Goal: Transaction & Acquisition: Obtain resource

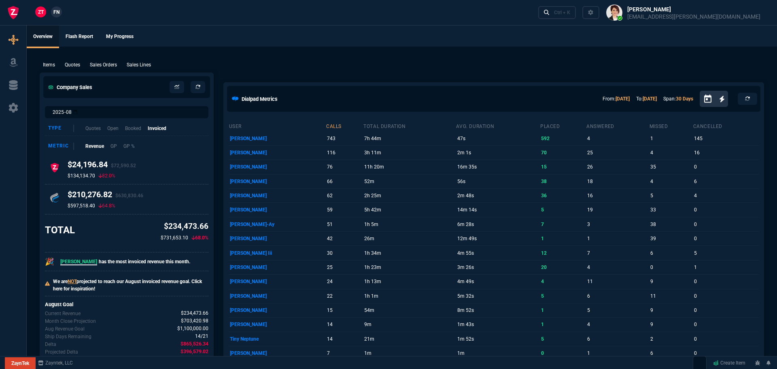
select select "1: BROV"
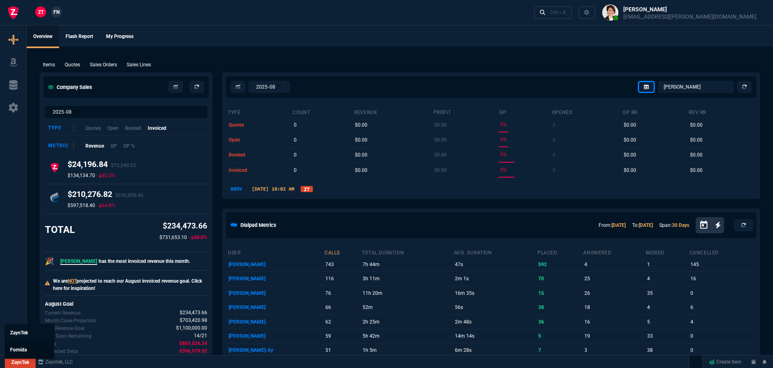
click at [21, 348] on span "Fornida" at bounding box center [18, 350] width 17 height 6
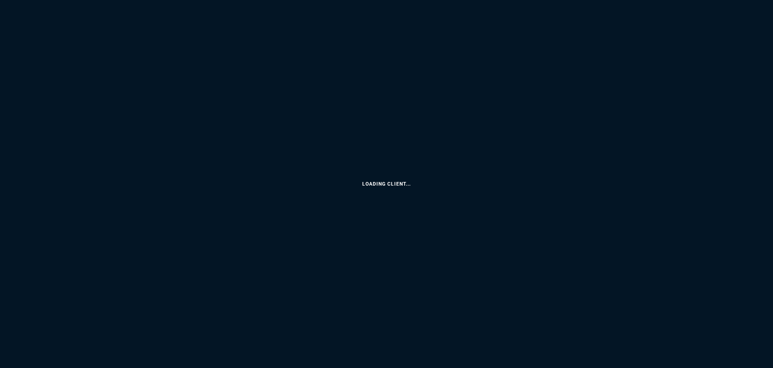
select select "1: BROV"
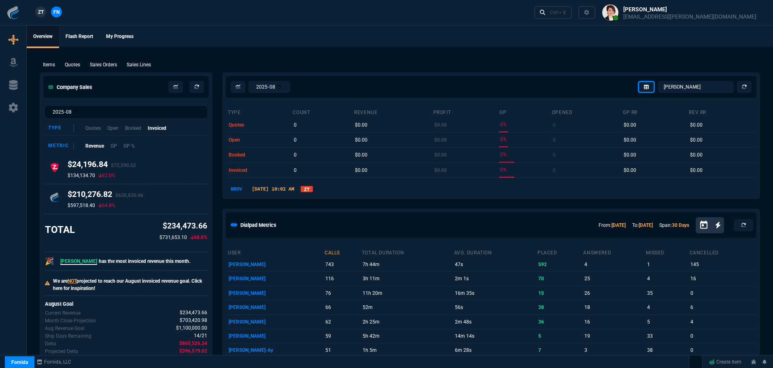
select select
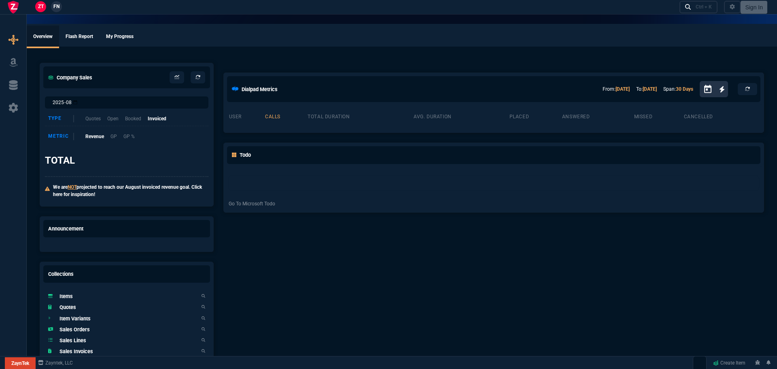
select select "1: BROV"
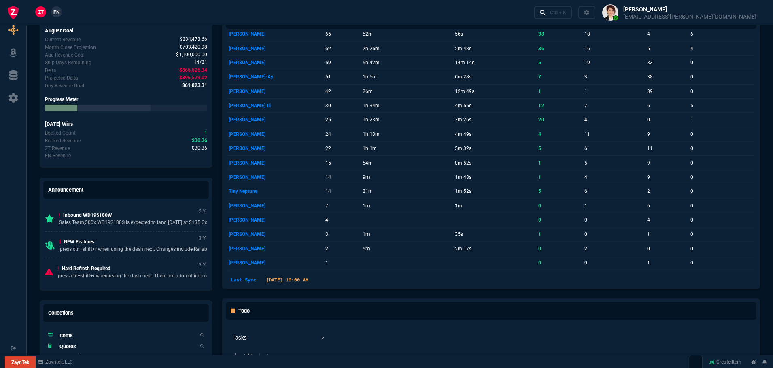
scroll to position [445, 0]
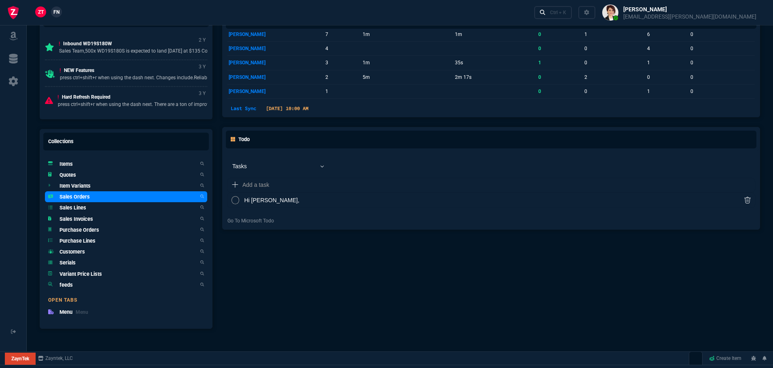
click at [69, 197] on h5 "Sales Orders" at bounding box center [75, 197] width 30 height 8
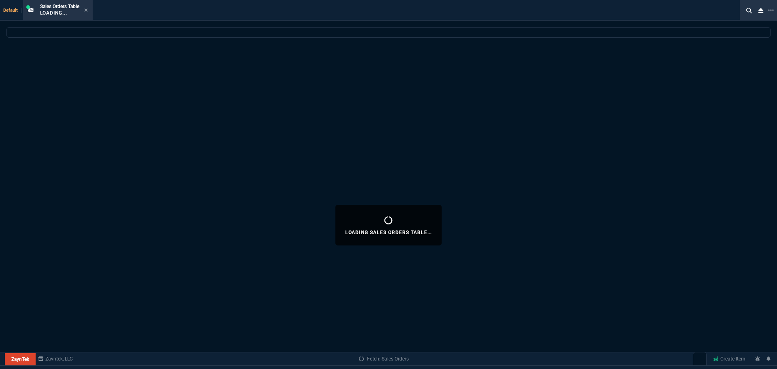
select select
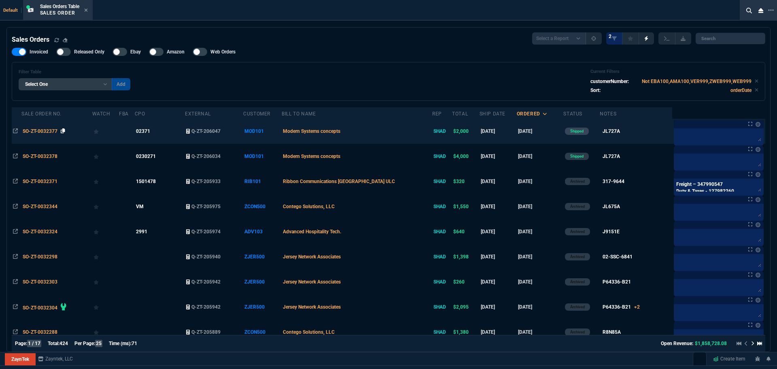
click at [64, 131] on icon at bounding box center [63, 130] width 4 height 5
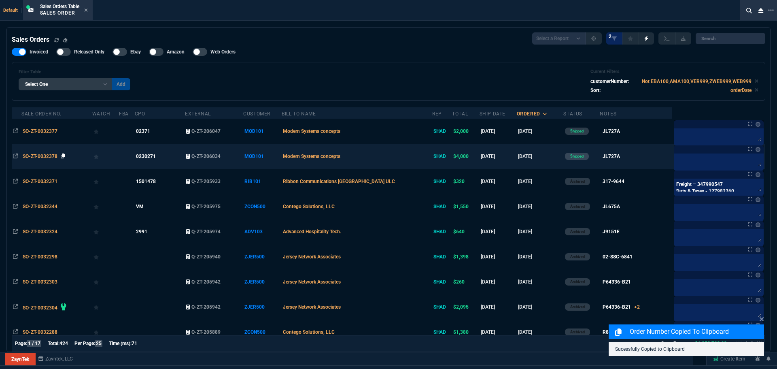
click at [65, 156] on icon at bounding box center [63, 155] width 4 height 5
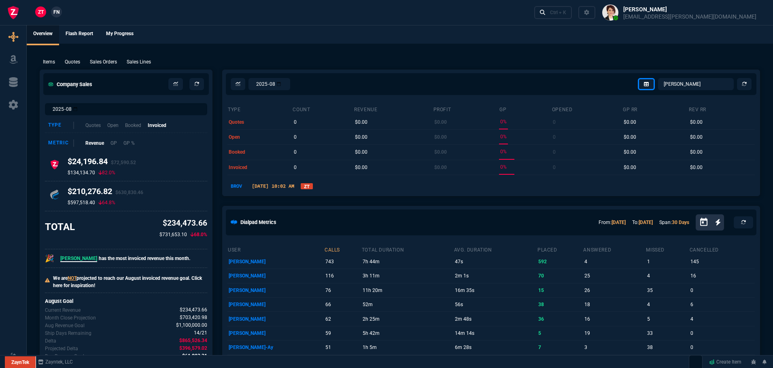
scroll to position [0, 0]
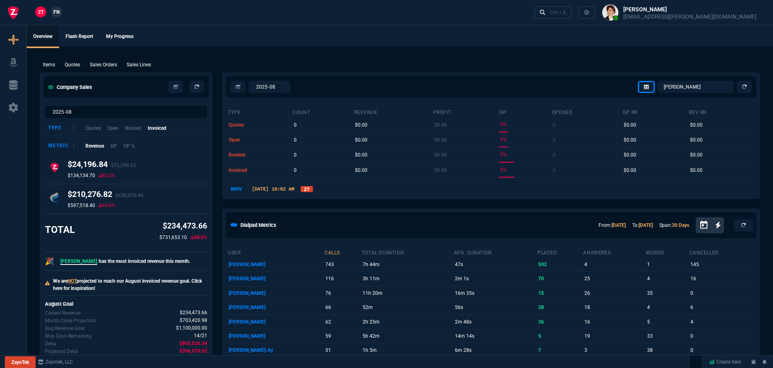
click at [313, 189] on link "ZT" at bounding box center [307, 189] width 12 height 6
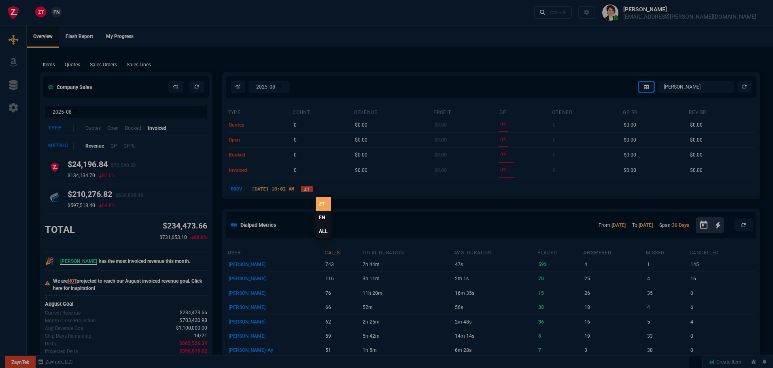
click at [325, 233] on link "ALL" at bounding box center [323, 232] width 15 height 14
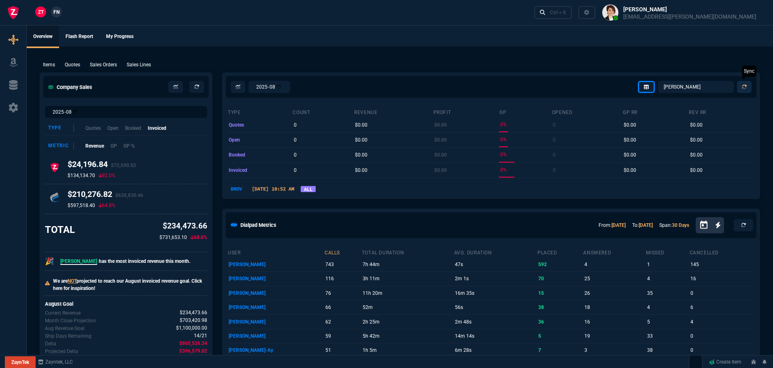
click at [744, 85] on icon at bounding box center [744, 87] width 5 height 5
click at [682, 86] on select "Omar Brian Over Farzad Vahid Steven Huang Seti Shadab Alicia Bostic Wafek Moham…" at bounding box center [696, 87] width 76 height 12
select select "4: SHAD"
click at [659, 81] on select "Omar Brian Over Farzad Vahid Steven Huang Seti Shadab Alicia Bostic Wafek Moham…" at bounding box center [696, 87] width 76 height 12
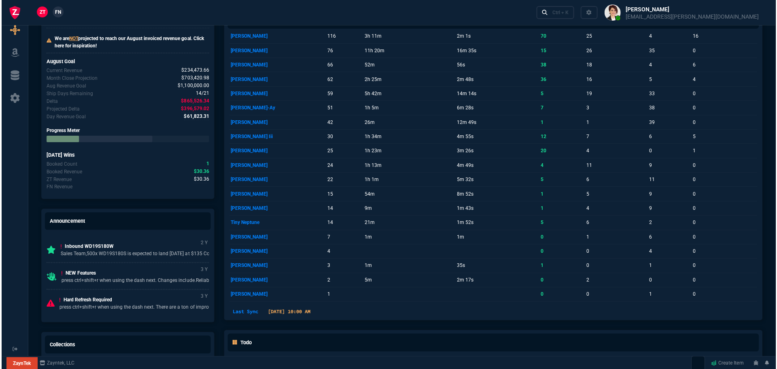
scroll to position [445, 0]
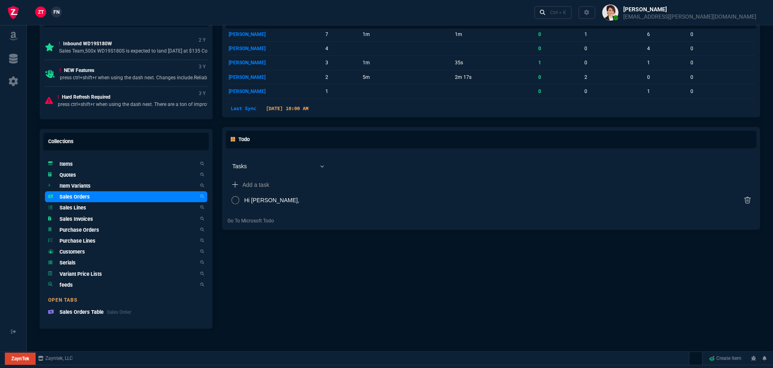
click at [80, 198] on h5 "Sales Orders" at bounding box center [75, 197] width 30 height 8
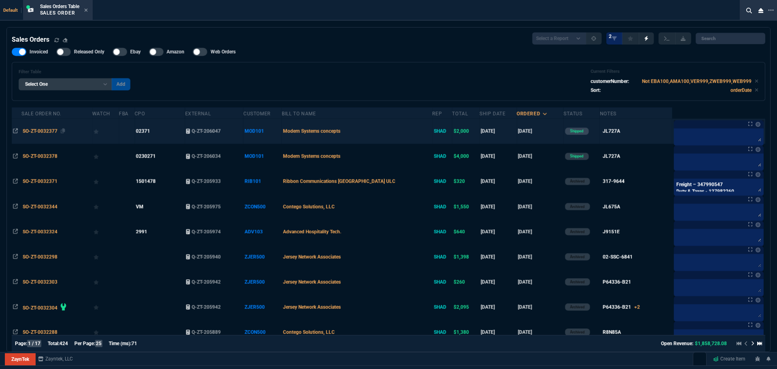
click at [37, 133] on span "SO-ZT-0032377" at bounding box center [40, 131] width 35 height 6
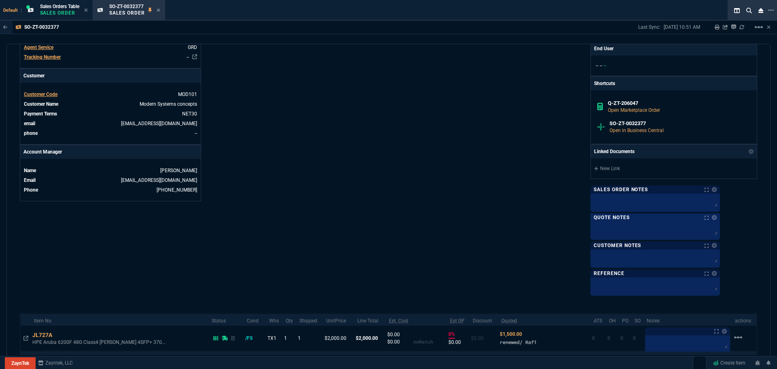
scroll to position [357, 0]
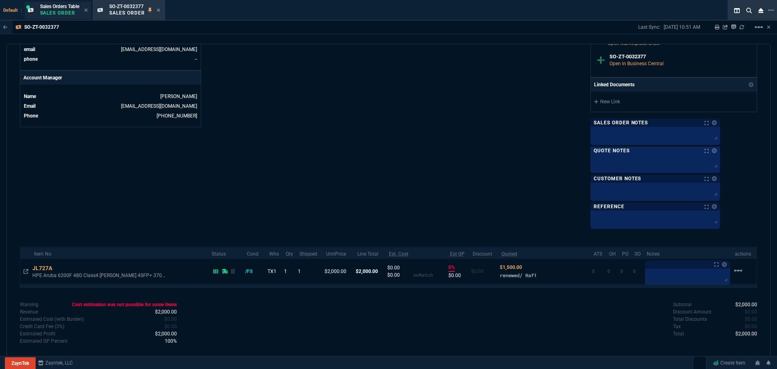
click at [72, 5] on span "Sales Orders Table" at bounding box center [59, 7] width 39 height 6
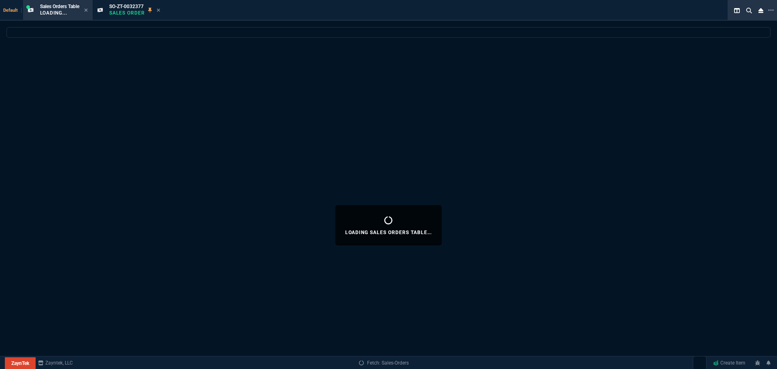
select select
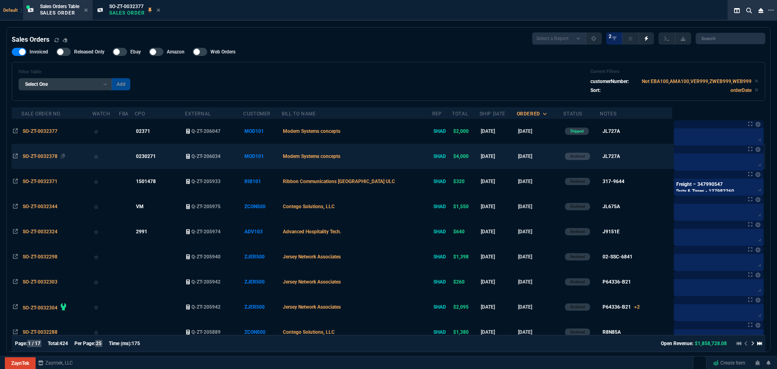
click at [40, 154] on span "SO-ZT-0032378" at bounding box center [40, 156] width 35 height 6
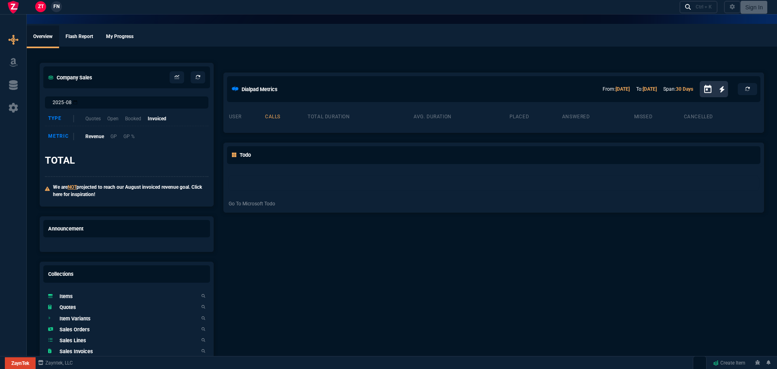
select select "1: BROV"
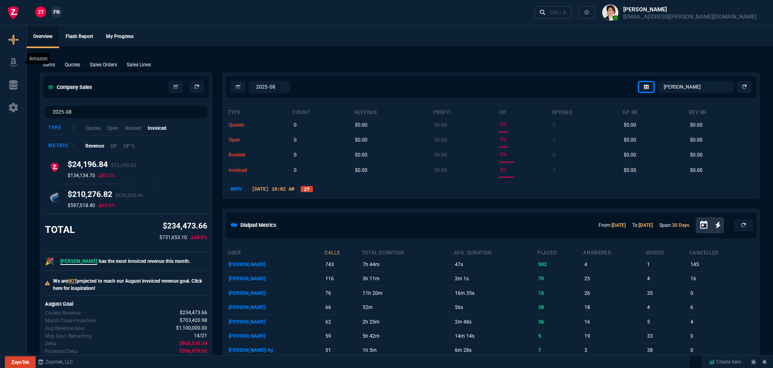
click at [13, 63] on icon at bounding box center [13, 62] width 12 height 10
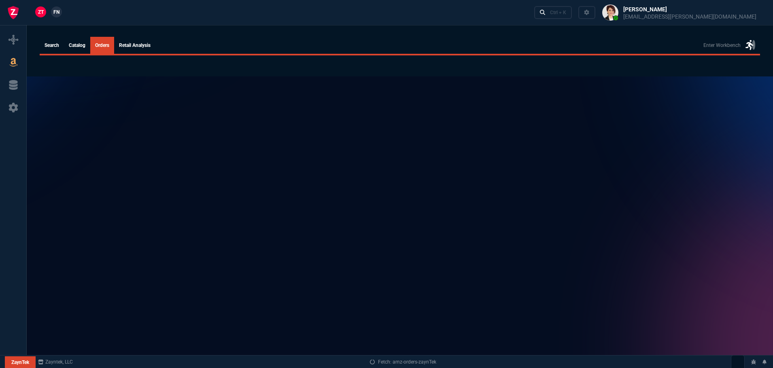
select select
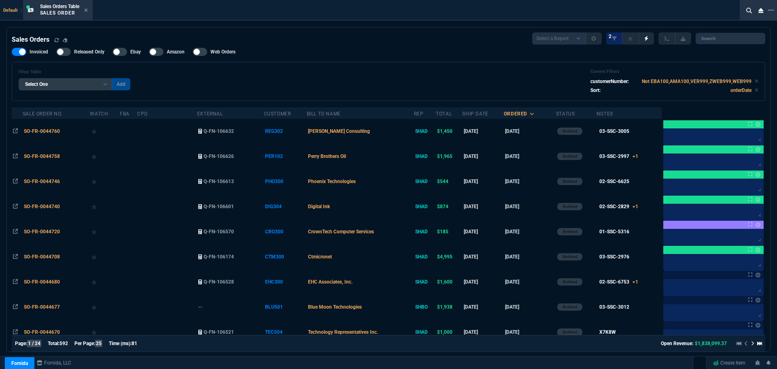
select select "1: BROV"
select select
click at [87, 10] on icon at bounding box center [85, 10] width 3 height 3
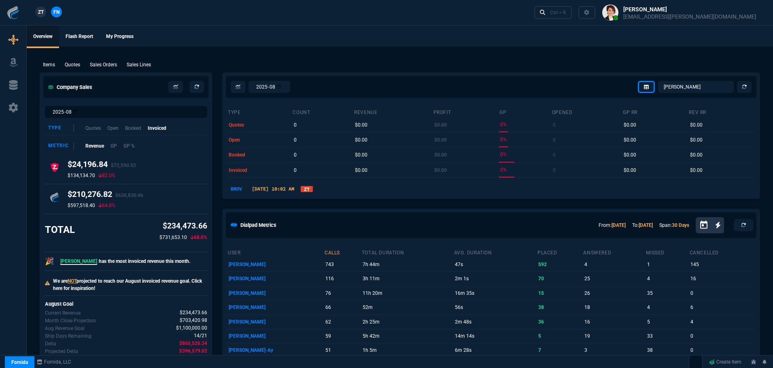
click at [313, 188] on link "ZT" at bounding box center [307, 189] width 12 height 6
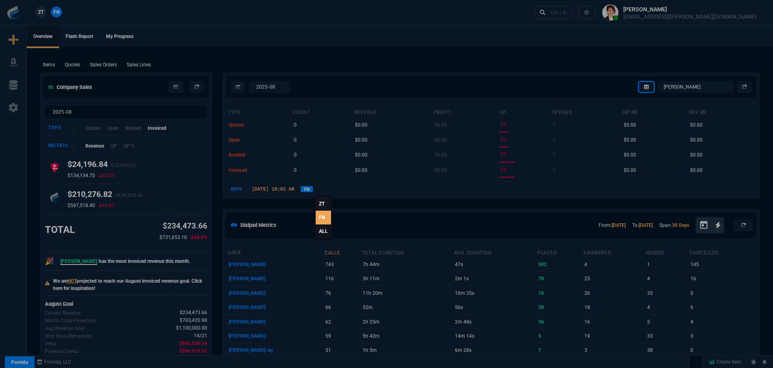
click at [320, 230] on link "ALL" at bounding box center [323, 232] width 15 height 14
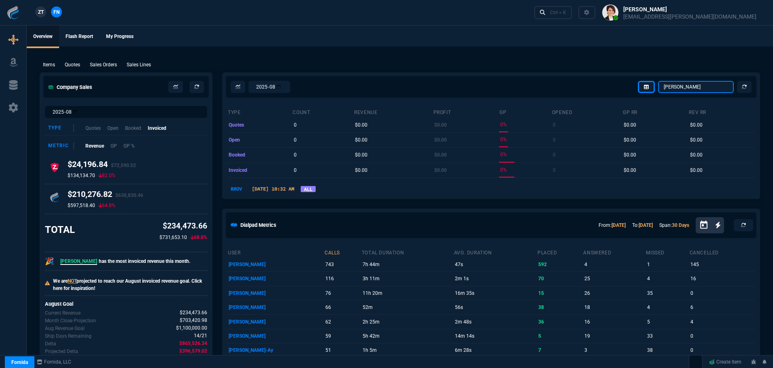
click at [680, 89] on select "Omar Brian Over Farzad Vahid Steven Huang Seti Shadab Alicia Bostic Wafek Moham…" at bounding box center [696, 87] width 76 height 12
click at [659, 81] on select "Omar Brian Over Farzad Vahid Steven Huang Seti Shadab Alicia Bostic Wafek Moham…" at bounding box center [696, 87] width 76 height 12
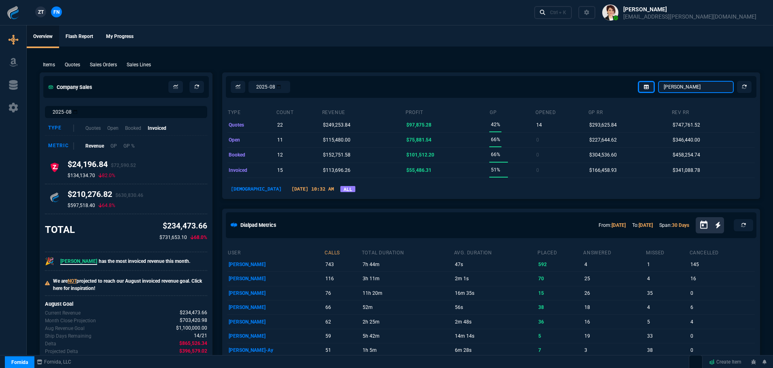
click at [689, 87] on select "Omar Brian Over Farzad Vahid Steven Huang Seti Shadab Alicia Bostic Wafek Moham…" at bounding box center [696, 87] width 76 height 12
click at [659, 81] on select "Omar Brian Over Farzad Vahid Steven Huang Seti Shadab Alicia Bostic Wafek Moham…" at bounding box center [696, 87] width 76 height 12
click at [687, 87] on select "Omar Brian Over Farzad Vahid Steven Huang Seti Shadab Alicia Bostic Wafek Moham…" at bounding box center [696, 87] width 76 height 12
click at [659, 81] on select "Omar Brian Over Farzad Vahid Steven Huang Seti Shadab Alicia Bostic Wafek Moham…" at bounding box center [696, 87] width 76 height 12
click at [701, 87] on select "Omar Brian Over Farzad Vahid Steven Huang Seti Shadab Alicia Bostic Wafek Moham…" at bounding box center [696, 87] width 76 height 12
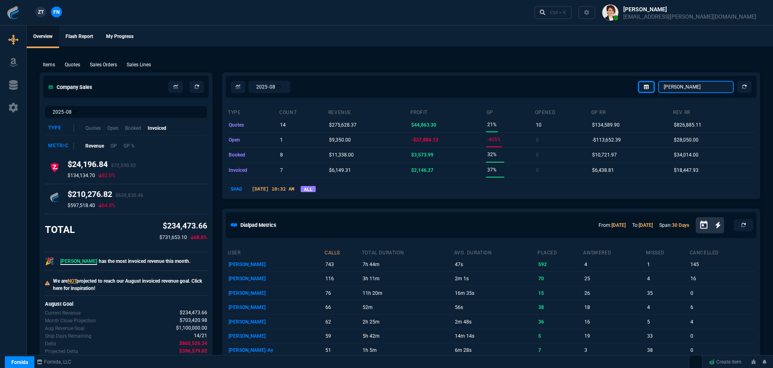
click at [659, 81] on select "Omar Brian Over Farzad Vahid Steven Huang Seti Shadab Alicia Bostic Wafek Moham…" at bounding box center [696, 87] width 76 height 12
click at [679, 85] on select "Omar Brian Over Farzad Vahid Steven Huang Seti Shadab Alicia Bostic Wafek Moham…" at bounding box center [696, 87] width 76 height 12
click at [659, 81] on select "[PERSON_NAME] Over [PERSON_NAME] [PERSON_NAME] Seti [PERSON_NAME] Wafek [PERSON…" at bounding box center [696, 87] width 76 height 12
click at [677, 85] on select "[PERSON_NAME] Over [PERSON_NAME] [PERSON_NAME] Seti [PERSON_NAME] Wafek [PERSON…" at bounding box center [696, 87] width 76 height 12
click at [659, 81] on select "[PERSON_NAME] Over [PERSON_NAME] [PERSON_NAME] Seti [PERSON_NAME] Wafek [PERSON…" at bounding box center [696, 87] width 76 height 12
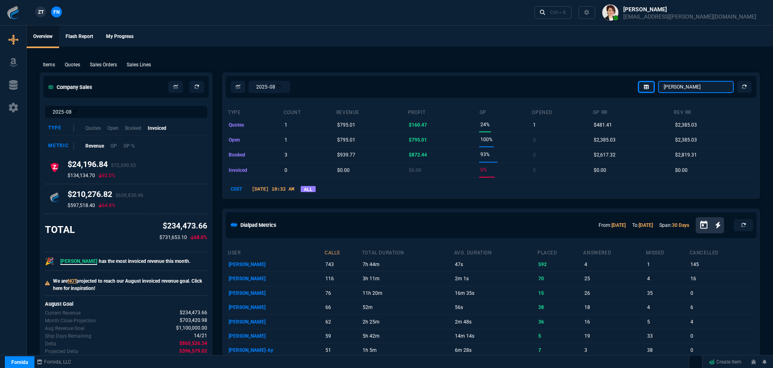
click at [682, 85] on select "[PERSON_NAME] Over [PERSON_NAME] [PERSON_NAME] Seti [PERSON_NAME] Wafek [PERSON…" at bounding box center [696, 87] width 76 height 12
click at [659, 81] on select "[PERSON_NAME] Over [PERSON_NAME] [PERSON_NAME] Seti [PERSON_NAME] Wafek [PERSON…" at bounding box center [696, 87] width 76 height 12
click at [693, 87] on select "[PERSON_NAME] Over [PERSON_NAME] [PERSON_NAME] Seti [PERSON_NAME] Wafek [PERSON…" at bounding box center [696, 87] width 76 height 12
click at [659, 81] on select "[PERSON_NAME] Over [PERSON_NAME] [PERSON_NAME] Seti [PERSON_NAME] Wafek [PERSON…" at bounding box center [696, 87] width 76 height 12
click at [673, 83] on select "[PERSON_NAME] Over [PERSON_NAME] [PERSON_NAME] Seti [PERSON_NAME] Wafek [PERSON…" at bounding box center [696, 87] width 76 height 12
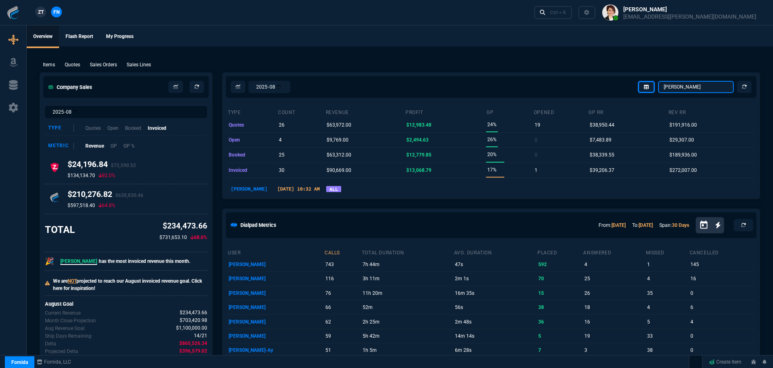
click at [659, 81] on select "[PERSON_NAME] Over [PERSON_NAME] [PERSON_NAME] Seti [PERSON_NAME] Wafek [PERSON…" at bounding box center [696, 87] width 76 height 12
click at [693, 85] on select "[PERSON_NAME] Over [PERSON_NAME] [PERSON_NAME] Seti [PERSON_NAME] Wafek [PERSON…" at bounding box center [696, 87] width 76 height 12
click at [659, 81] on select "[PERSON_NAME] Over [PERSON_NAME] [PERSON_NAME] Seti [PERSON_NAME] Wafek [PERSON…" at bounding box center [696, 87] width 76 height 12
click at [674, 91] on select "[PERSON_NAME] Over [PERSON_NAME] [PERSON_NAME] Seti [PERSON_NAME] Wafek [PERSON…" at bounding box center [696, 87] width 76 height 12
select select "4: SHAD"
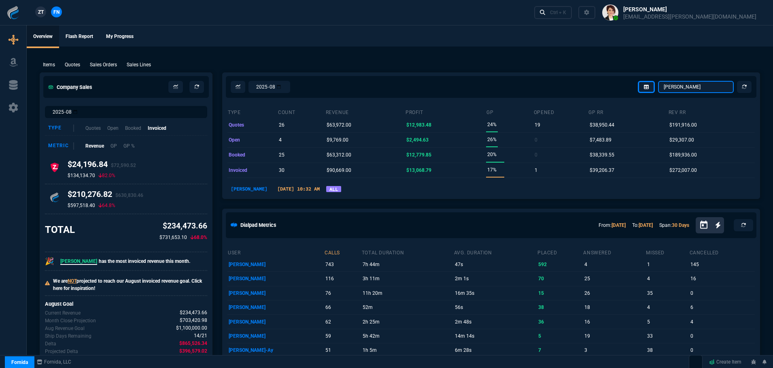
click at [659, 81] on select "[PERSON_NAME] Over [PERSON_NAME] [PERSON_NAME] Seti [PERSON_NAME] Wafek [PERSON…" at bounding box center [696, 87] width 76 height 12
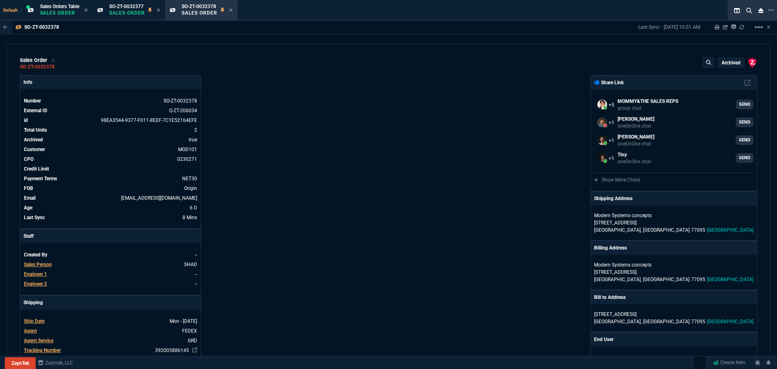
select select "4: SHAD"
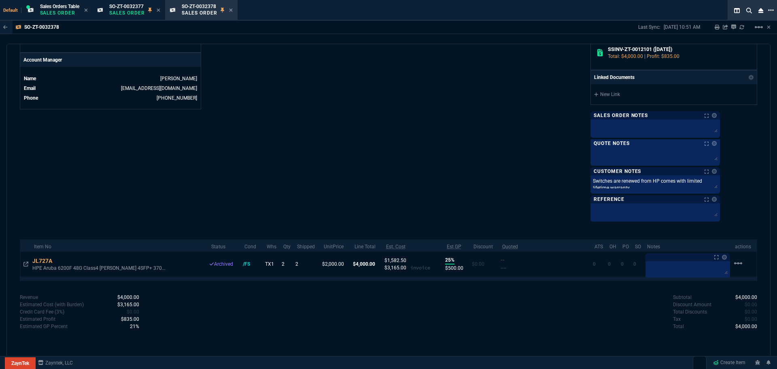
click at [772, 10] on icon at bounding box center [771, 10] width 6 height 6
click at [728, 18] on li "Open New Tab" at bounding box center [730, 17] width 80 height 10
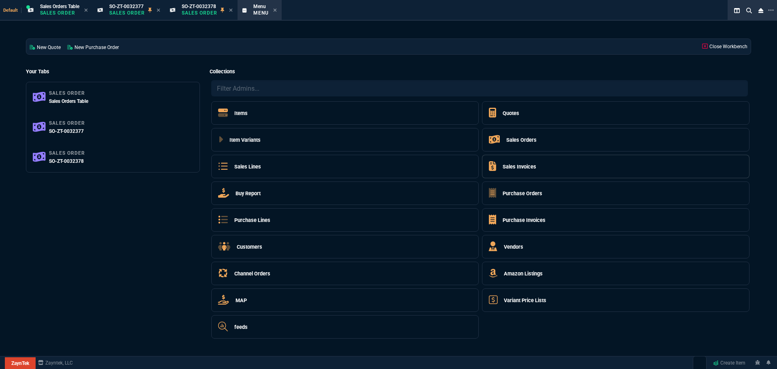
click at [507, 166] on h5 "Sales Invoices" at bounding box center [520, 167] width 34 height 8
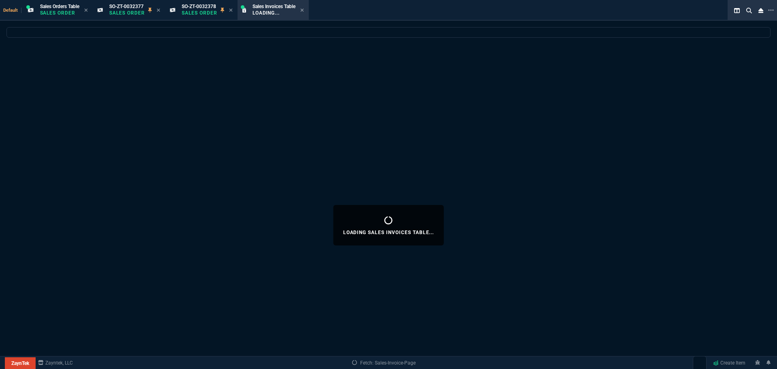
select select
select select "4: SHAD"
select select
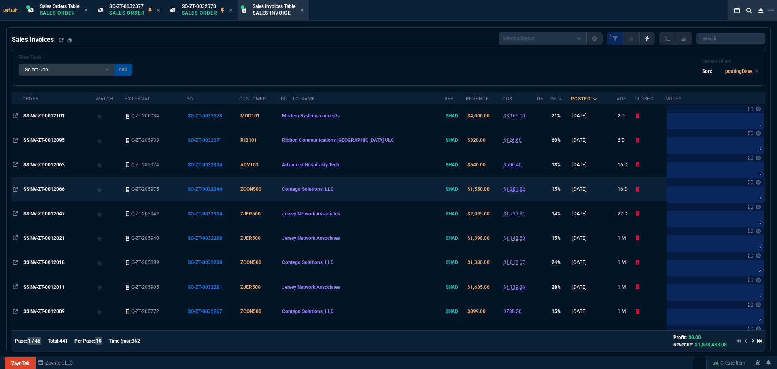
scroll to position [27, 0]
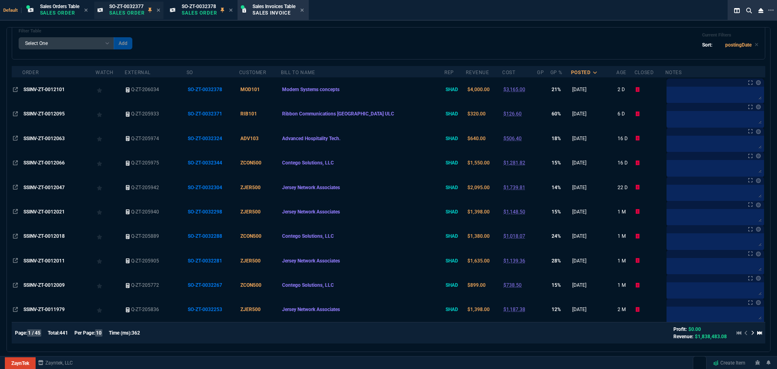
click at [125, 11] on p "Sales Order" at bounding box center [127, 13] width 36 height 6
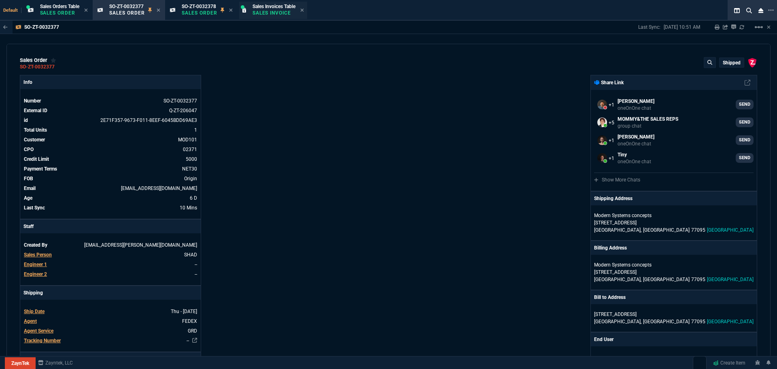
click at [251, 9] on div "Sales Invoices Table Sales Invoice" at bounding box center [273, 10] width 68 height 17
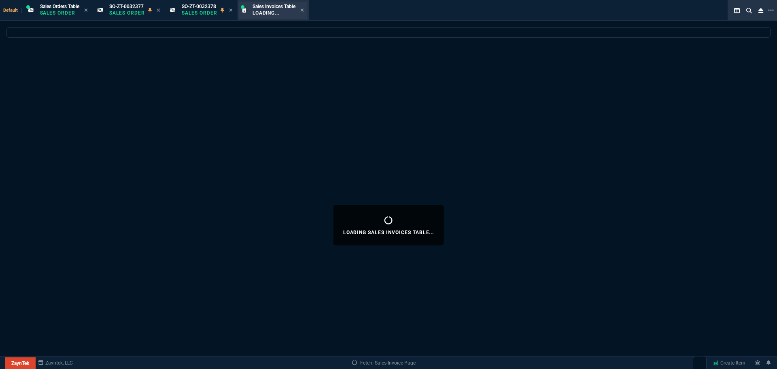
select select
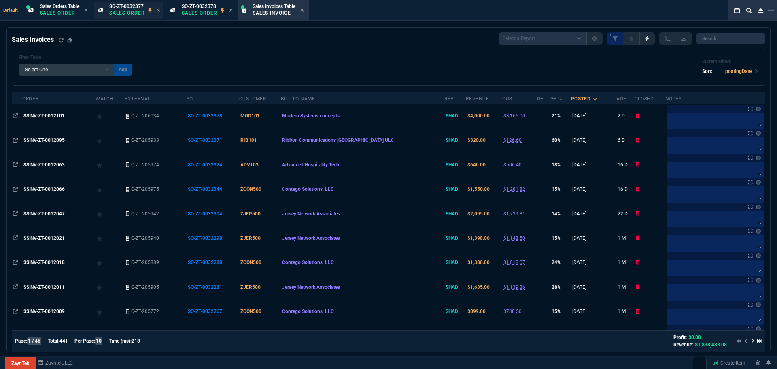
click at [143, 13] on p "Sales Order" at bounding box center [127, 13] width 36 height 6
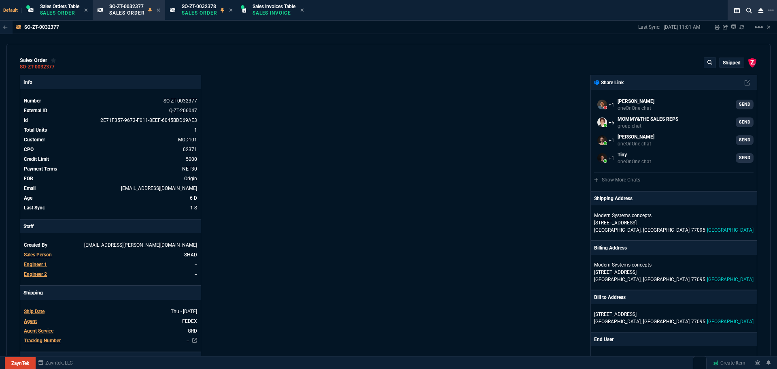
select select "4: SHAD"
click at [149, 6] on div "SO-ZT-0032377 Sales Order" at bounding box center [134, 10] width 51 height 14
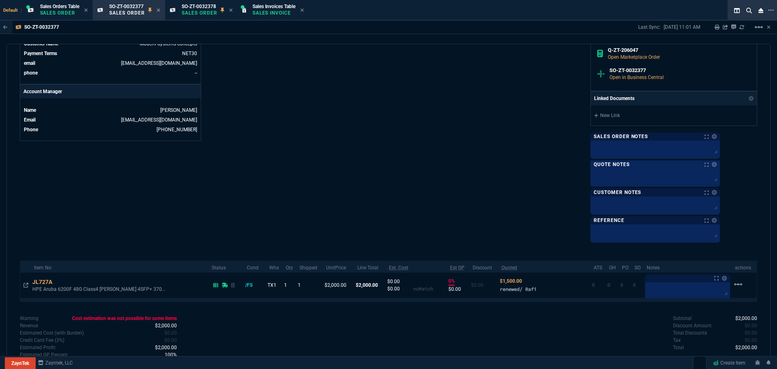
scroll to position [324, 0]
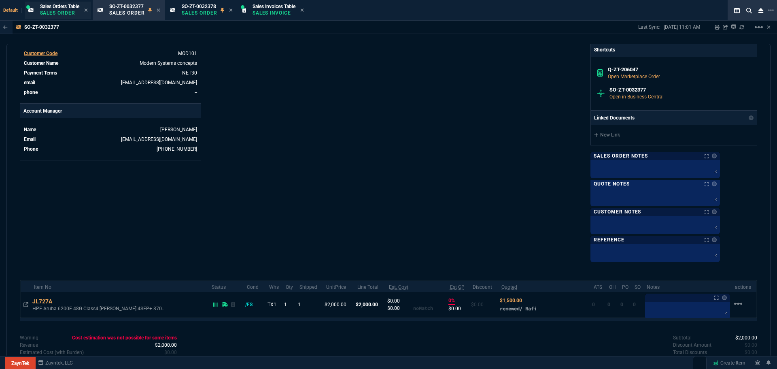
click at [60, 13] on p "Sales Order" at bounding box center [59, 13] width 39 height 6
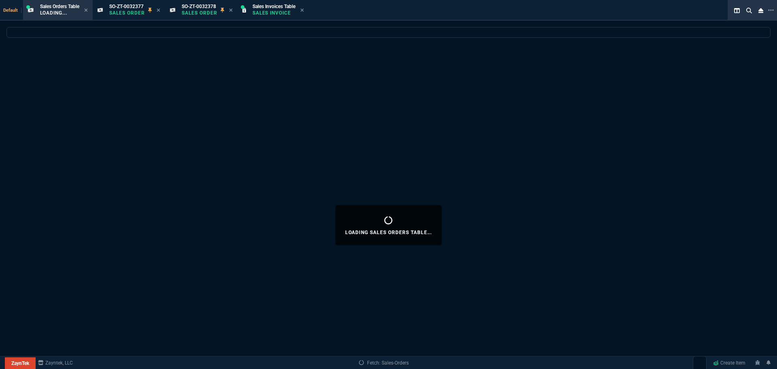
select select
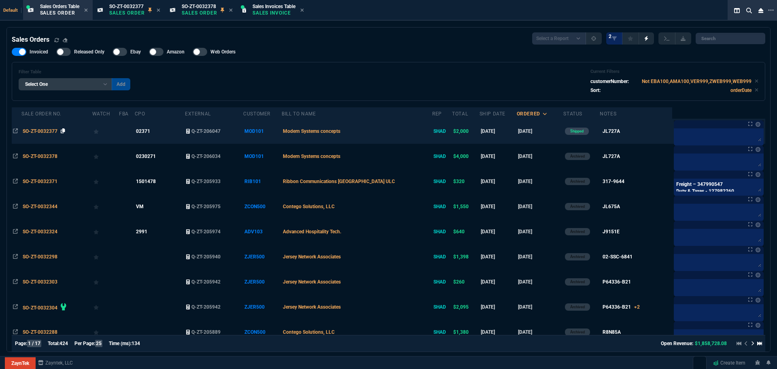
click at [63, 129] on icon at bounding box center [63, 130] width 4 height 5
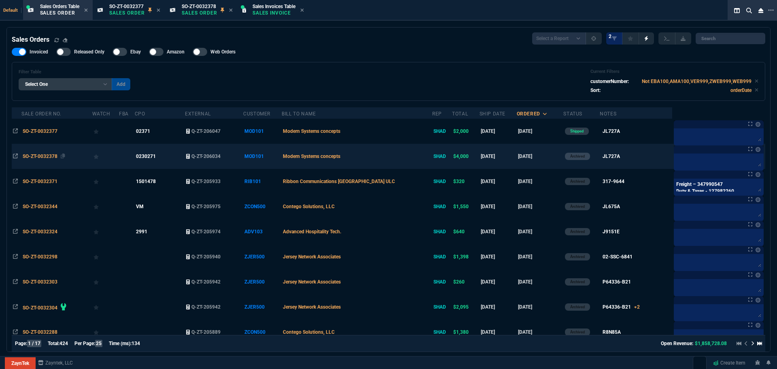
click at [47, 155] on span "SO-ZT-0032378" at bounding box center [40, 156] width 35 height 6
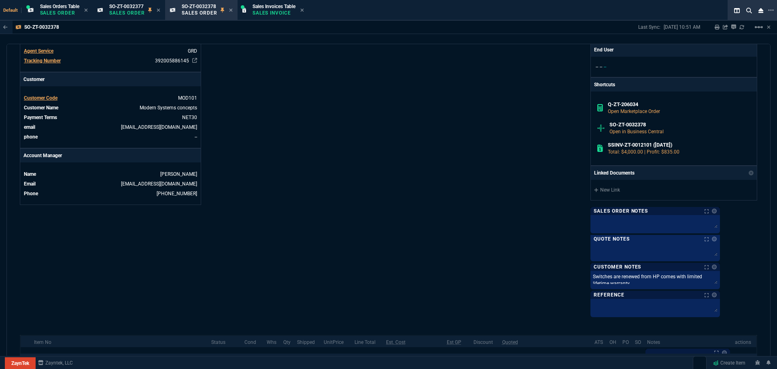
scroll to position [385, 0]
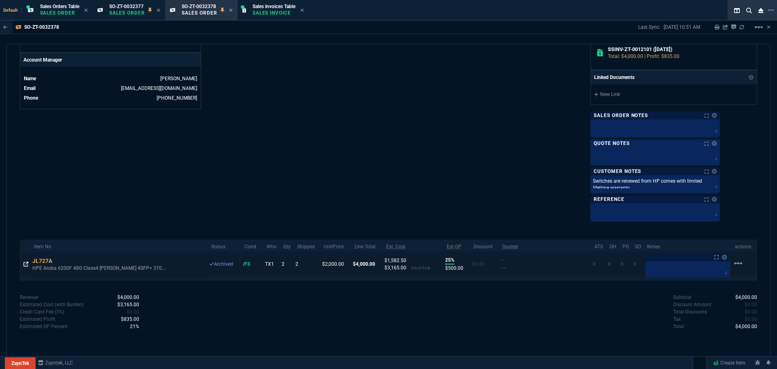
click at [25, 264] on icon at bounding box center [25, 263] width 5 height 5
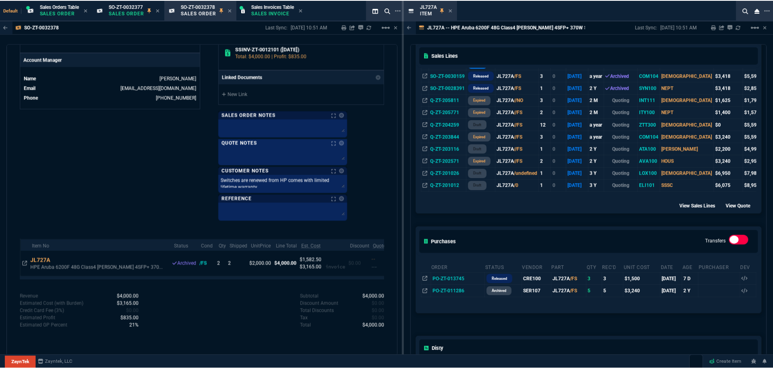
scroll to position [283, 0]
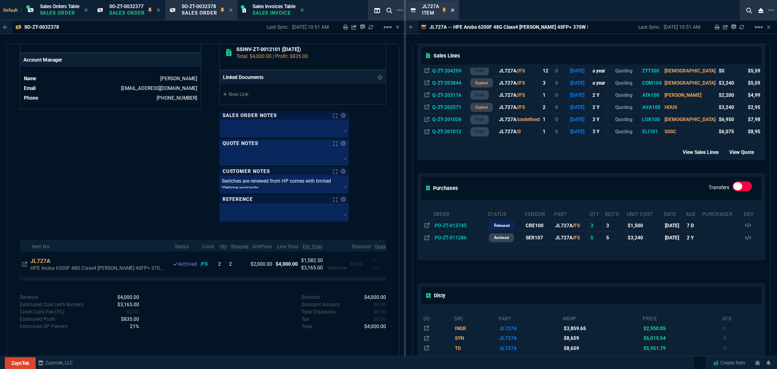
click at [453, 12] on icon at bounding box center [453, 10] width 4 height 5
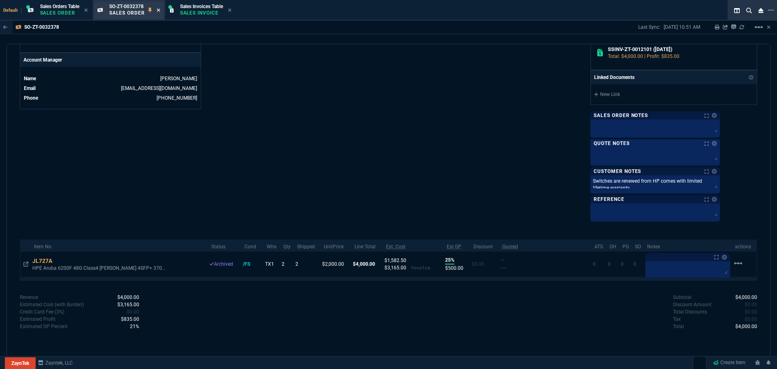
click at [159, 10] on icon at bounding box center [159, 10] width 4 height 5
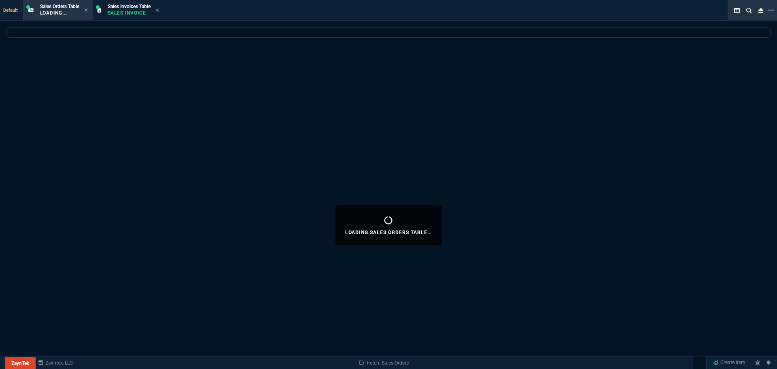
select select
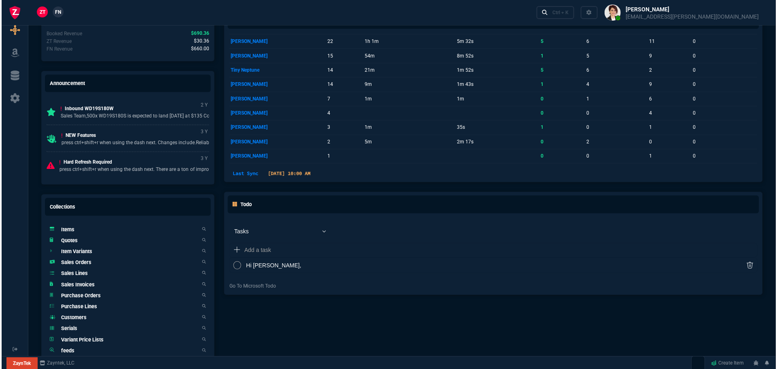
scroll to position [473, 0]
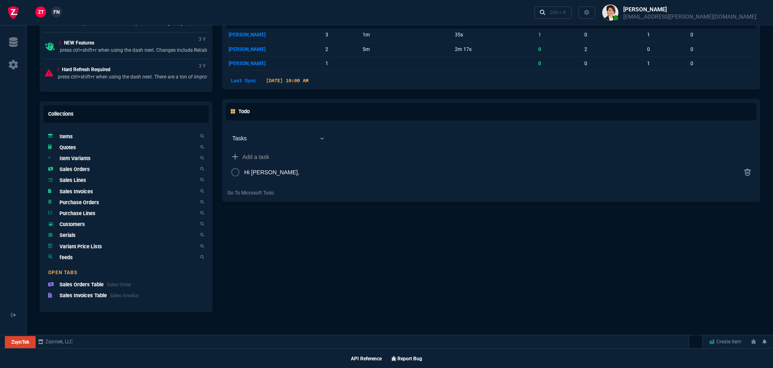
click at [68, 151] on h5 "Quotes" at bounding box center [68, 148] width 17 height 8
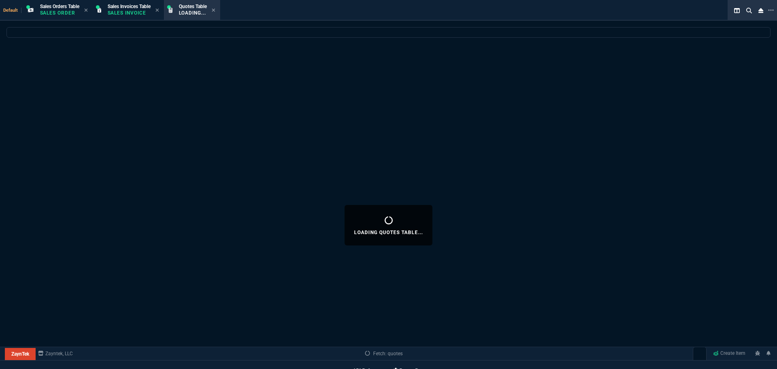
select select
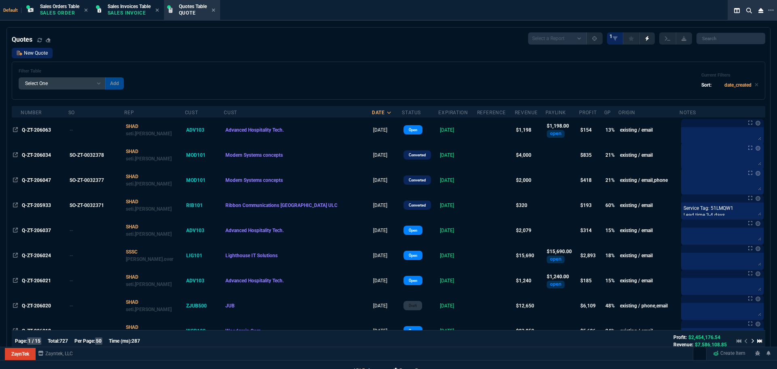
click at [39, 53] on link "New Quote" at bounding box center [32, 53] width 41 height 11
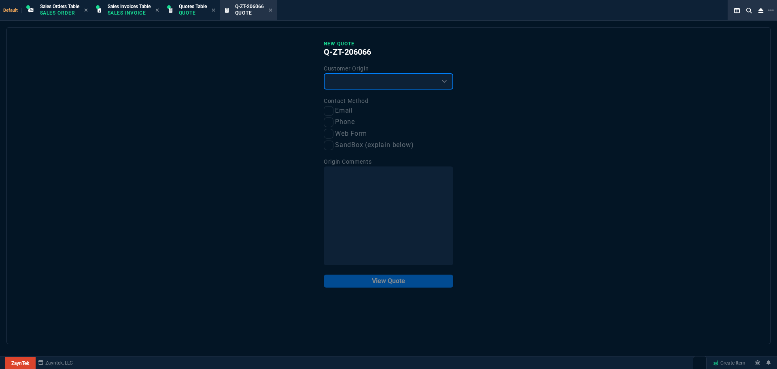
click at [341, 81] on select "Existing Customer Amazon Lead (first order) Website Lead (first order) Called (…" at bounding box center [389, 81] width 130 height 16
select select "existing"
click at [324, 74] on select "Existing Customer Amazon Lead (first order) Website Lead (first order) Called (…" at bounding box center [389, 81] width 130 height 16
click at [328, 111] on input "Email" at bounding box center [329, 111] width 10 height 10
checkbox input "true"
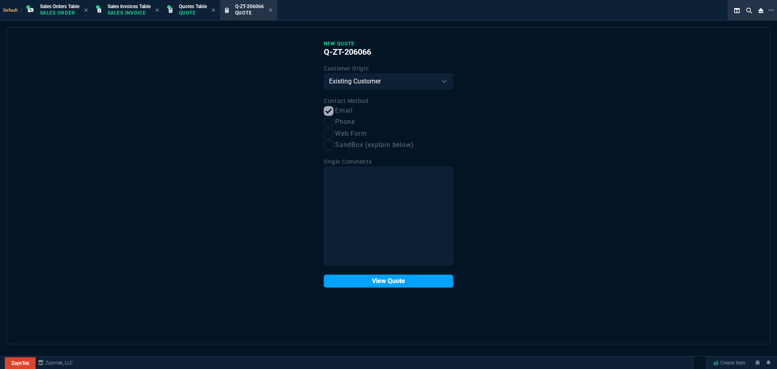
click at [389, 283] on button "View Quote" at bounding box center [389, 280] width 130 height 13
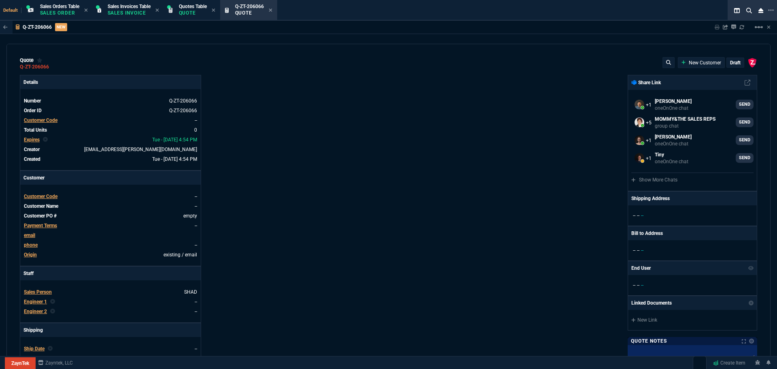
click at [43, 196] on span "Customer Code" at bounding box center [41, 196] width 34 height 6
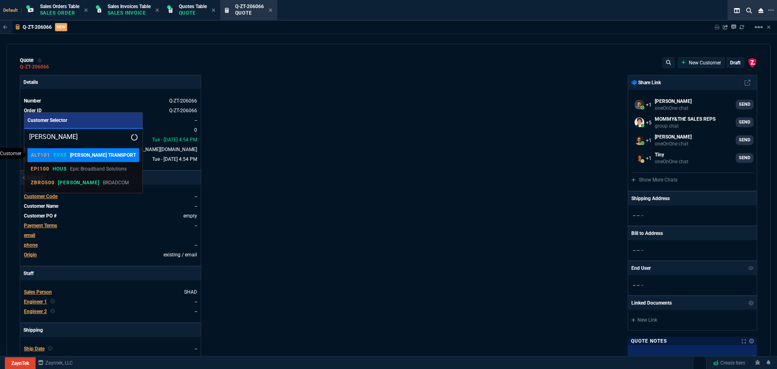
type input "ALTom"
click at [89, 154] on p "[PERSON_NAME] TRANSPORT" at bounding box center [103, 154] width 66 height 7
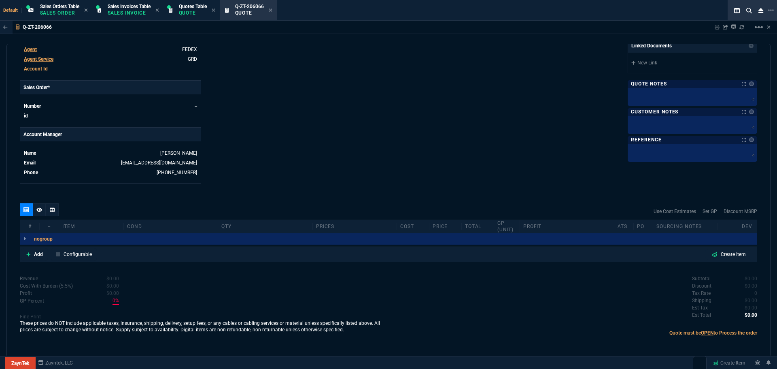
scroll to position [310, 0]
click at [34, 254] on p "Add" at bounding box center [38, 253] width 9 height 7
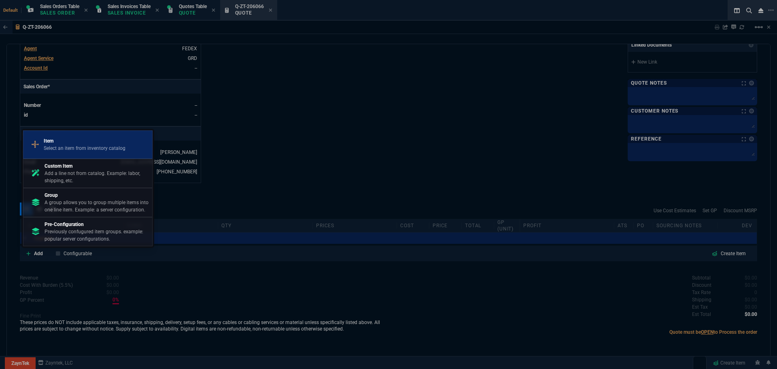
click at [77, 143] on p "Item" at bounding box center [85, 140] width 82 height 7
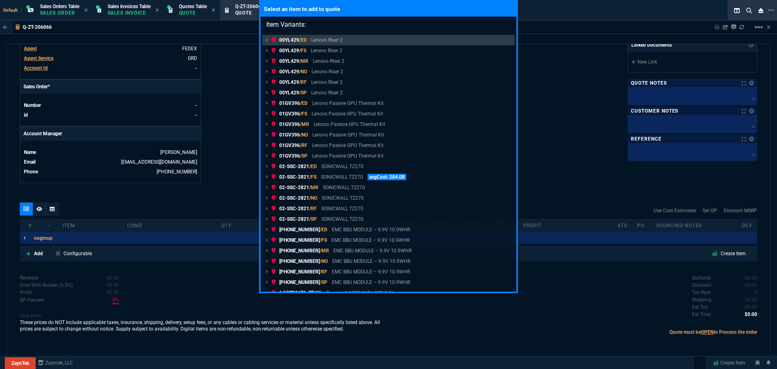
click at [329, 24] on input "Item Variants:" at bounding box center [389, 25] width 256 height 16
paste input "Xeon 6960P"
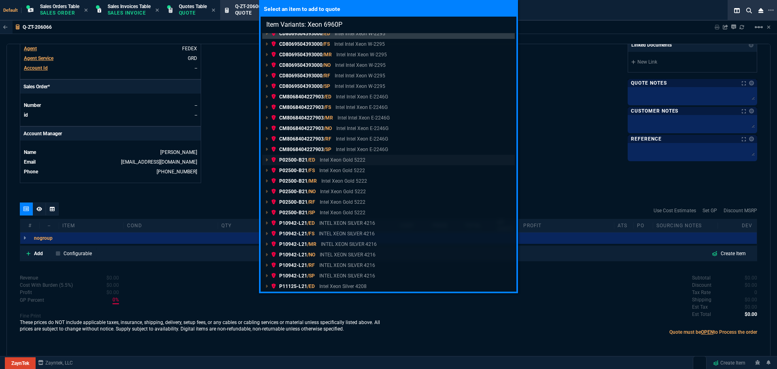
scroll to position [8, 0]
drag, startPoint x: 324, startPoint y: 26, endPoint x: 306, endPoint y: 28, distance: 18.0
click at [306, 28] on input "Item Variants: Xeon 6960P" at bounding box center [389, 25] width 256 height 16
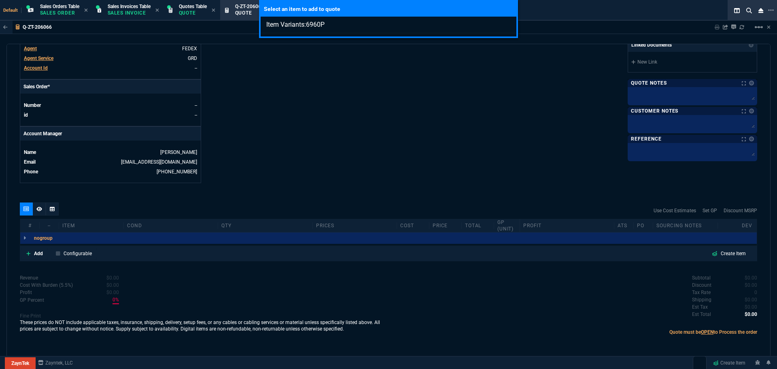
type input "Item Variants:6960P"
click at [38, 253] on div "Select an item to add to quote Item Variants:6960P" at bounding box center [388, 184] width 777 height 369
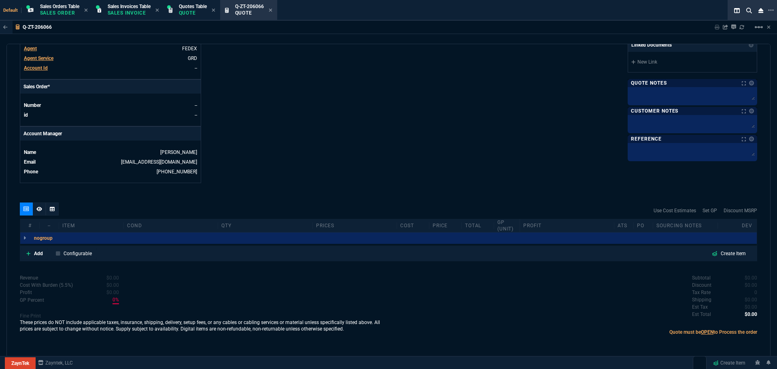
click at [38, 253] on p "Add" at bounding box center [38, 253] width 9 height 7
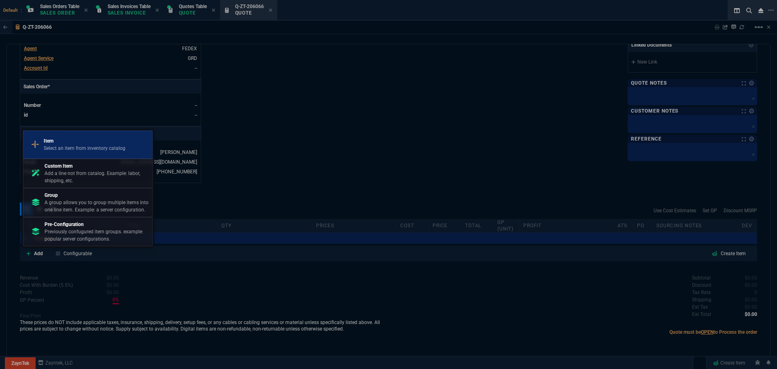
click at [79, 137] on p "Item" at bounding box center [85, 140] width 82 height 7
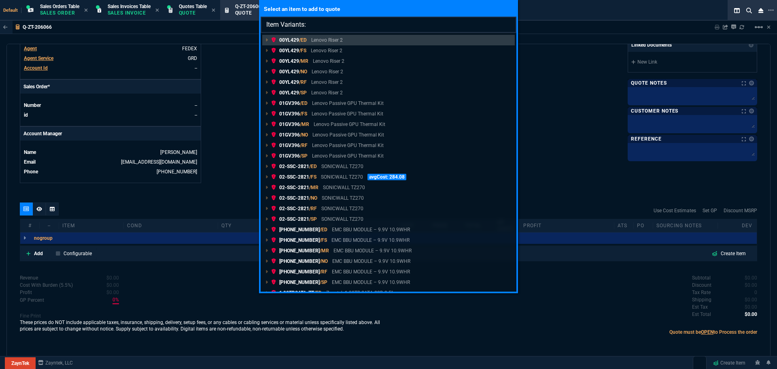
click at [331, 27] on input "Item Variants:" at bounding box center [389, 25] width 256 height 16
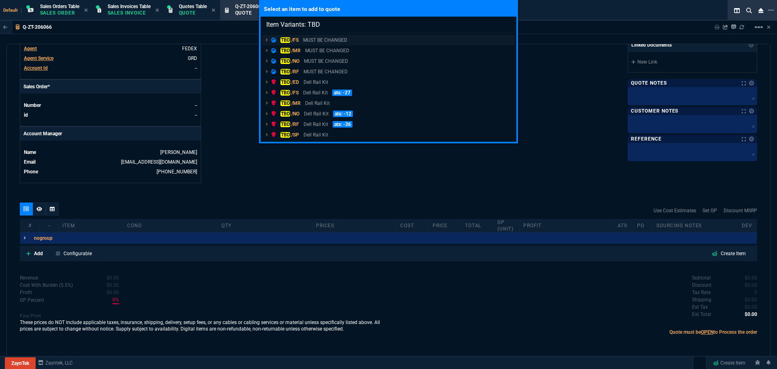
type input "Item Variants: TBD"
click at [343, 38] on p "MUST BE CHANGED" at bounding box center [325, 39] width 44 height 7
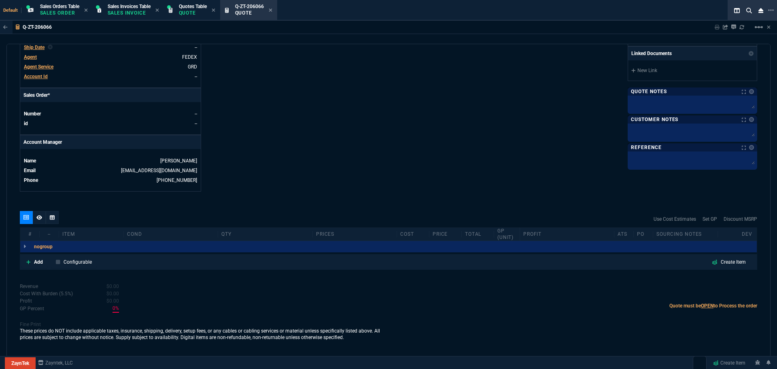
scroll to position [301, 0]
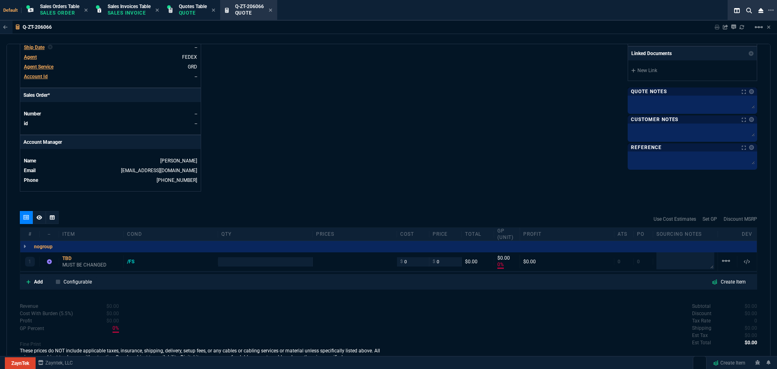
type input "1922"
type input "0"
type input "100"
click at [721, 261] on mat-icon "linear_scale" at bounding box center [726, 261] width 10 height 10
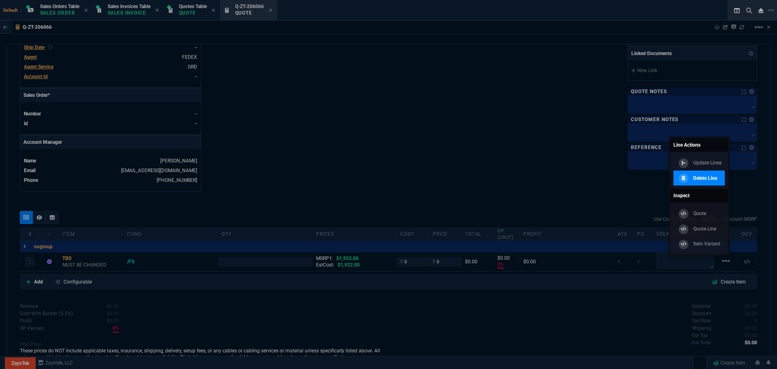
click at [702, 179] on p "Delete Line" at bounding box center [705, 177] width 24 height 7
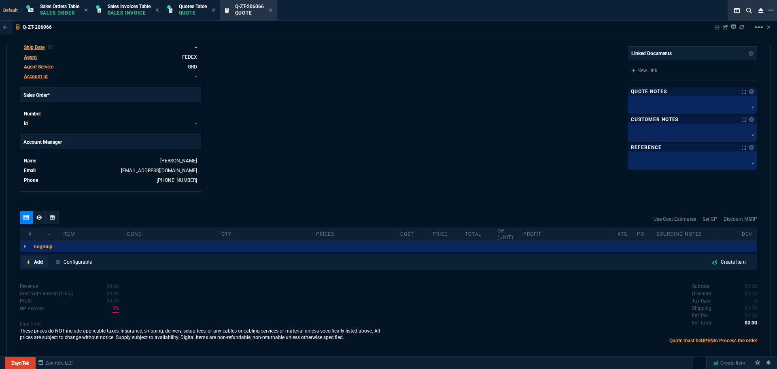
click at [35, 260] on p "Add" at bounding box center [38, 261] width 9 height 7
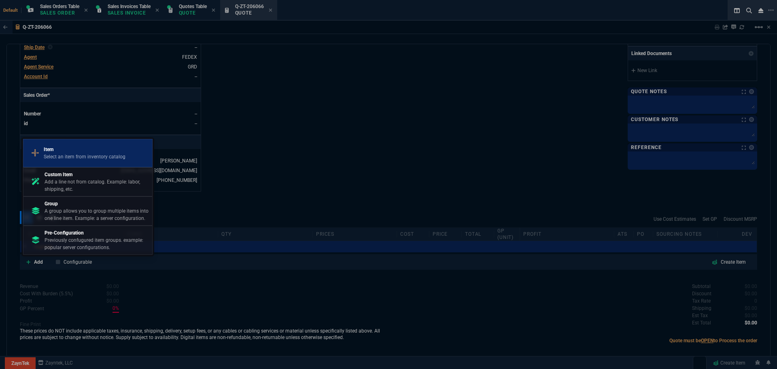
click at [101, 155] on p "Select an item from inventory catalog" at bounding box center [85, 156] width 82 height 7
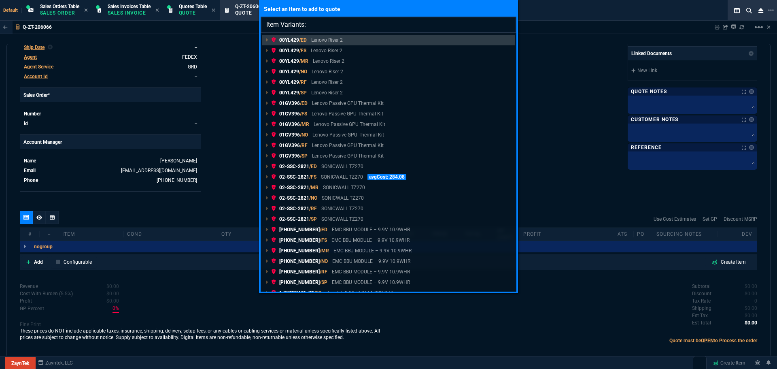
click at [380, 22] on input "Item Variants:" at bounding box center [389, 25] width 256 height 16
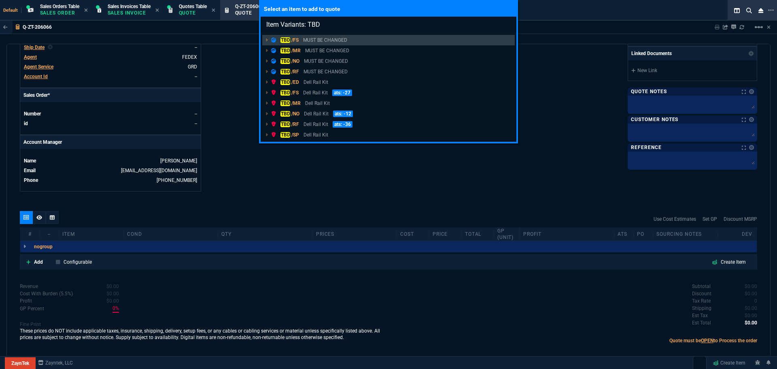
type input "Item Variants: TBD"
click at [265, 196] on div "Select an item to add to quote Item Variants: TBD TBD /FS MUST BE CHANGED TBD /…" at bounding box center [388, 184] width 777 height 369
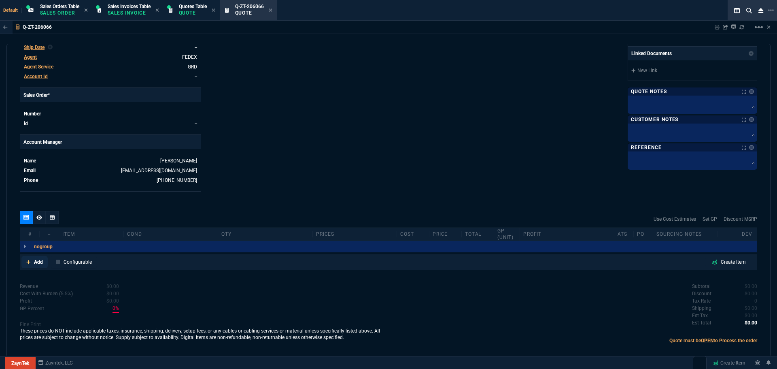
click at [37, 262] on p "Add" at bounding box center [38, 261] width 9 height 7
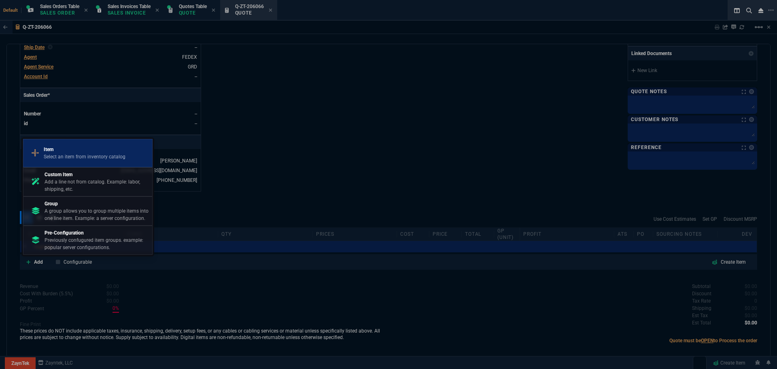
click at [123, 147] on p "Item" at bounding box center [85, 149] width 82 height 7
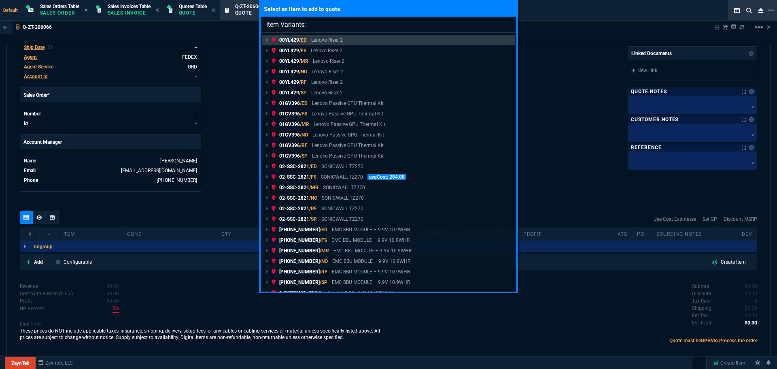
click at [342, 30] on input "Item Variants:" at bounding box center [389, 25] width 256 height 16
click at [34, 262] on div "Select an item to add to quote Item Variants: 00YL429 /ED Lenovo Riser 2 00YL42…" at bounding box center [388, 184] width 777 height 369
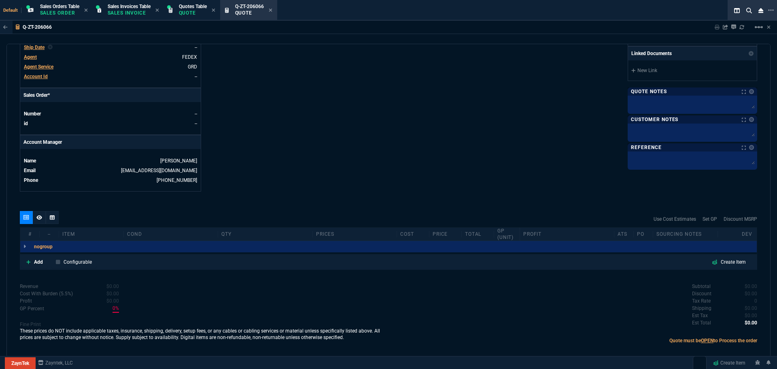
click at [34, 262] on p "Add" at bounding box center [38, 261] width 9 height 7
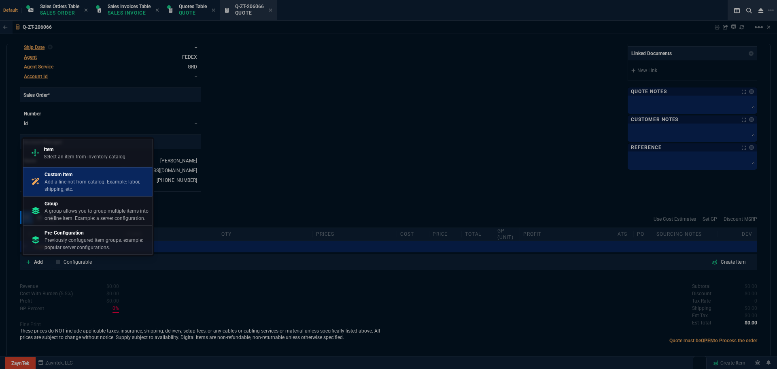
click at [78, 177] on p "Custom Item" at bounding box center [97, 174] width 104 height 7
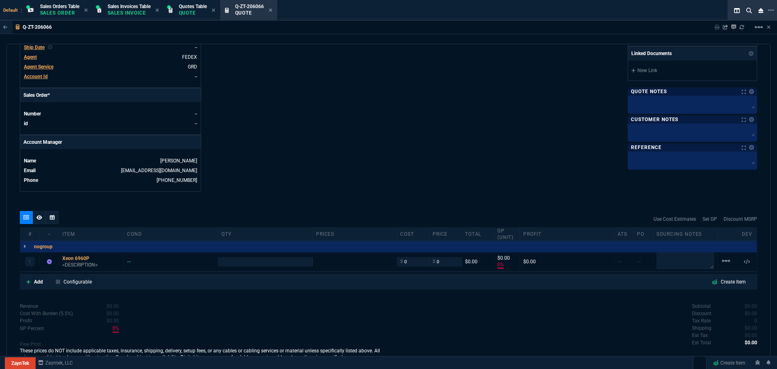
type input "0"
click at [37, 281] on p "Add" at bounding box center [38, 281] width 9 height 7
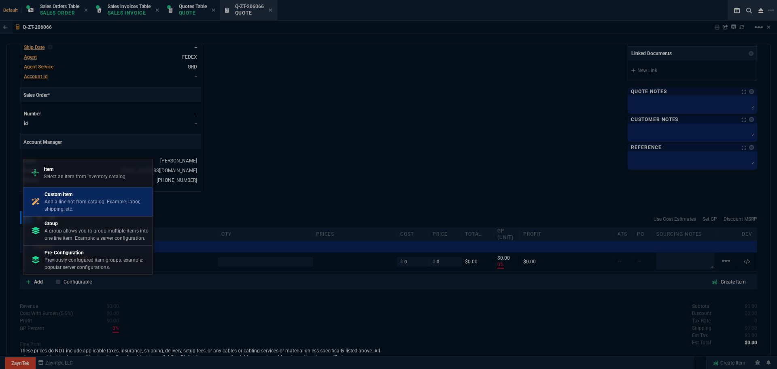
click at [55, 201] on p "Add a line not from catalog. Example: labor, shipping, etc." at bounding box center [97, 205] width 104 height 15
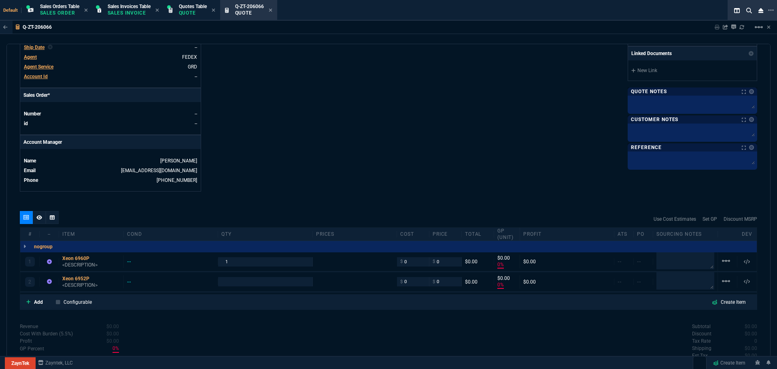
type input "0"
click at [33, 300] on link "Add" at bounding box center [34, 302] width 26 height 12
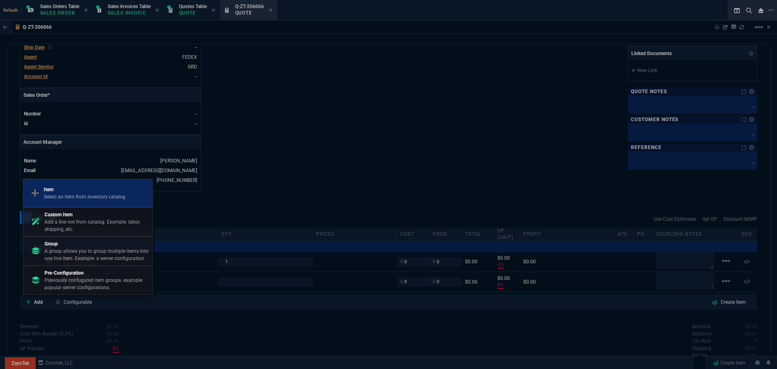
click at [54, 195] on p "Select an item from inventory catalog" at bounding box center [85, 196] width 82 height 7
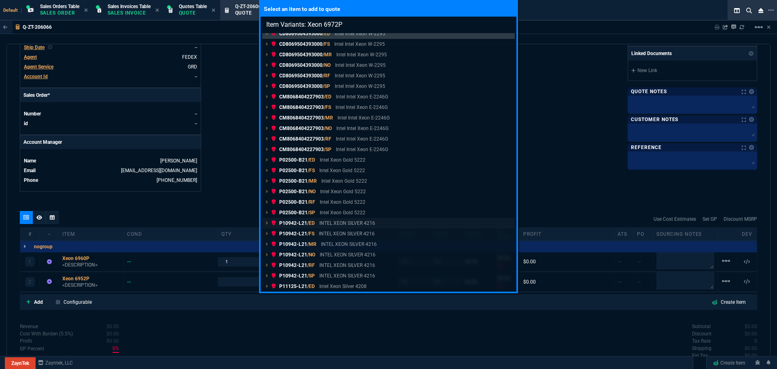
scroll to position [8, 0]
type input "Item Variants: Xeon 6972P"
click at [33, 301] on div "Select an item to add to quote Item Variants: Xeon 6972P CD8069504393000 /ED In…" at bounding box center [388, 184] width 777 height 369
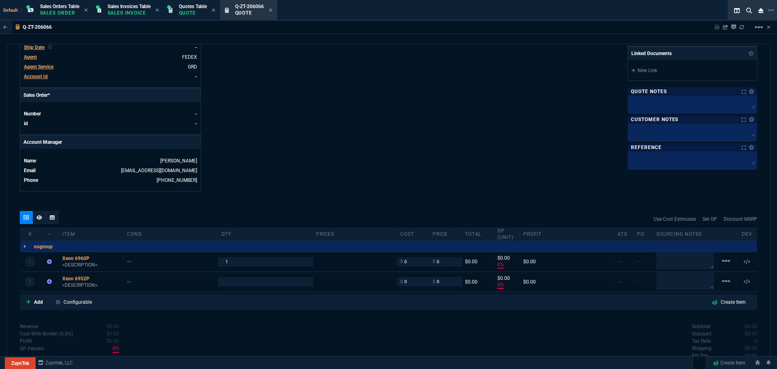
click at [33, 301] on link "Add" at bounding box center [34, 302] width 26 height 12
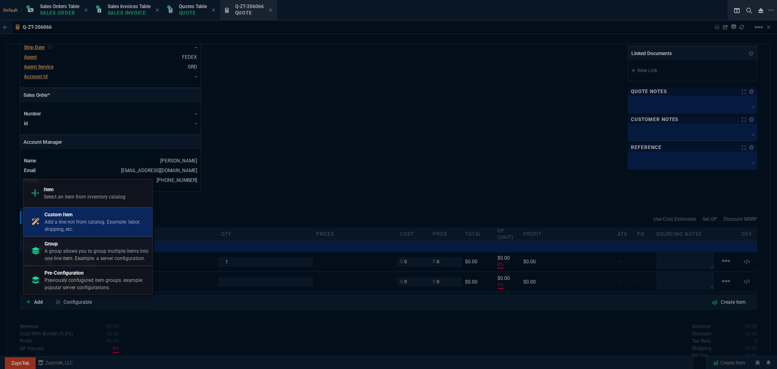
click at [70, 219] on p "Add a line not from catalog. Example: labor, shipping, etc." at bounding box center [97, 225] width 104 height 15
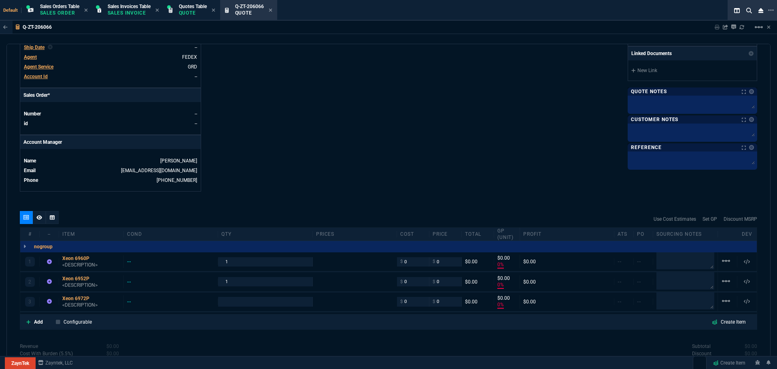
type input "0"
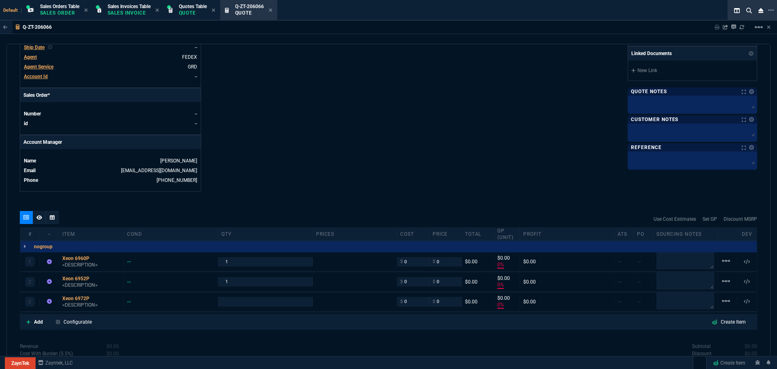
type input "0"
click at [41, 322] on p "Add" at bounding box center [38, 321] width 9 height 7
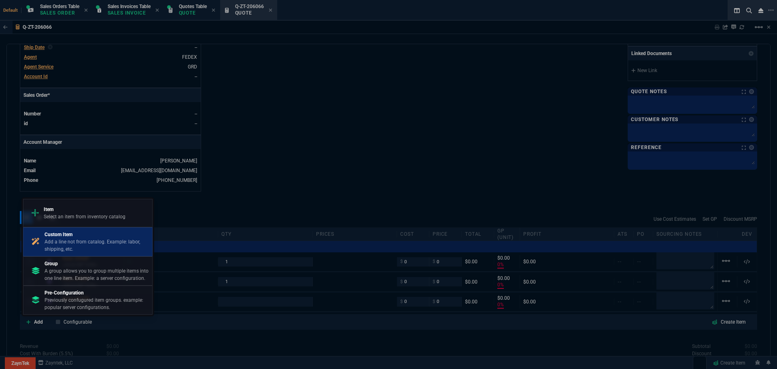
click at [60, 247] on p "Add a line not from catalog. Example: labor, shipping, etc." at bounding box center [97, 245] width 104 height 15
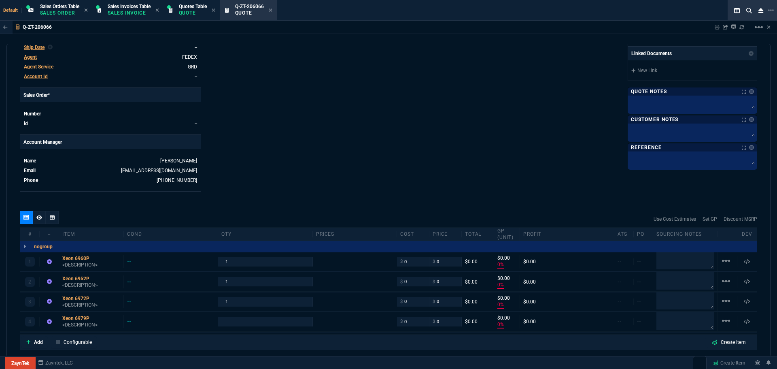
type input "0"
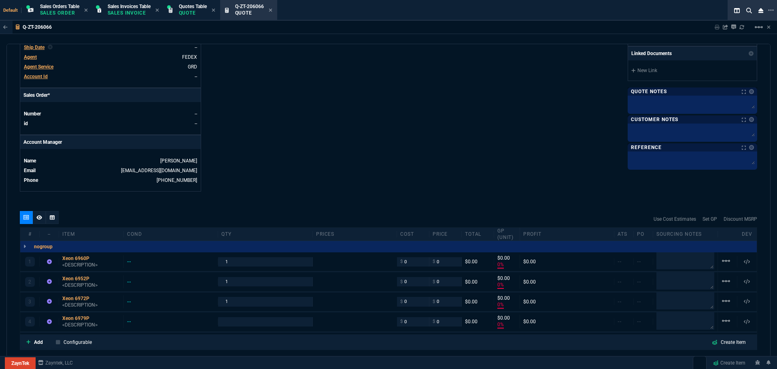
type input "0"
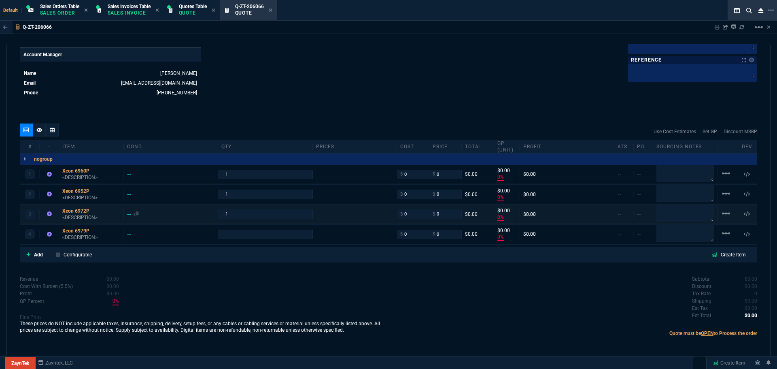
scroll to position [390, 0]
click at [39, 254] on p "Add" at bounding box center [38, 253] width 9 height 7
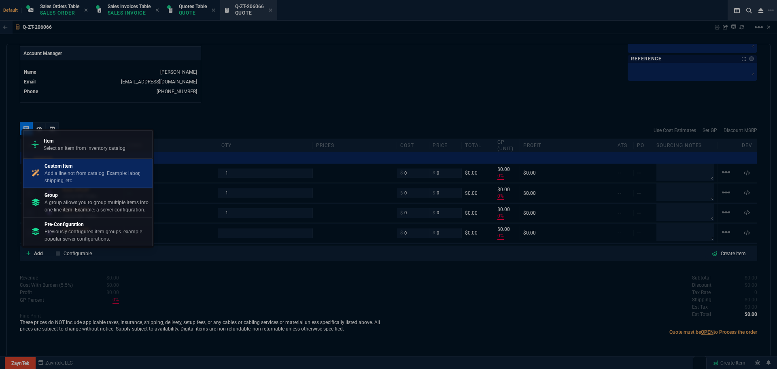
click at [80, 176] on p "Add a line not from catalog. Example: labor, shipping, etc." at bounding box center [97, 177] width 104 height 15
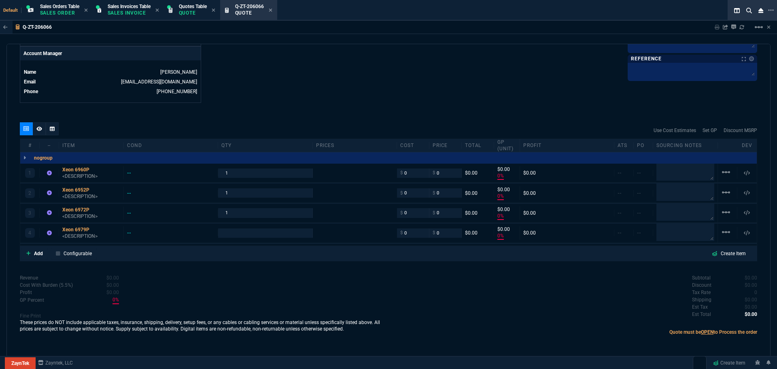
type input "1"
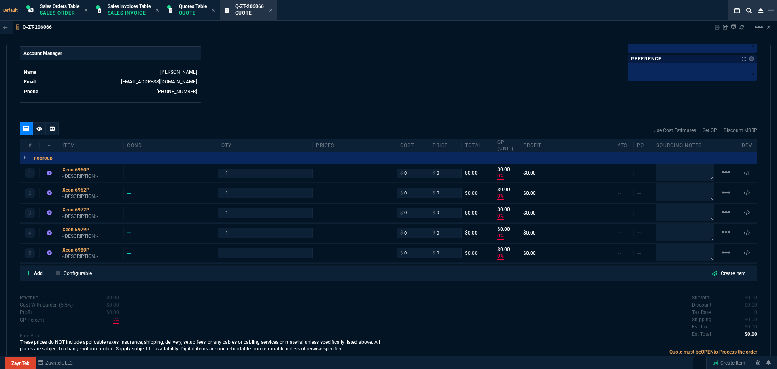
type input "0"
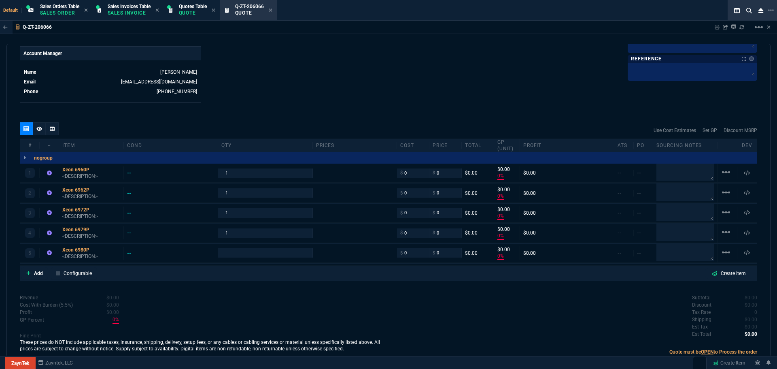
type input "0"
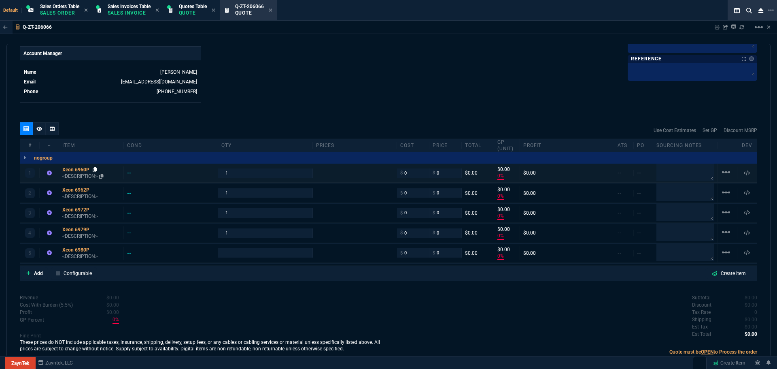
click at [95, 170] on icon at bounding box center [95, 169] width 4 height 5
click at [676, 170] on textarea at bounding box center [686, 172] width 58 height 17
paste textarea "SRPKX"
type textarea "SRPKX"
type input "1"
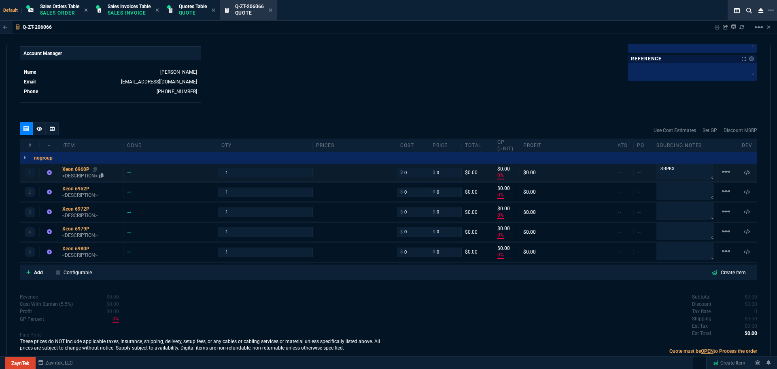
click at [79, 167] on div "Xeon 6960P" at bounding box center [91, 169] width 58 height 6
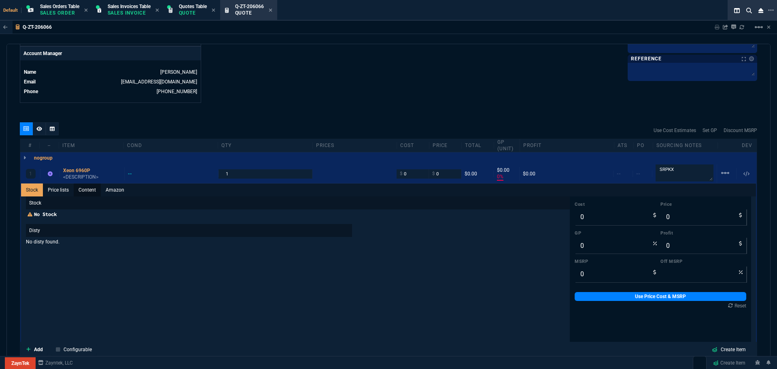
click at [79, 187] on link "Content" at bounding box center [87, 189] width 27 height 13
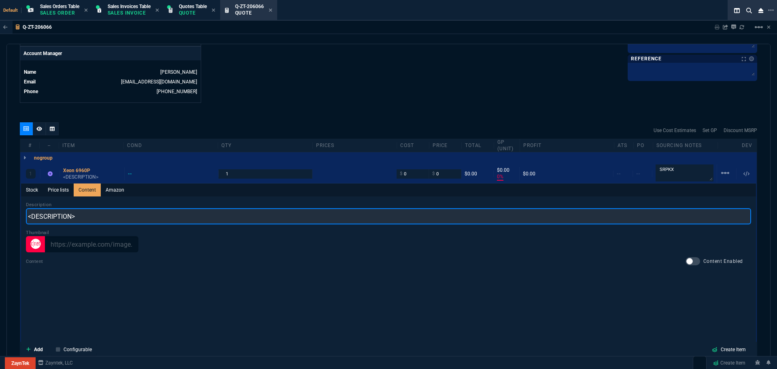
click at [79, 217] on input "<DESCRIPTION>" at bounding box center [388, 216] width 725 height 16
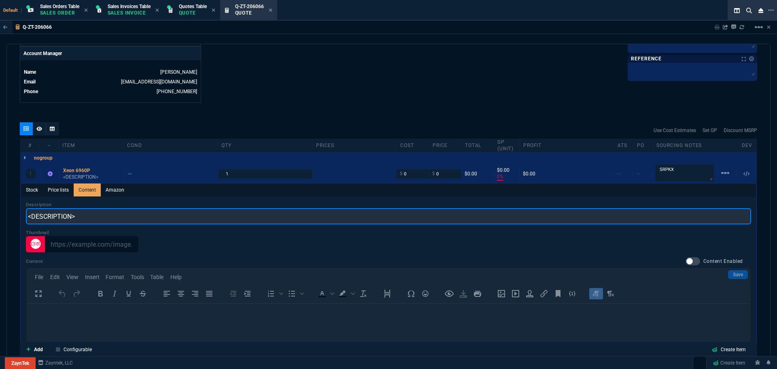
scroll to position [0, 0]
type input "In"
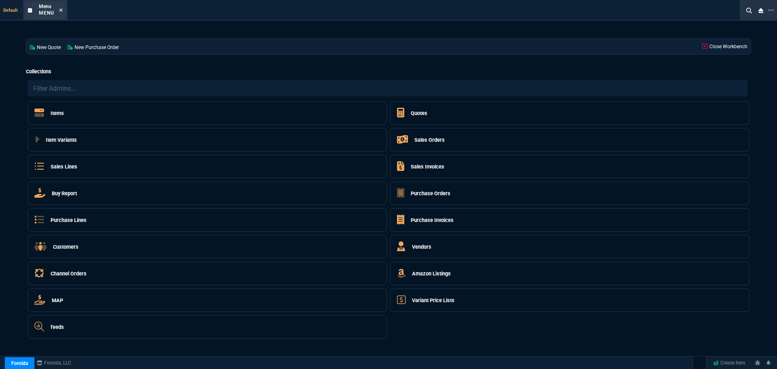
click at [62, 9] on icon at bounding box center [61, 10] width 3 height 3
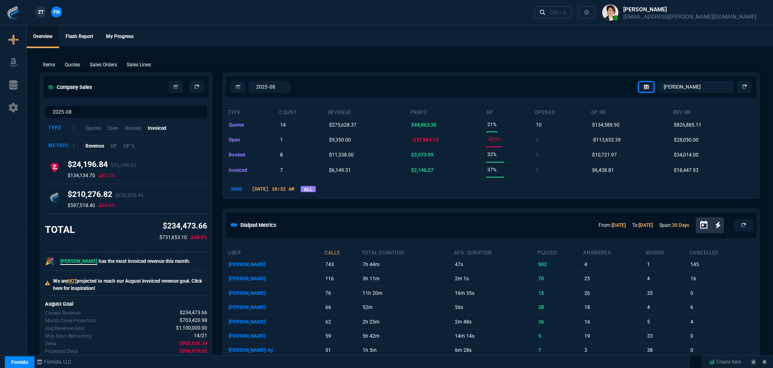
click at [316, 189] on link "ALL" at bounding box center [308, 189] width 15 height 6
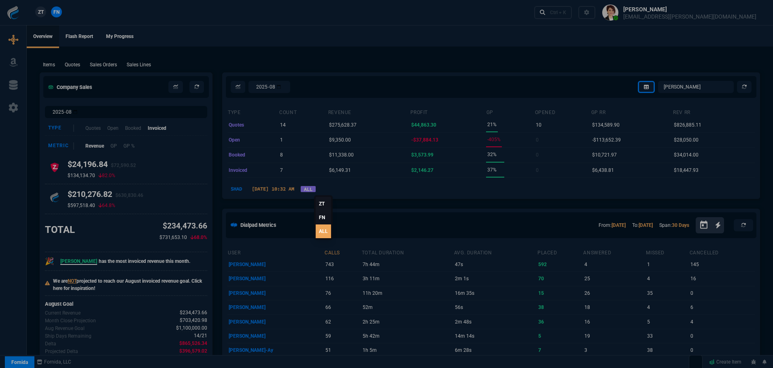
click at [323, 231] on link "ALL" at bounding box center [323, 232] width 15 height 14
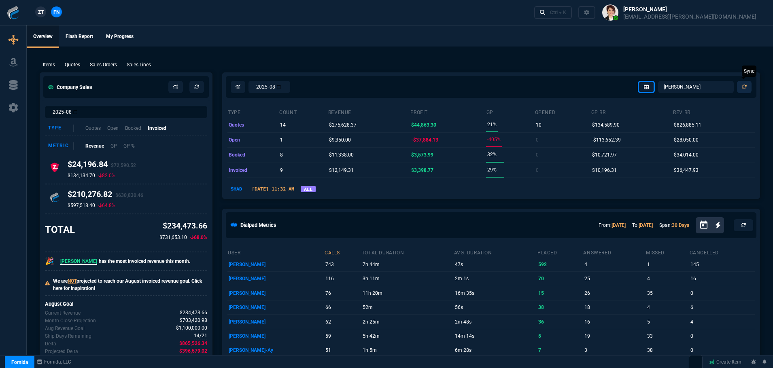
click at [746, 87] on icon at bounding box center [744, 87] width 5 height 5
click at [699, 88] on select "[PERSON_NAME] Over [PERSON_NAME] [PERSON_NAME] Seti [PERSON_NAME] Wafek [PERSON…" at bounding box center [696, 87] width 76 height 12
click at [659, 81] on select "[PERSON_NAME] Over [PERSON_NAME] [PERSON_NAME] Seti [PERSON_NAME] Wafek [PERSON…" at bounding box center [696, 87] width 76 height 12
click at [708, 86] on select "[PERSON_NAME] Over [PERSON_NAME] [PERSON_NAME] Seti [PERSON_NAME] Wafek [PERSON…" at bounding box center [696, 87] width 76 height 12
select select "4: SHAD"
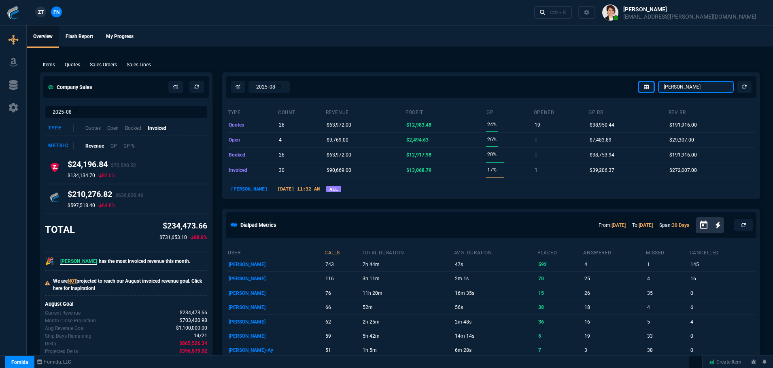
click at [659, 81] on select "[PERSON_NAME] Over [PERSON_NAME] [PERSON_NAME] Seti [PERSON_NAME] Wafek [PERSON…" at bounding box center [696, 87] width 76 height 12
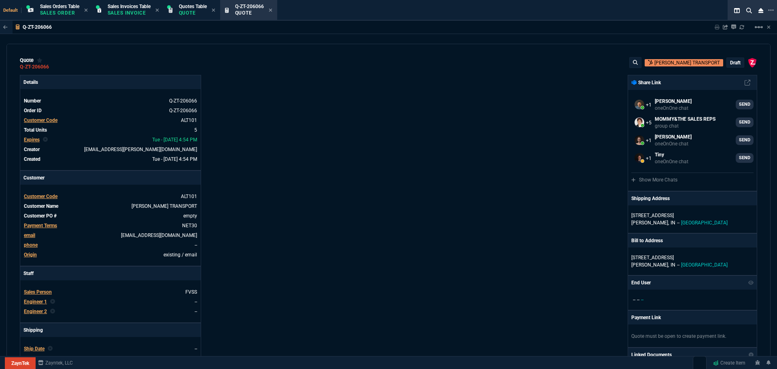
select select "4: SHAD"
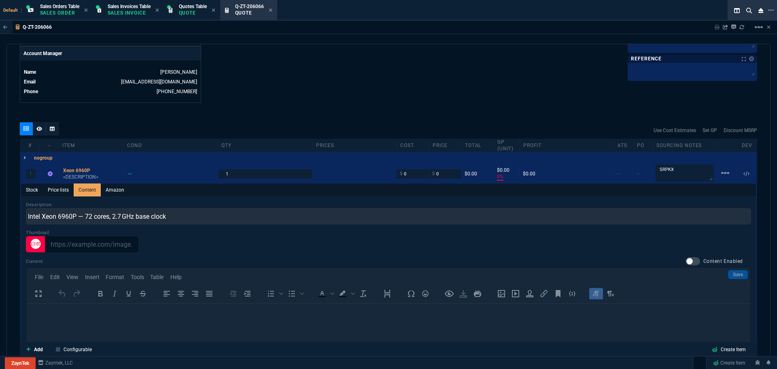
click at [85, 216] on input "Intel Xeon 6960P — 72 cores, 2.7 GHz base clock" at bounding box center [388, 216] width 725 height 16
type input "Intel Xeon 6960P 72 cores, 2.7 GHz base clock"
click at [73, 170] on div "Xeon 6960P" at bounding box center [92, 170] width 58 height 6
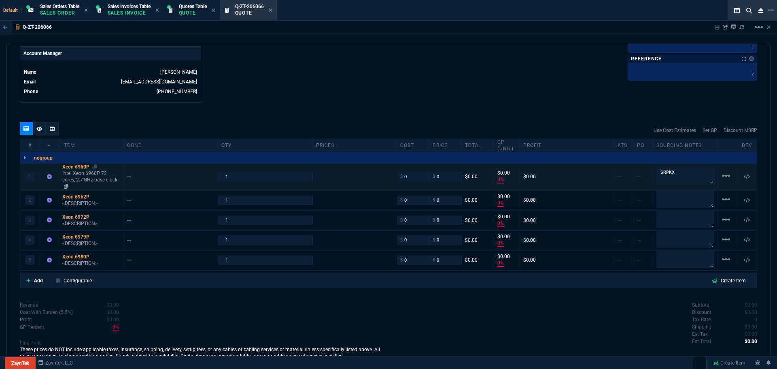
type input "0"
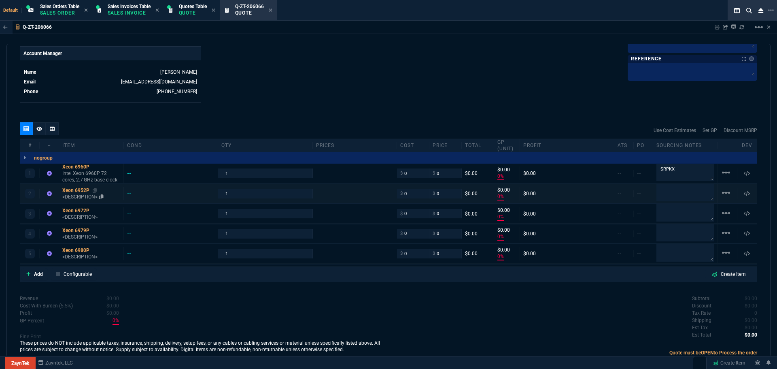
click at [81, 190] on div "Xeon 6952P" at bounding box center [91, 190] width 58 height 6
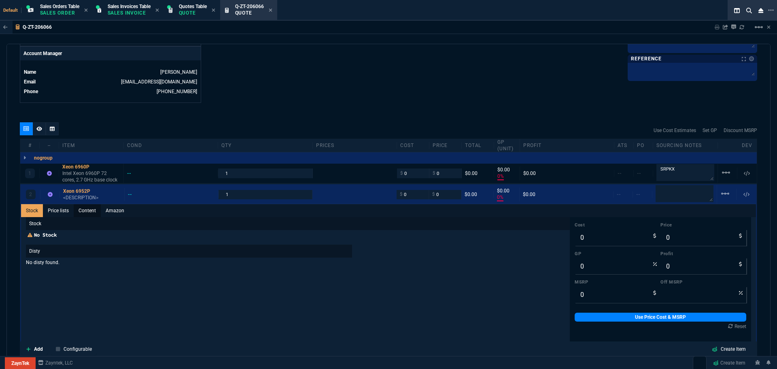
click at [87, 211] on link "Content" at bounding box center [87, 210] width 27 height 13
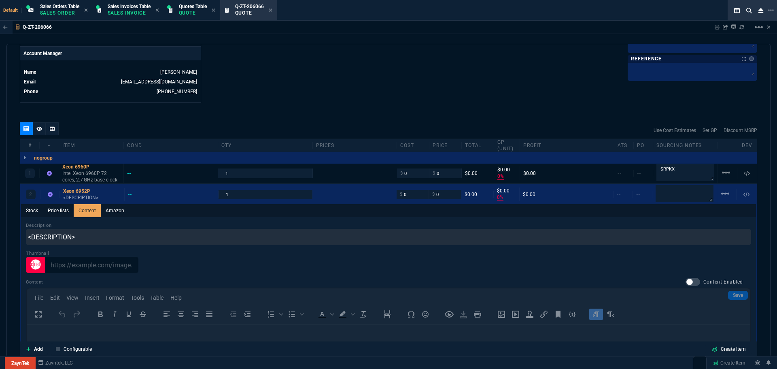
scroll to position [0, 0]
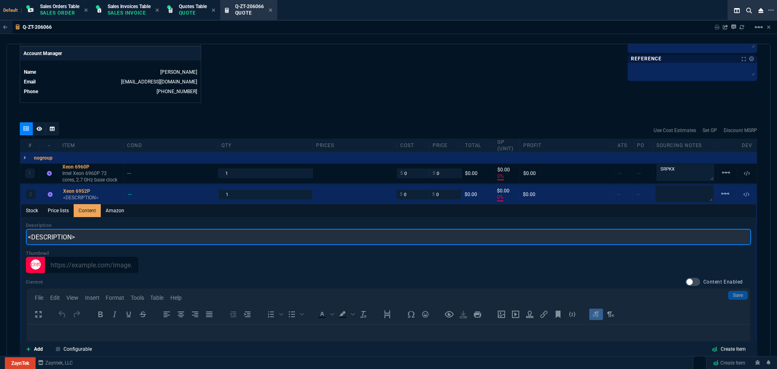
click at [87, 238] on input "<DESCRIPTION>" at bounding box center [388, 237] width 725 height 16
paste input "Xeon 6952P — 96 cores, 2.1 GHz base clock"
drag, startPoint x: 71, startPoint y: 236, endPoint x: 66, endPoint y: 237, distance: 4.9
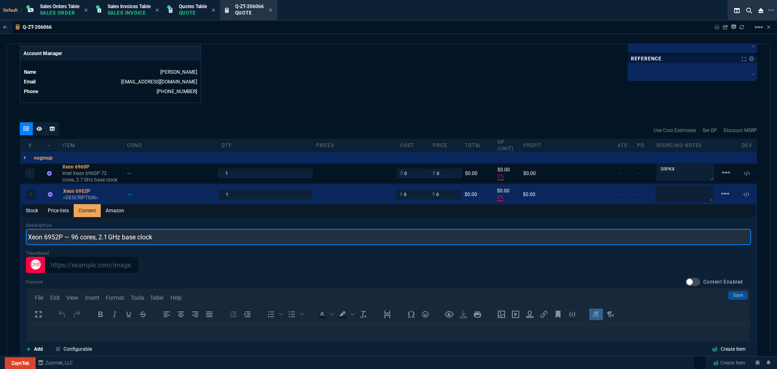
click at [66, 237] on input "Xeon 6952P — 96 cores, 2.1 GHz base clock" at bounding box center [388, 237] width 725 height 16
type input "Xeon 6952P 96 cores, 2.1 GHz base clock"
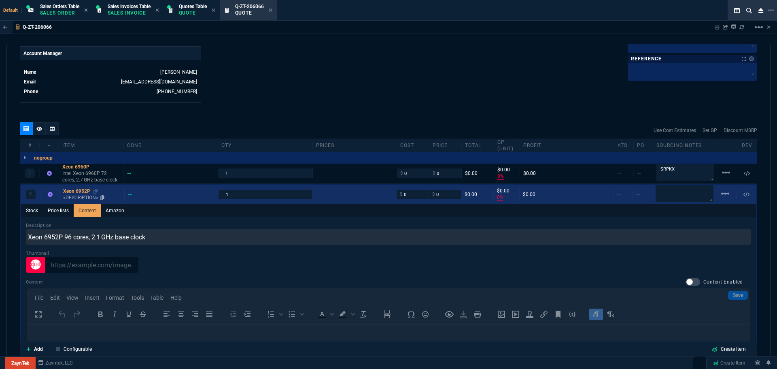
click at [80, 190] on div "Xeon 6952P" at bounding box center [92, 191] width 58 height 6
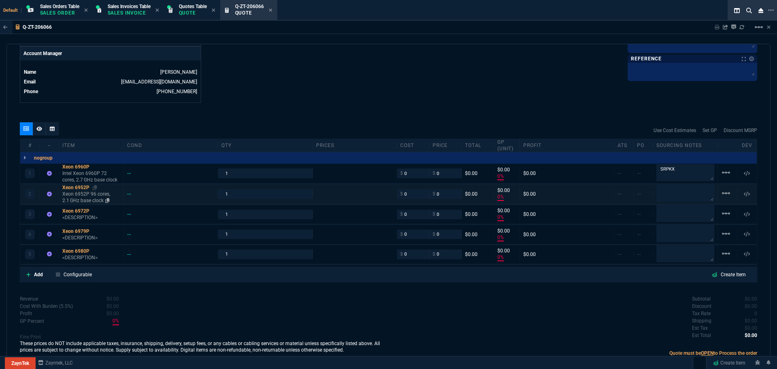
type input "0"
click at [74, 209] on div "Xeon 6972P" at bounding box center [91, 211] width 58 height 6
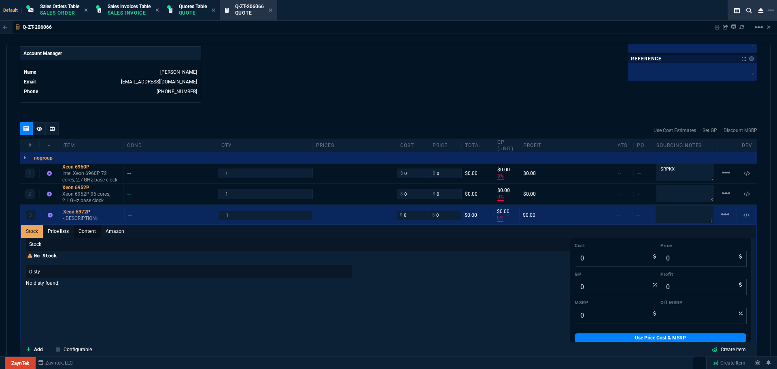
click at [84, 229] on link "Content" at bounding box center [87, 231] width 27 height 13
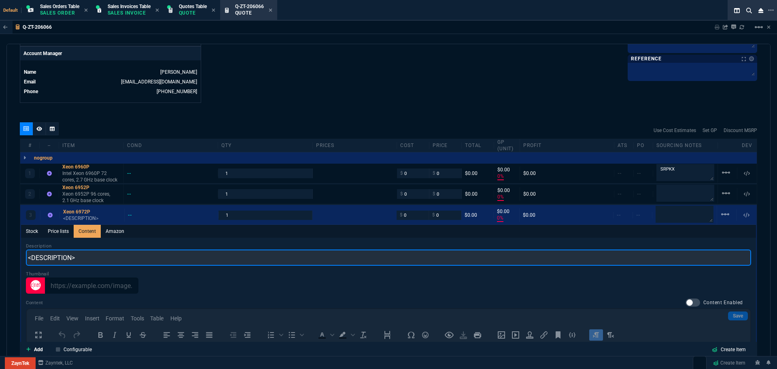
click at [79, 257] on input "<DESCRIPTION>" at bounding box center [388, 257] width 725 height 16
paste input "Xeon 6972P — 96 cores, 2.4 GHz base clock"
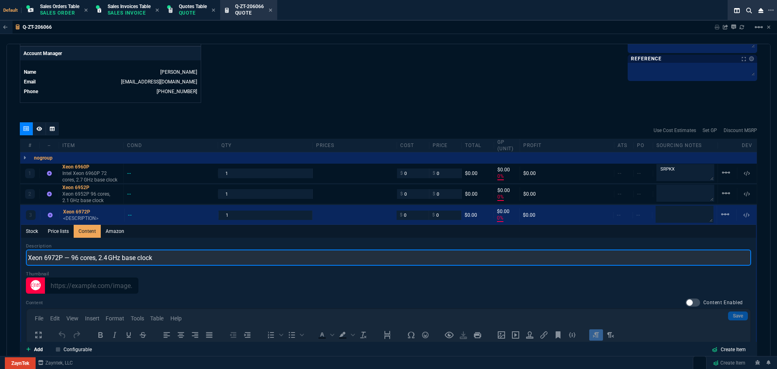
drag, startPoint x: 71, startPoint y: 257, endPoint x: 66, endPoint y: 255, distance: 5.3
click at [66, 255] on input "Xeon 6972P — 96 cores, 2.4 GHz base clock" at bounding box center [388, 257] width 725 height 16
type input "Xeon 6972P 96 cores, 2.4 GHz base clock"
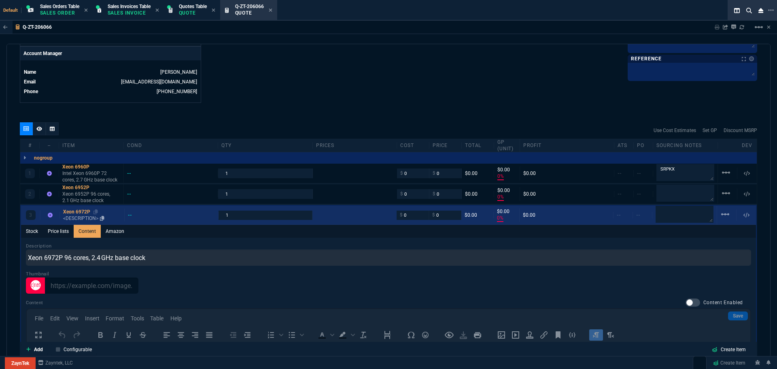
click at [82, 209] on div "Xeon 6972P" at bounding box center [92, 211] width 58 height 6
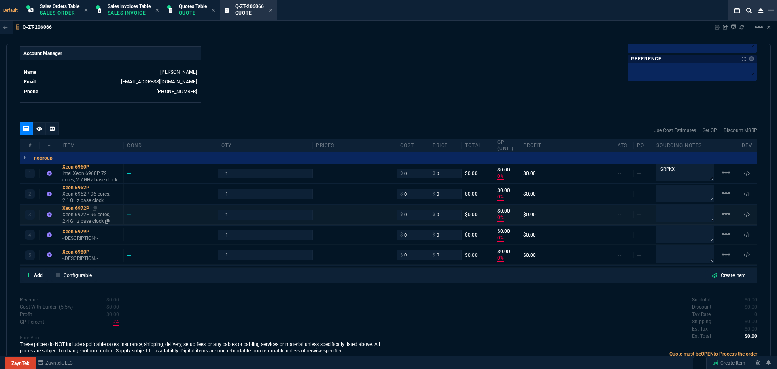
type input "0"
click at [79, 232] on div "Xeon 6979P" at bounding box center [91, 231] width 58 height 6
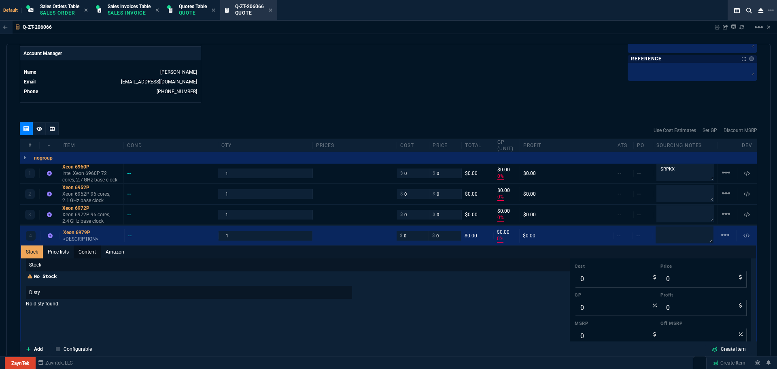
click at [89, 252] on link "Content" at bounding box center [87, 251] width 27 height 13
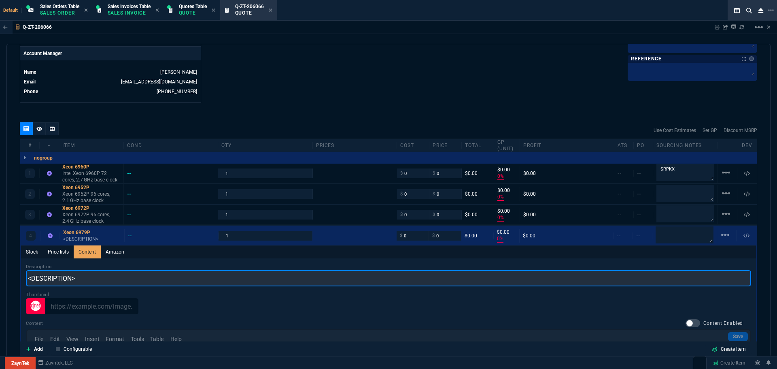
click at [81, 278] on input "<DESCRIPTION>" at bounding box center [388, 278] width 725 height 16
paste input "Xeon 6979P — 120 cores, 2.1 GHz base clock"
drag, startPoint x: 72, startPoint y: 281, endPoint x: 64, endPoint y: 278, distance: 8.5
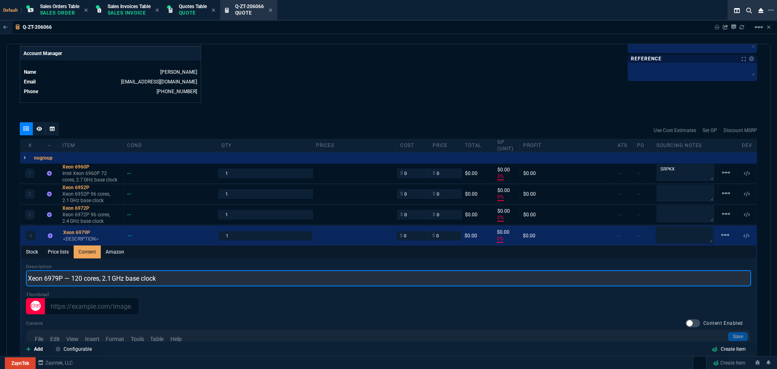
click at [64, 278] on input "Xeon 6979P — 120 cores, 2.1 GHz base clock" at bounding box center [388, 278] width 725 height 16
type input "Xeon 6979P 120 cores, 2.1 GHz base clock"
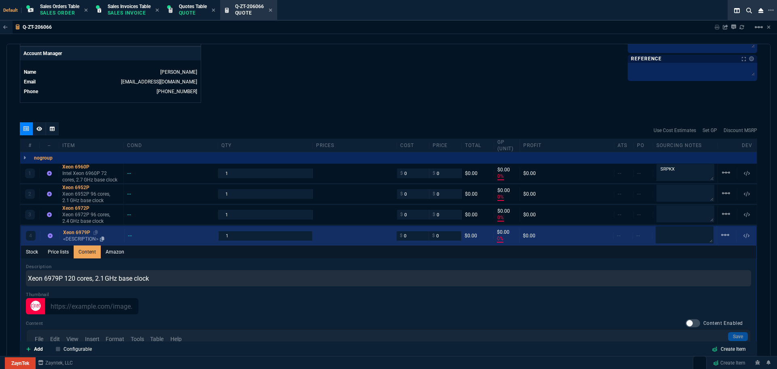
click at [85, 232] on div "Xeon 6979P" at bounding box center [92, 232] width 58 height 6
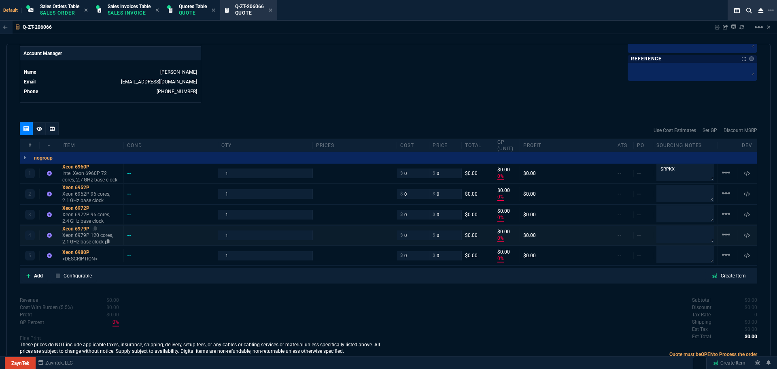
type input "0"
click at [79, 251] on div "Xeon 6980P" at bounding box center [91, 252] width 58 height 6
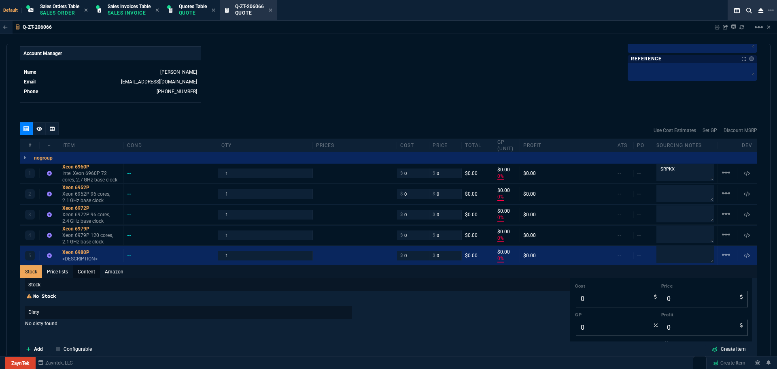
click at [84, 272] on link "Content" at bounding box center [86, 271] width 27 height 13
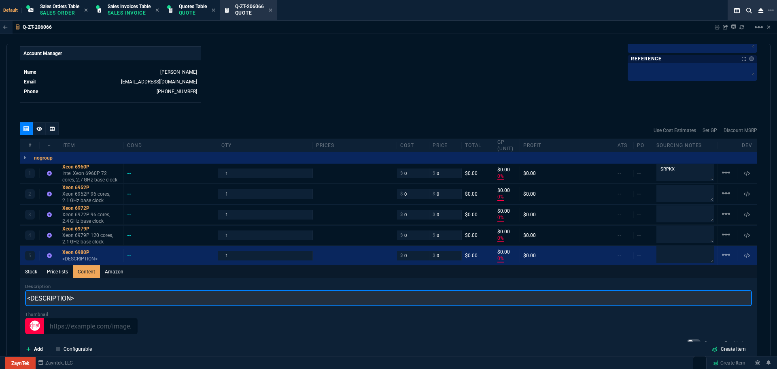
click at [77, 298] on input "<DESCRIPTION>" at bounding box center [388, 298] width 727 height 16
paste input "Xeon 6980P — 128 cores, 2.0 GHz base clock"
drag, startPoint x: 70, startPoint y: 300, endPoint x: 65, endPoint y: 300, distance: 5.7
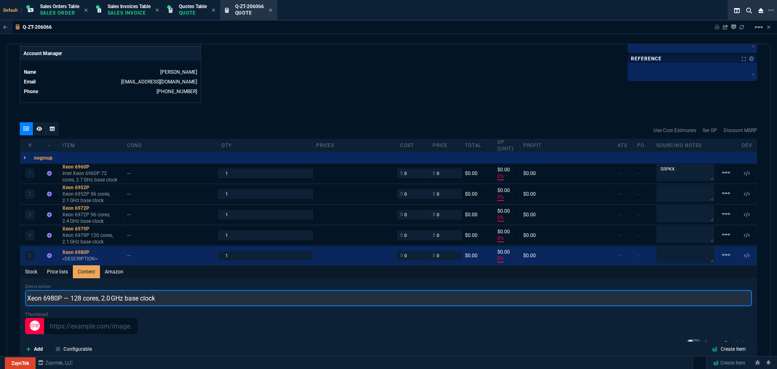
click at [65, 300] on input "Xeon 6980P — 128 cores, 2.0 GHz base clock" at bounding box center [388, 298] width 727 height 16
type input "Xeon 6980P 128 cores, 2.0 GHz base clock"
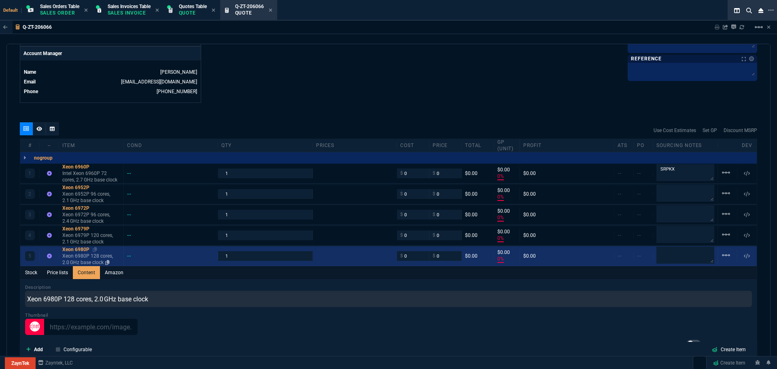
click at [79, 252] on div "Xeon 6980P" at bounding box center [91, 249] width 58 height 6
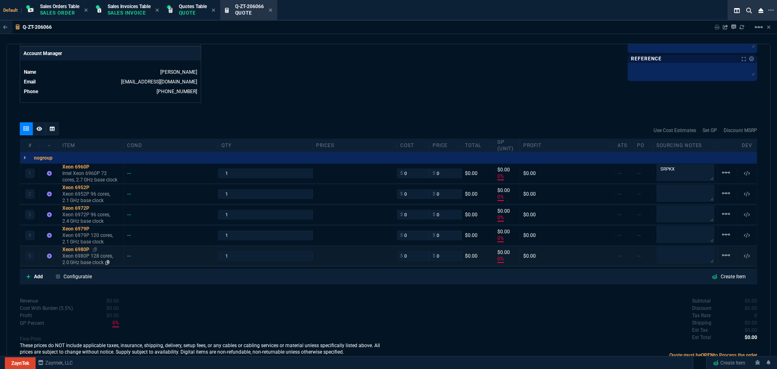
type input "0"
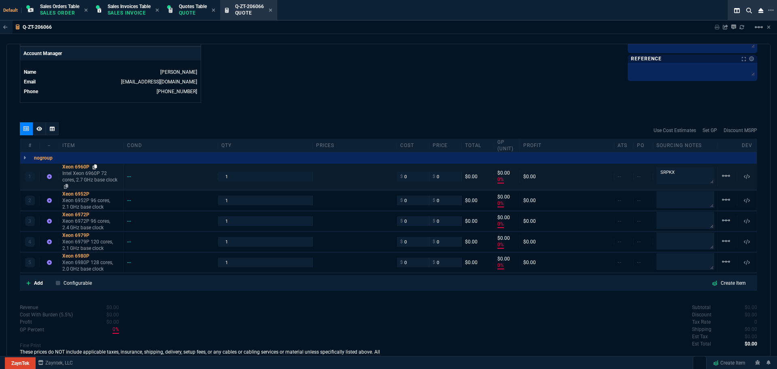
click at [95, 167] on icon at bounding box center [95, 166] width 4 height 5
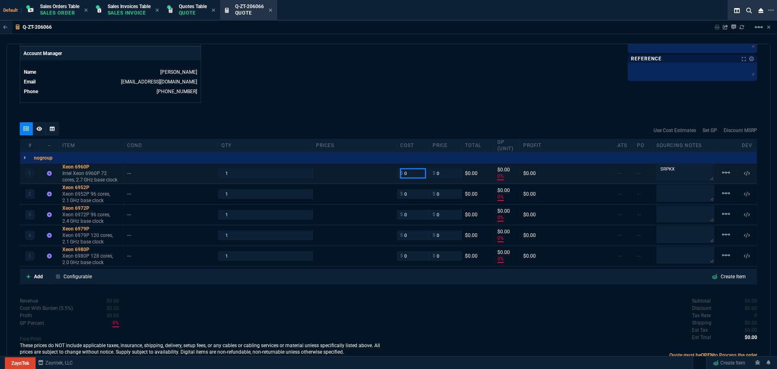
click at [407, 175] on input "0" at bounding box center [413, 172] width 26 height 9
paste input "4387.44"
type input "4387.44"
click at [242, 174] on input "1" at bounding box center [264, 172] width 87 height 9
type input "4387.44"
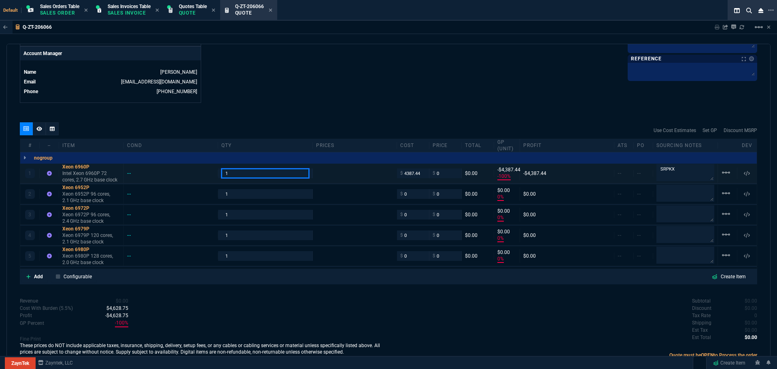
type input "-100"
type input "-4387"
type input "2"
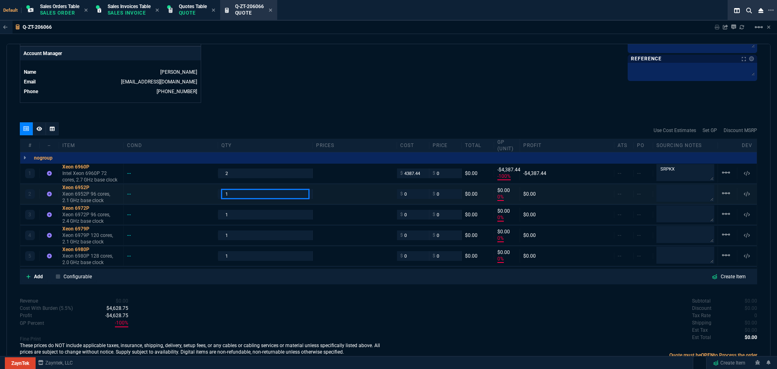
click at [232, 191] on input "1" at bounding box center [264, 193] width 87 height 9
type input "2"
click at [228, 213] on input "1" at bounding box center [264, 214] width 87 height 9
type input "2"
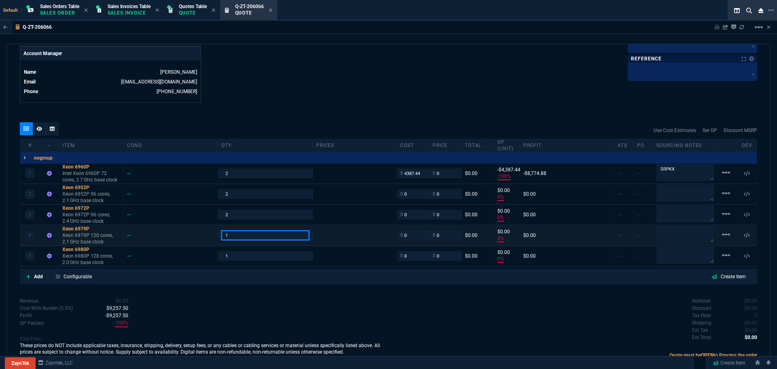
click at [230, 233] on input "1" at bounding box center [264, 234] width 87 height 9
type input "2"
click at [227, 255] on input "1" at bounding box center [264, 255] width 87 height 9
type input "2"
click at [678, 170] on textarea "SRPKX" at bounding box center [686, 172] width 58 height 16
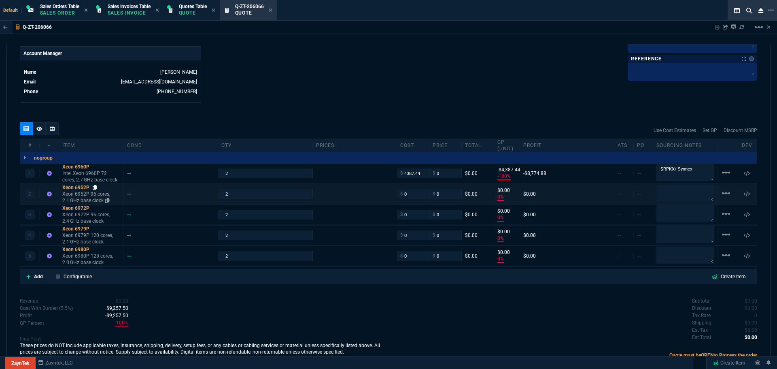
click at [95, 188] on icon at bounding box center [95, 187] width 4 height 5
click at [698, 171] on textarea "SRPKX/ Synnex" at bounding box center [686, 172] width 58 height 16
paste textarea "Mfr. P/N: PK8072006022800"
type textarea "SRPKX/ Synnex Mfr. P/N: PK8072006022800"
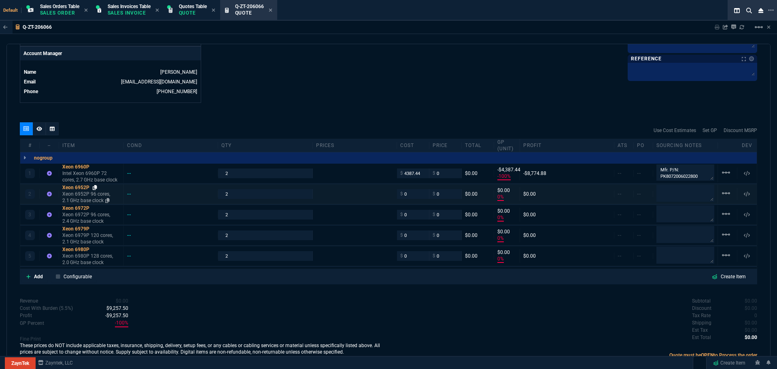
click at [96, 187] on icon at bounding box center [95, 187] width 4 height 5
click at [670, 191] on textarea at bounding box center [686, 193] width 58 height 16
paste textarea "Mfr. P/N: PK8072006151500"
type textarea "Mfr. P/N: PK8072006151500"
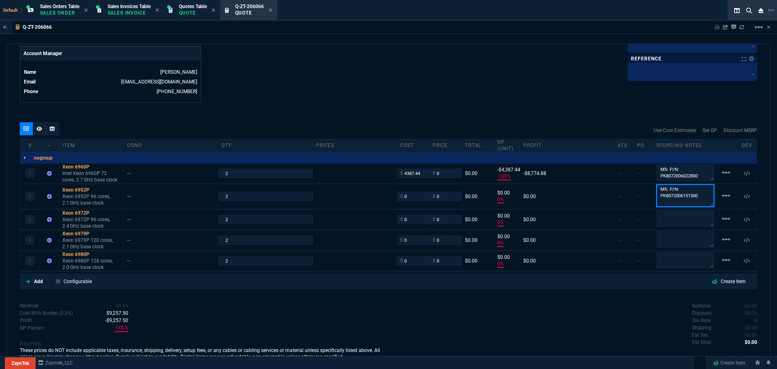
scroll to position [1, 0]
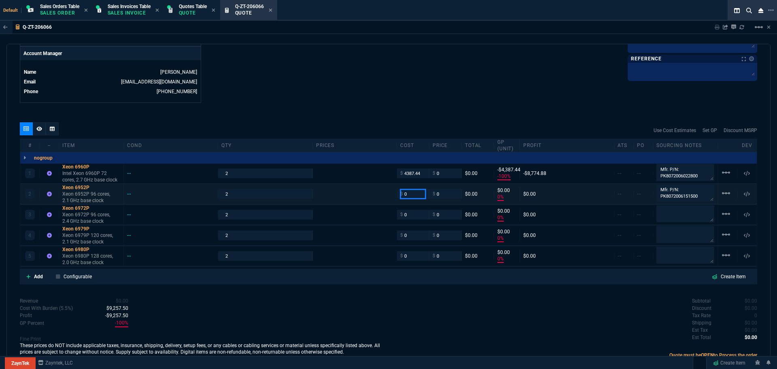
click at [415, 194] on input "0" at bounding box center [413, 193] width 26 height 9
paste input "4156.24"
type input "4156.24"
type input "-100"
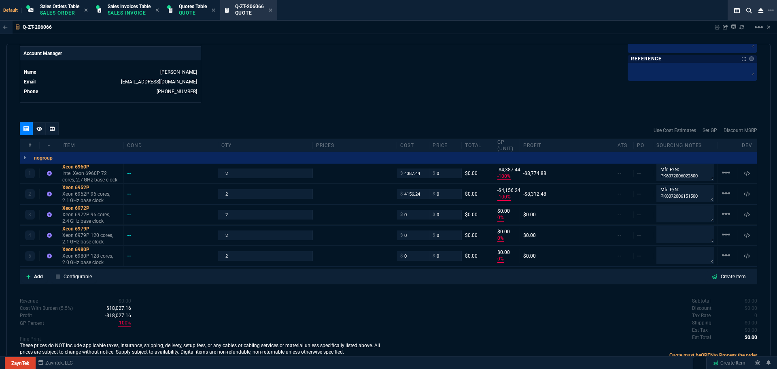
type input "-4156"
click at [96, 207] on icon at bounding box center [95, 208] width 4 height 5
click at [96, 208] on icon at bounding box center [95, 208] width 4 height 5
click at [414, 215] on input "0" at bounding box center [413, 214] width 26 height 9
paste input "4658.85"
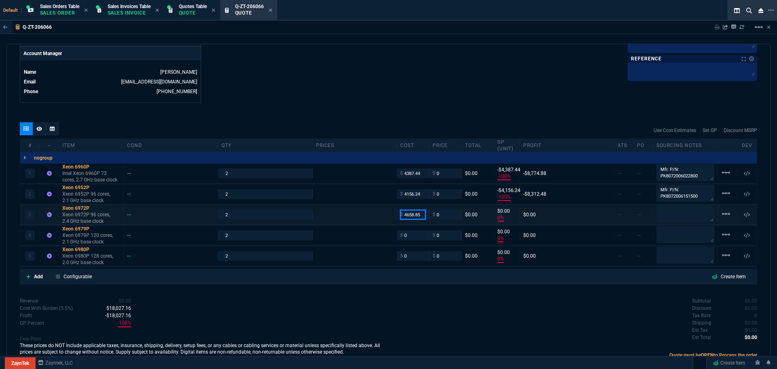
type input "4658.85"
click at [676, 215] on textarea at bounding box center [686, 213] width 58 height 17
type input "4658.85"
type input "-100"
type input "-4659"
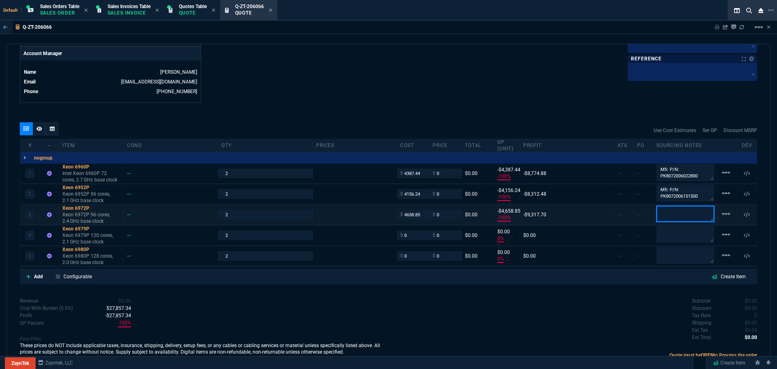
type textarea "s"
type textarea "Synnex"
click at [658, 186] on textarea "Mfr. P/N: PK8072006151500" at bounding box center [686, 193] width 58 height 17
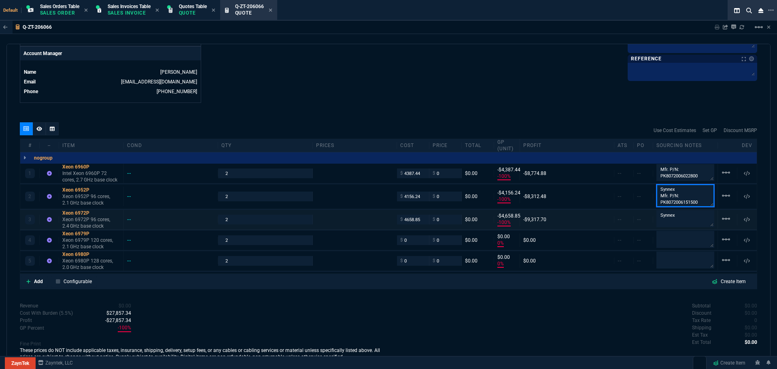
type textarea "Synnex Mfr. P/N: PK8072006151500"
click at [677, 220] on textarea "Synnex" at bounding box center [686, 218] width 58 height 17
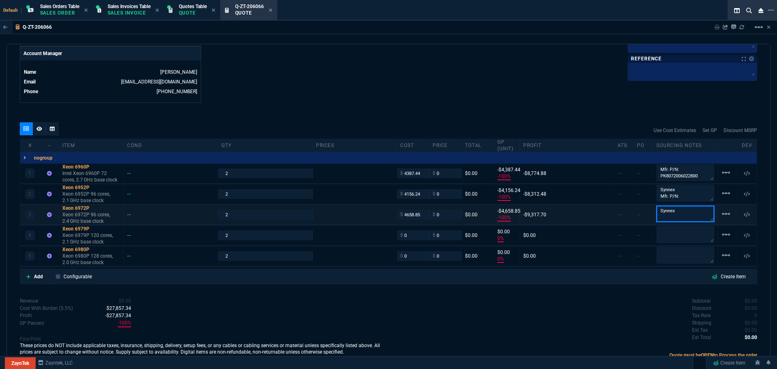
paste textarea "Mfr.P/N: PK8072006022900"
type textarea "Synnex Mfr.P/N: PK8072006022900"
click at [96, 228] on icon at bounding box center [95, 228] width 4 height 5
click at [416, 238] on input "0" at bounding box center [413, 234] width 26 height 9
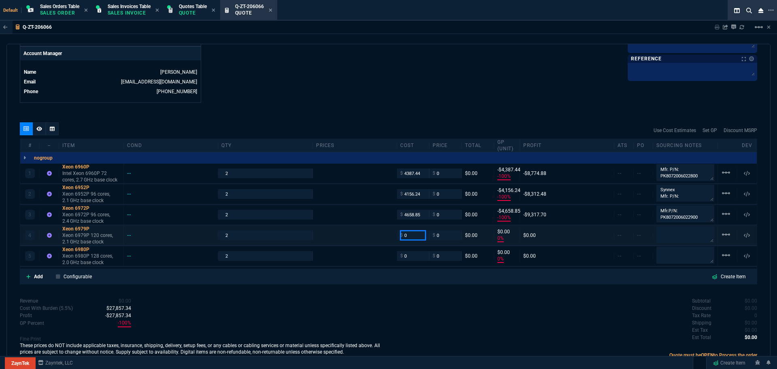
paste input "5025.87"
type input "5025.87"
click at [680, 231] on textarea at bounding box center [686, 234] width 58 height 17
type input "5025.87"
type input "-100"
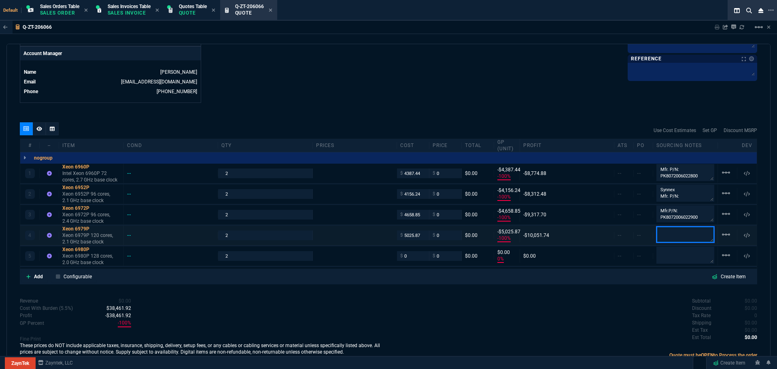
type input "-5026"
paste textarea "Mfr.P/N: PK8072006023000"
type textarea "Synnex Mfr.P/N: PK8072006023000"
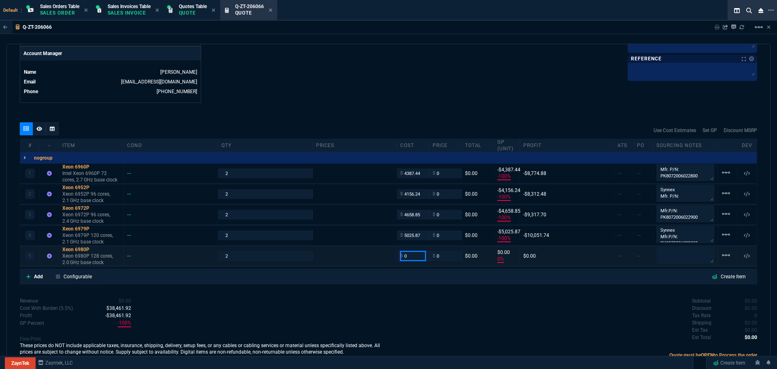
click at [416, 260] on input "0" at bounding box center [413, 255] width 26 height 9
paste input "5679.16"
type input "5679.16"
click at [665, 250] on textarea at bounding box center [686, 255] width 58 height 17
type input "5679.16"
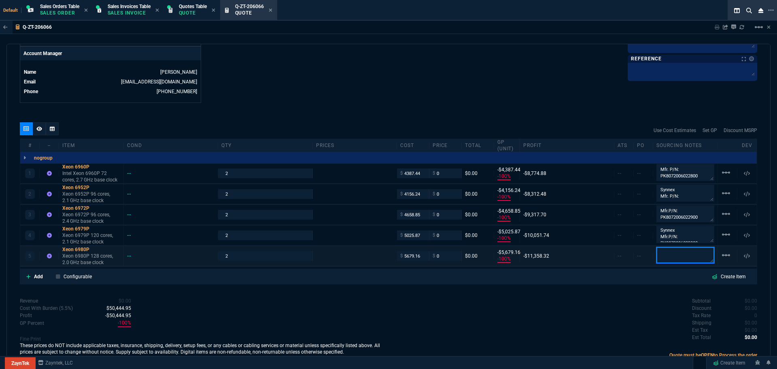
type input "-100"
type input "-5679"
paste textarea "Mfr.P/N: PK8072006023100"
type textarea "Synnex Mfr.P/N: PK8072006023100"
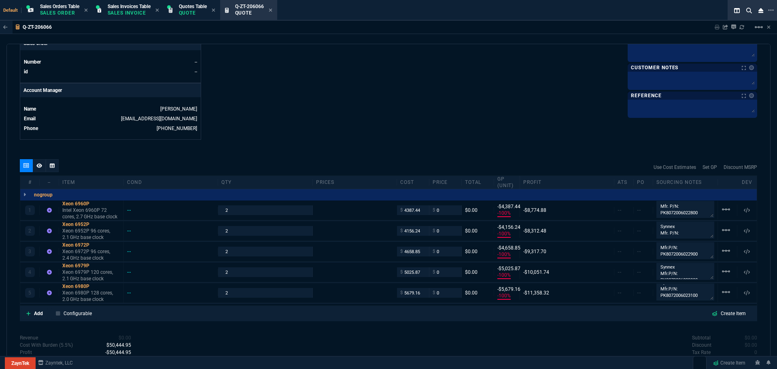
scroll to position [413, 0]
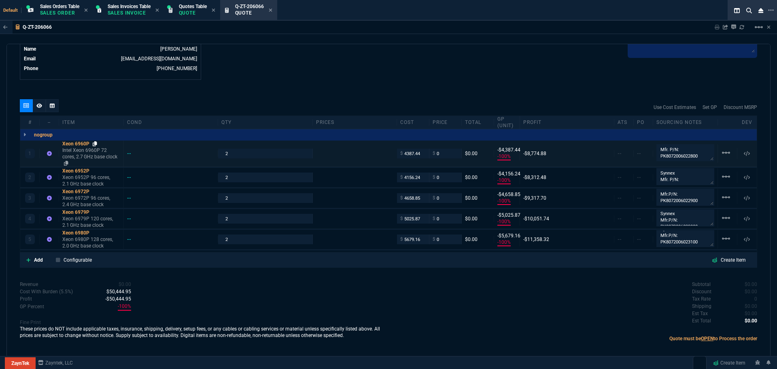
click at [96, 143] on icon at bounding box center [95, 143] width 4 height 5
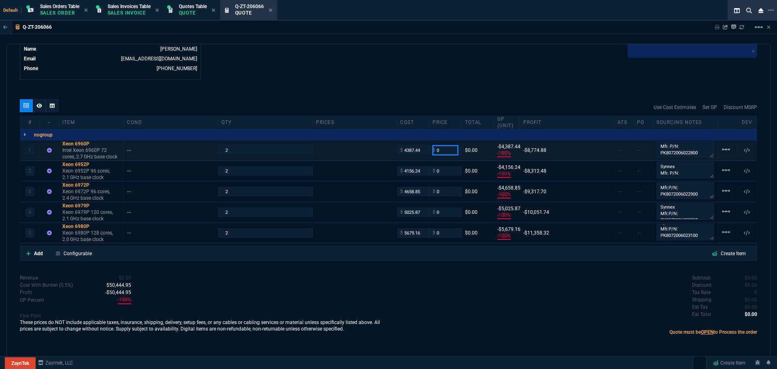
click at [441, 150] on input "0" at bounding box center [446, 149] width 26 height 9
type input "5900"
type input "26"
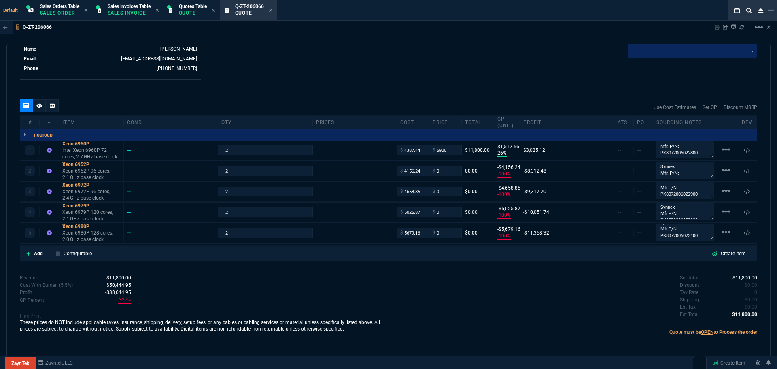
type input "1513"
click at [95, 164] on icon at bounding box center [95, 164] width 4 height 5
click at [444, 172] on input "0" at bounding box center [446, 170] width 26 height 9
type input "5600"
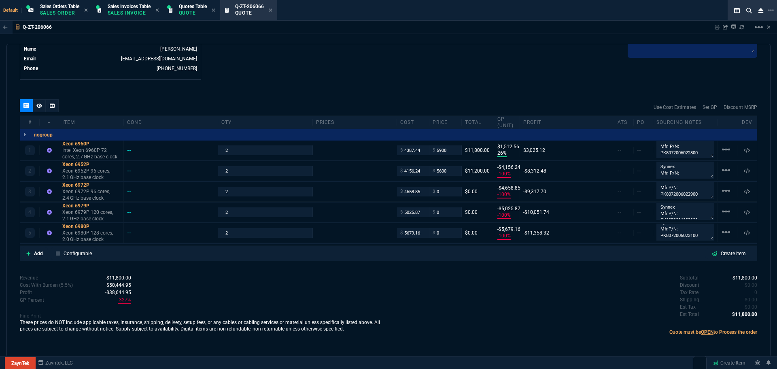
type input "5600"
type input "26"
type input "1444"
click at [96, 184] on icon at bounding box center [95, 185] width 4 height 5
click at [446, 192] on input "0" at bounding box center [446, 191] width 26 height 9
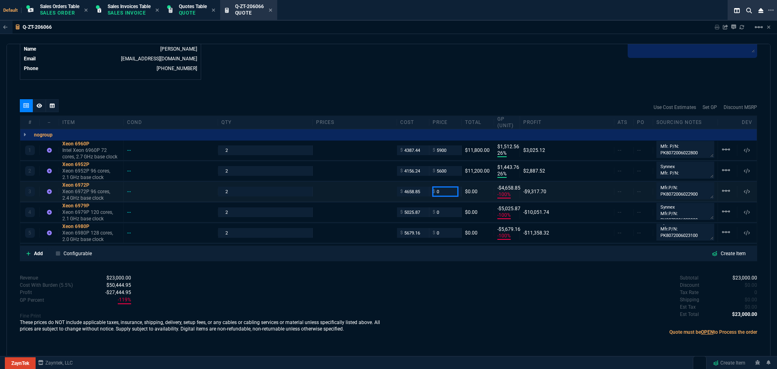
type input "5"
type input "6200"
click at [428, 89] on div "quote Q-ZT-206066 [PERSON_NAME] TRANSPORT draft ZaynTek, LLC [STREET_ADDRESS] D…" at bounding box center [388, 200] width 764 height 313
type input "6200"
type input "25"
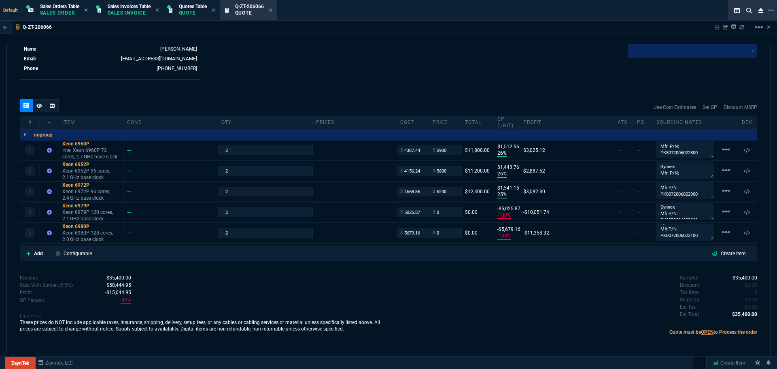
type input "1541"
click at [75, 185] on div "Xeon 6972P" at bounding box center [91, 185] width 58 height 6
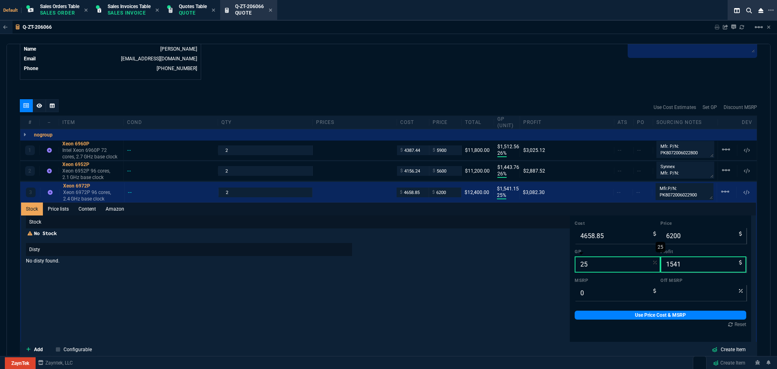
click at [609, 266] on input "25" at bounding box center [618, 264] width 86 height 16
type input "2"
type input "4754"
type input "95"
type input "26"
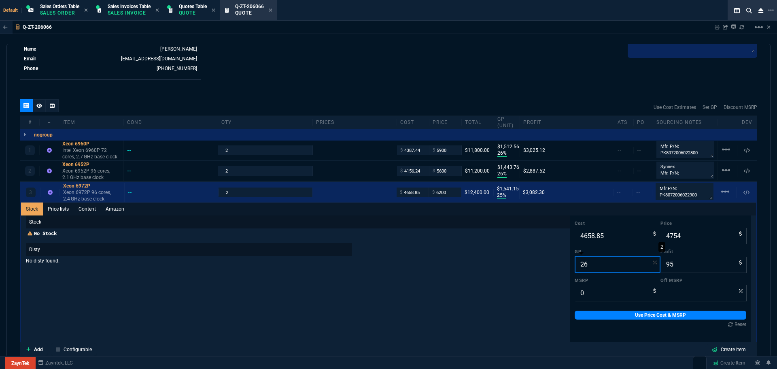
type input "6296"
type input "1637"
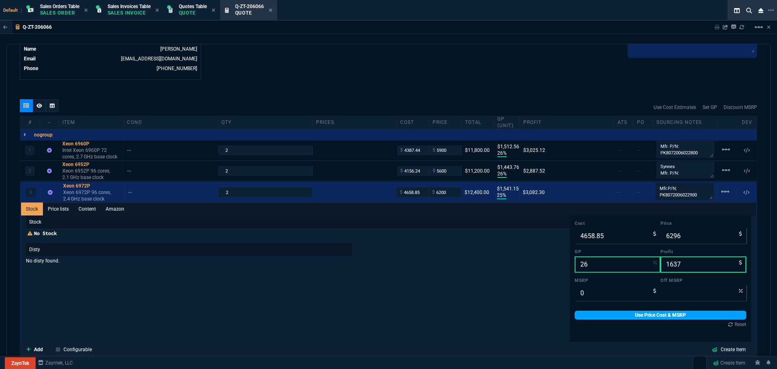
type input "26"
click at [634, 312] on link "Use Price Cost & MSRP" at bounding box center [661, 314] width 172 height 9
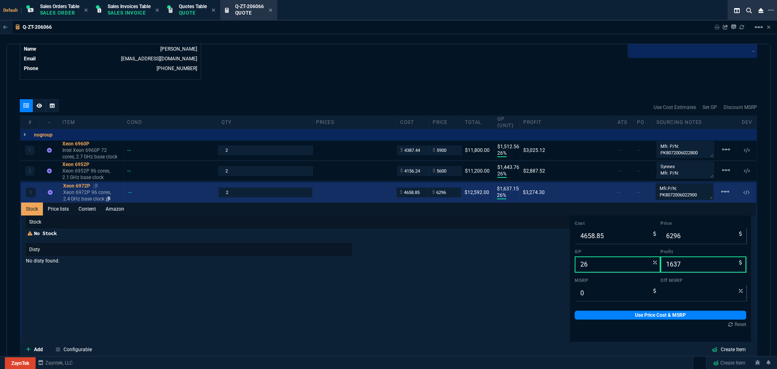
click at [72, 185] on div "Xeon 6972P" at bounding box center [92, 186] width 58 height 6
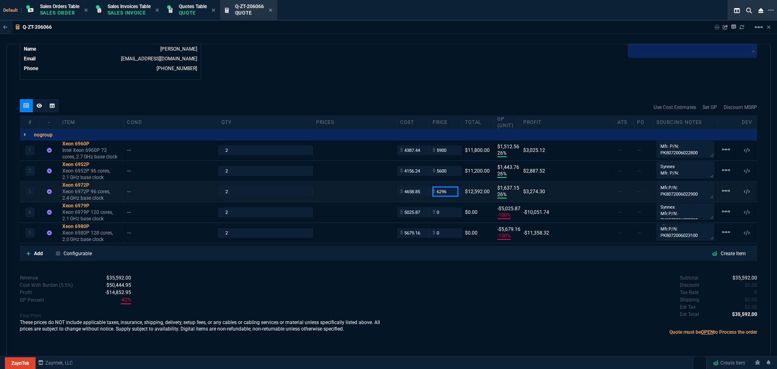
click at [447, 191] on input "6296" at bounding box center [446, 191] width 26 height 9
type input "6295"
click at [471, 276] on div "Subtotal $35,592.00 Discount $0.00 Tax Rate 0 Shipping $0.00 Est Tax $0.00 Est …" at bounding box center [573, 296] width 369 height 45
type input "6295"
type input "1636"
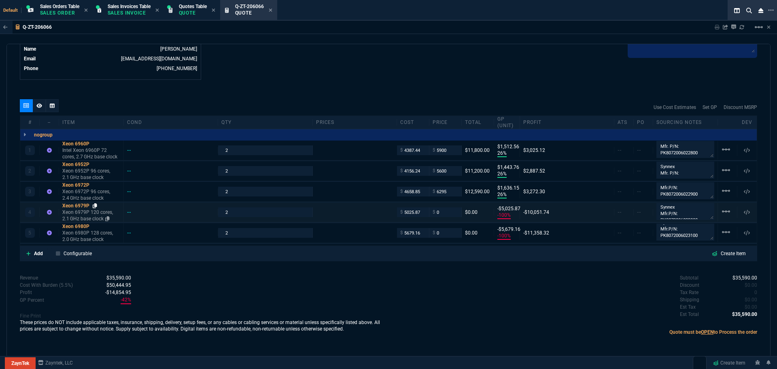
click at [95, 205] on icon at bounding box center [95, 205] width 4 height 5
click at [96, 183] on icon at bounding box center [95, 185] width 4 height 5
click at [82, 204] on div "Xeon 6979P" at bounding box center [91, 205] width 58 height 6
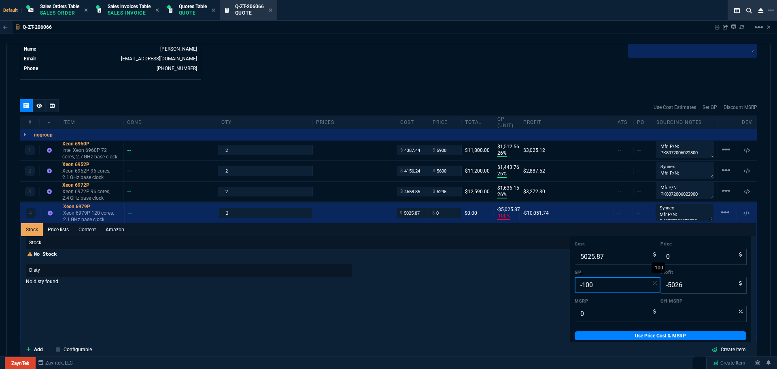
click at [598, 285] on input "-100" at bounding box center [618, 285] width 86 height 16
type input "2"
type input "5128"
type input "102"
type input "26"
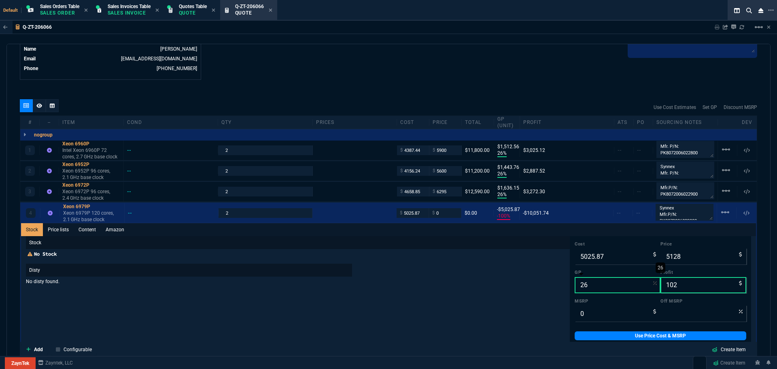
type input "6792"
type input "1766"
type input "26"
click at [612, 334] on link "Use Price Cost & MSRP" at bounding box center [661, 335] width 172 height 9
click at [82, 206] on div "Xeon 6979P" at bounding box center [92, 206] width 58 height 6
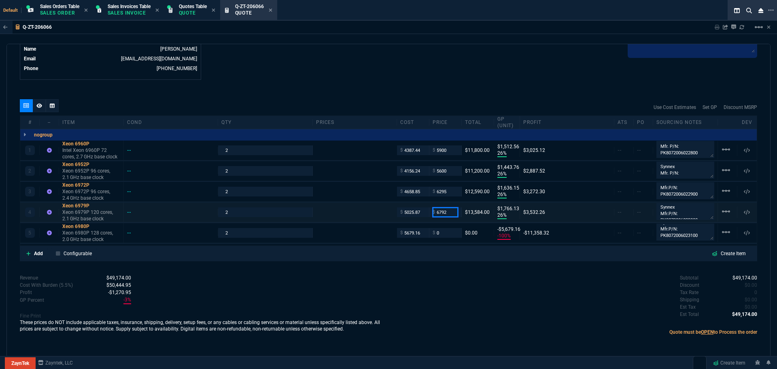
click at [449, 212] on input "6792" at bounding box center [446, 211] width 26 height 9
type input "6795"
click at [469, 304] on div "Subtotal $49,174.00 Discount $0.00 Tax Rate 0 Shipping $0.00 Est Tax $0.00 Est …" at bounding box center [573, 296] width 369 height 45
type input "6795"
type input "1769"
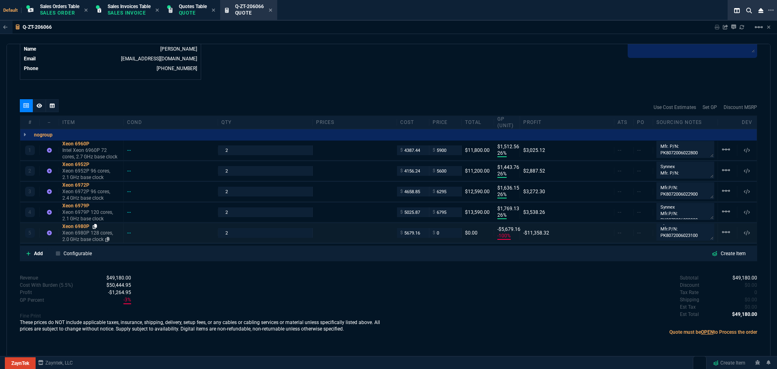
click at [96, 226] on icon at bounding box center [95, 226] width 4 height 5
click at [76, 224] on div "Xeon 6980P" at bounding box center [91, 226] width 58 height 6
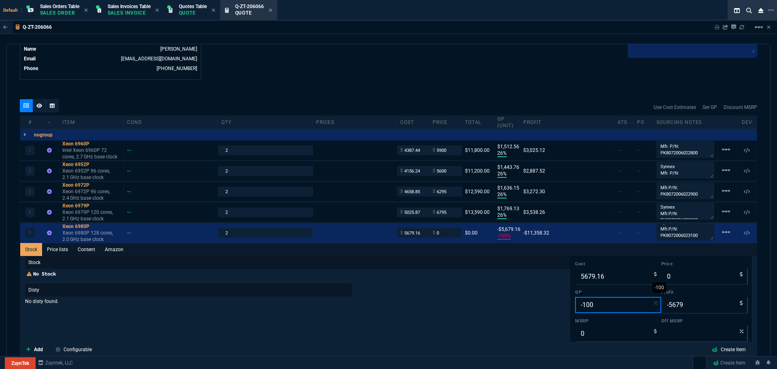
click at [602, 302] on input "-100" at bounding box center [618, 305] width 86 height 16
type input "2"
type input "5795"
type input "116"
type input "26"
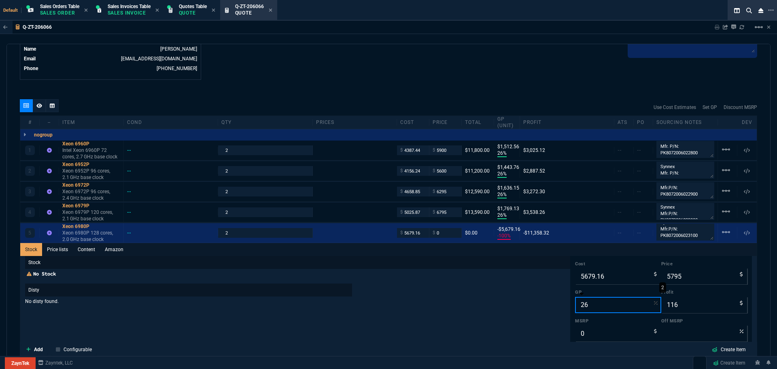
type input "7675"
type input "1996"
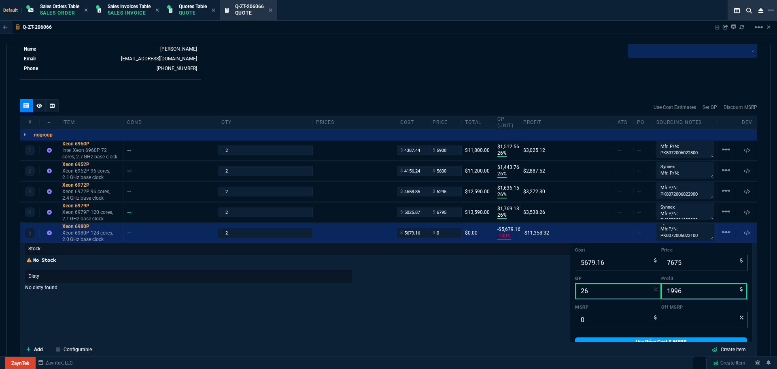
type input "26"
click at [612, 339] on link "Use Price Cost & MSRP" at bounding box center [661, 341] width 172 height 9
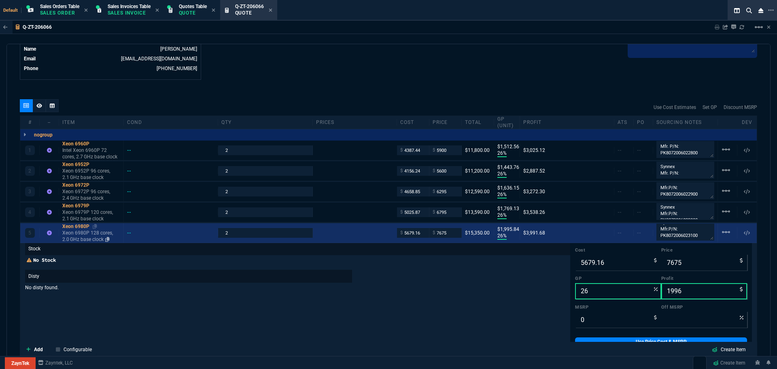
click at [75, 224] on div "Xeon 6980P" at bounding box center [91, 226] width 58 height 6
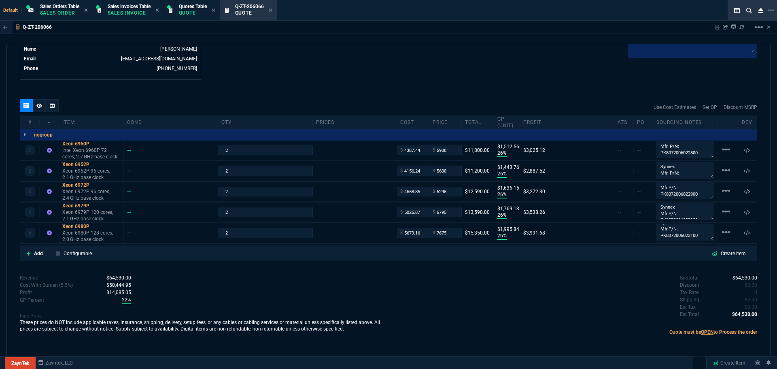
scroll to position [0, 0]
click at [457, 232] on div "$ 7675" at bounding box center [445, 232] width 32 height 9
click at [452, 232] on input "7675" at bounding box center [446, 232] width 26 height 9
type input "8200"
click at [420, 294] on div "Subtotal $64,530.00 Discount $0.00 Tax Rate 0 Shipping $0.00 Est Tax $0.00 Est …" at bounding box center [573, 296] width 369 height 45
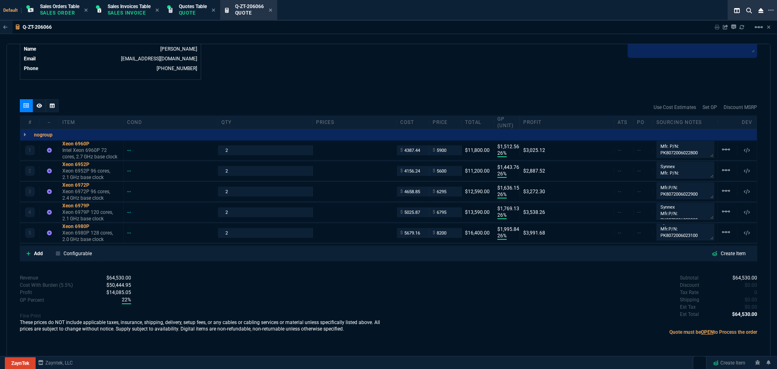
type input "8200"
type input "31"
type input "2521"
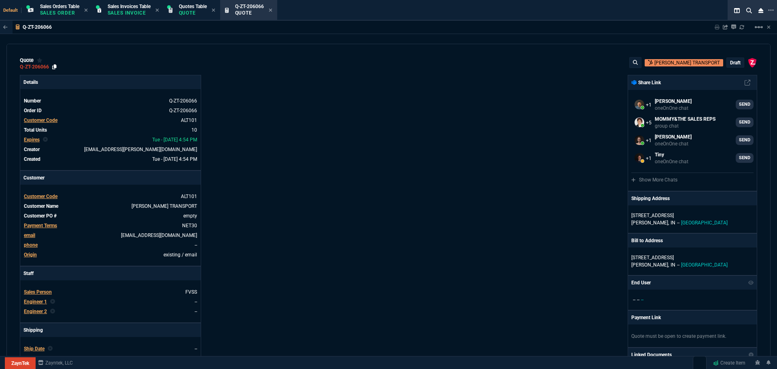
click at [55, 66] on icon at bounding box center [54, 66] width 4 height 5
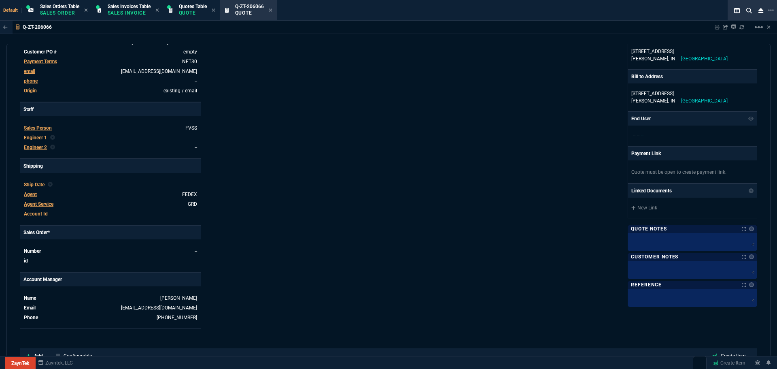
scroll to position [243, 0]
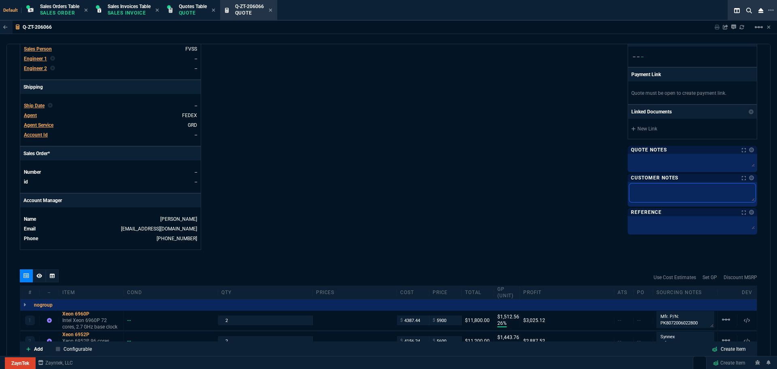
click at [639, 184] on textarea at bounding box center [692, 192] width 126 height 19
click at [637, 184] on textarea at bounding box center [692, 192] width 126 height 19
type textarea "P"
type textarea "Pr"
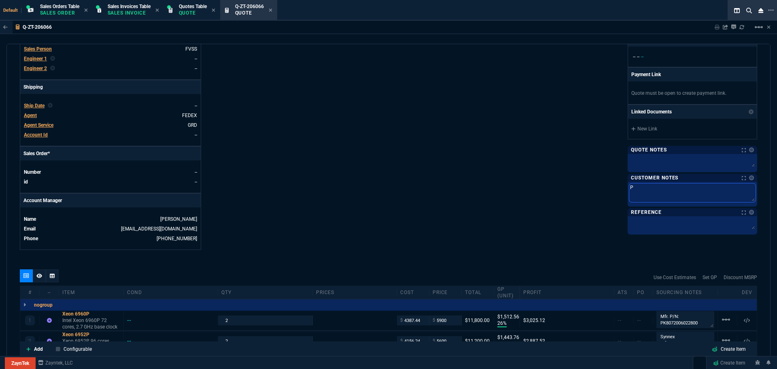
type textarea "Pr"
type textarea "Pro"
type textarea "Proc"
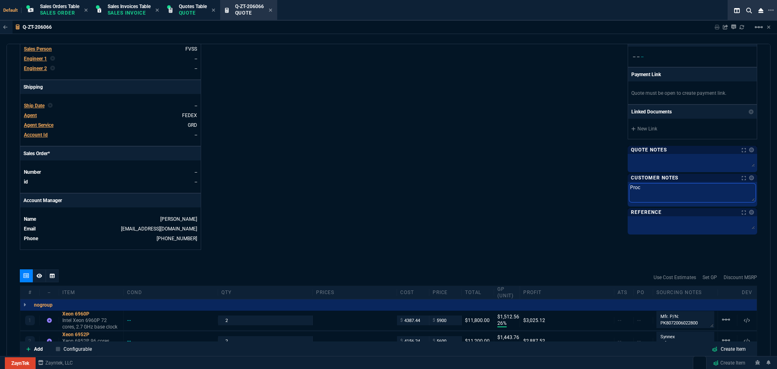
type textarea "Proce"
type textarea "Proces"
type textarea "Process"
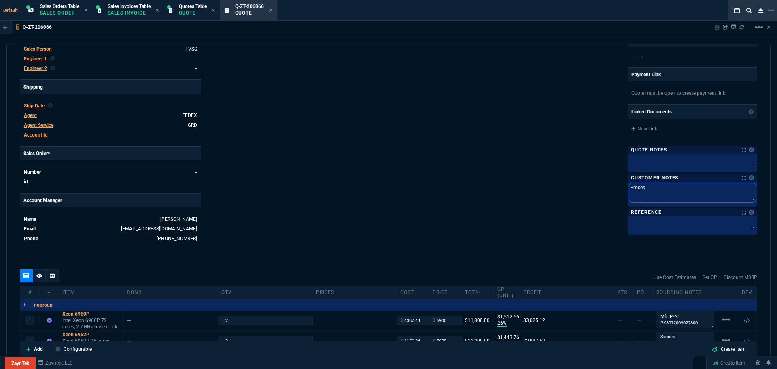
type textarea "Process"
type textarea "Processo"
type textarea "Processor"
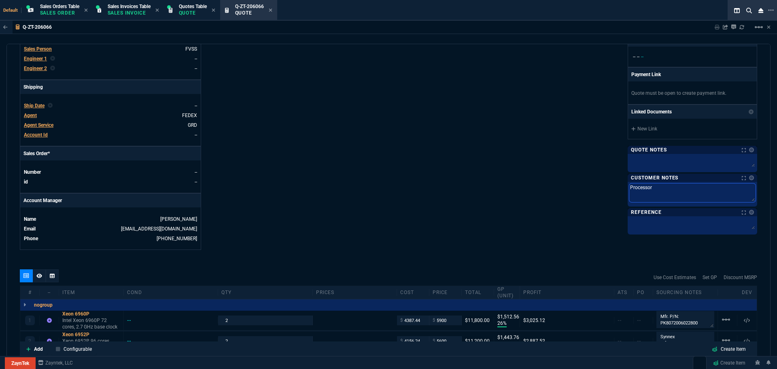
type textarea "Processors"
type textarea "Processors a"
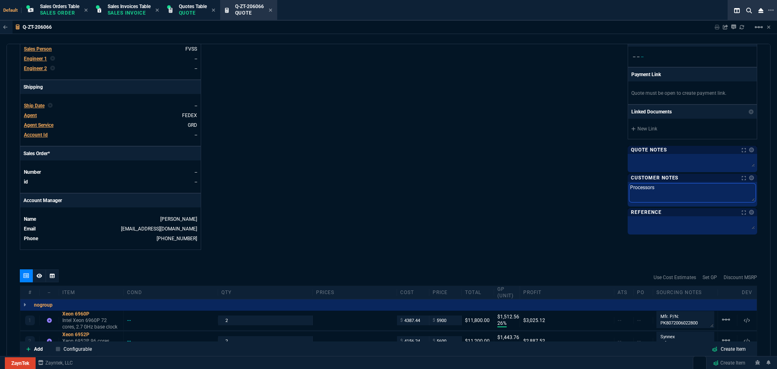
type textarea "Processors a"
type textarea "Processors ar"
type textarea "Processors are"
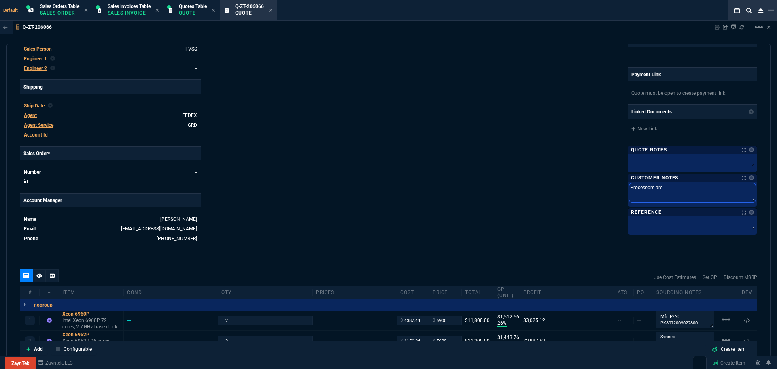
type textarea "Processors are"
type textarea "Processors are n"
type textarea "Processors are no"
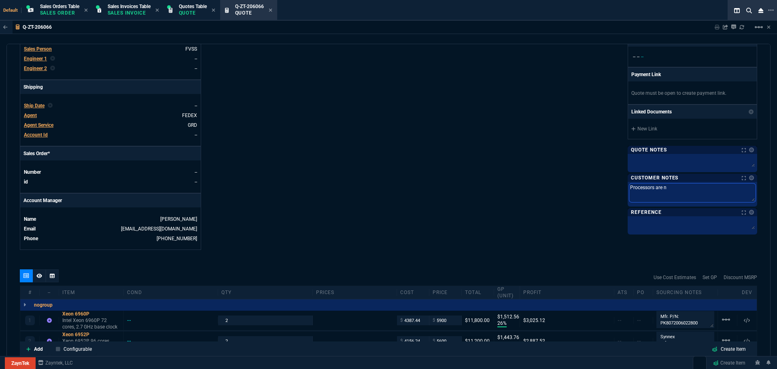
type textarea "Processors are no"
type textarea "Processors are not"
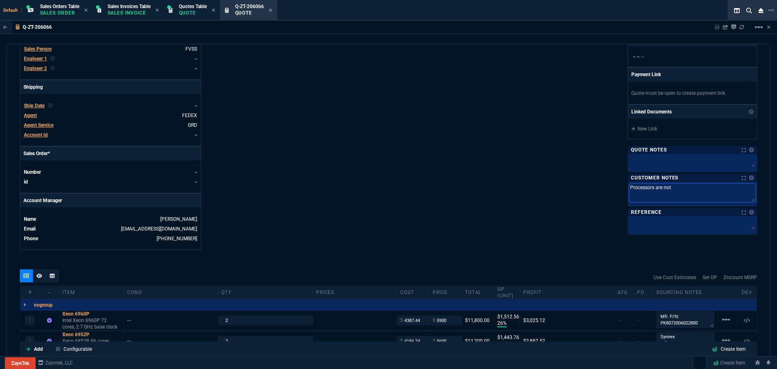
type textarea "Processors are not r"
type textarea "Processors are not re"
type textarea "Processors are not ref"
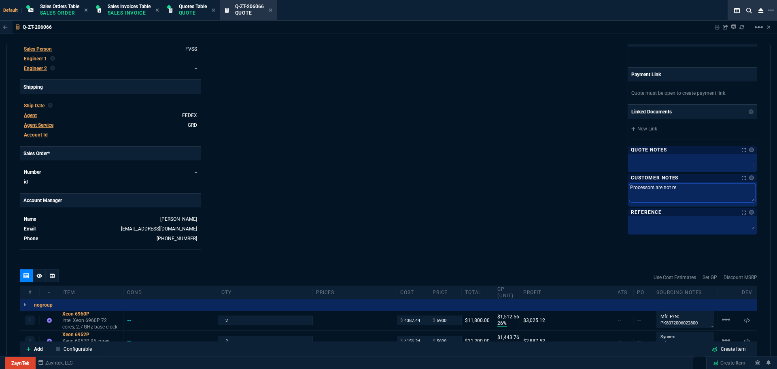
type textarea "Processors are not ref"
type textarea "Processors are not refu"
type textarea "Processors are not refun"
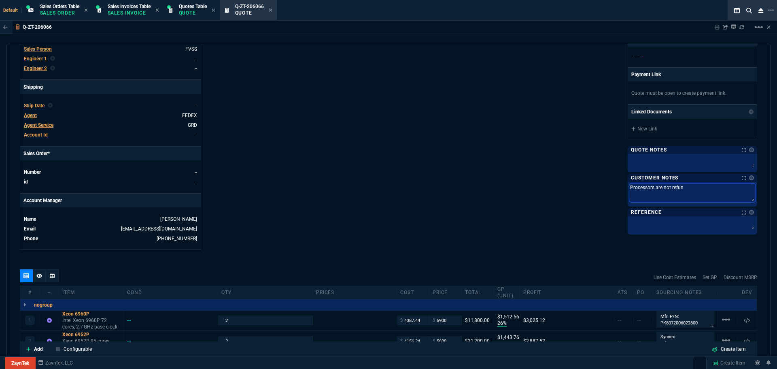
type textarea "Processors are not refund"
type textarea "Processors are not refunda"
type textarea "Processors are not refundab"
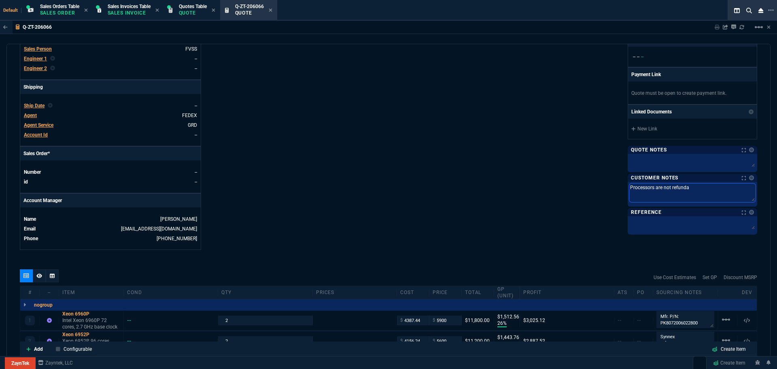
type textarea "Processors are not refundab"
type textarea "Processors are not refundabl"
type textarea "Processors are not refundable"
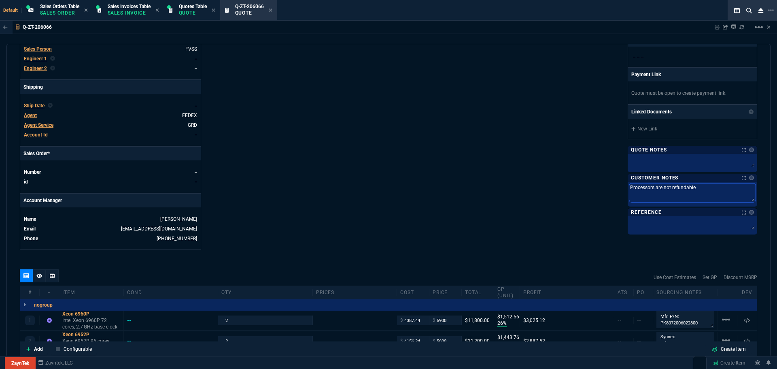
type textarea "Processors are not refundable"
paste textarea "Xeon 6960P"
type textarea "Processors are not refundable Xeon 6960P"
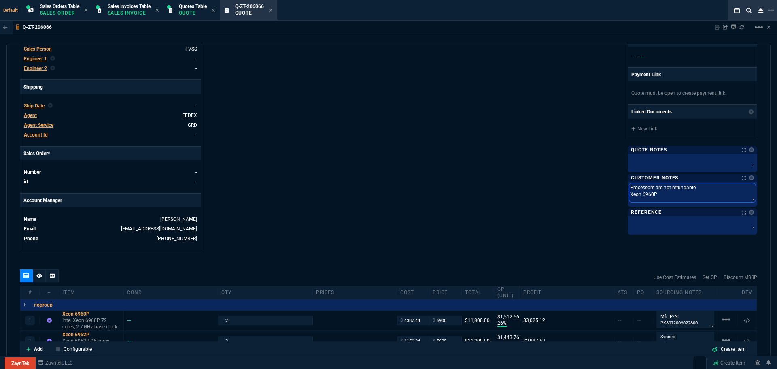
type textarea "Processors are not refundable Xeon 6960P"
type textarea "Processors are not refundable Xeon 6960P A"
type textarea "Processors are not refundable Xeon 6960P Av"
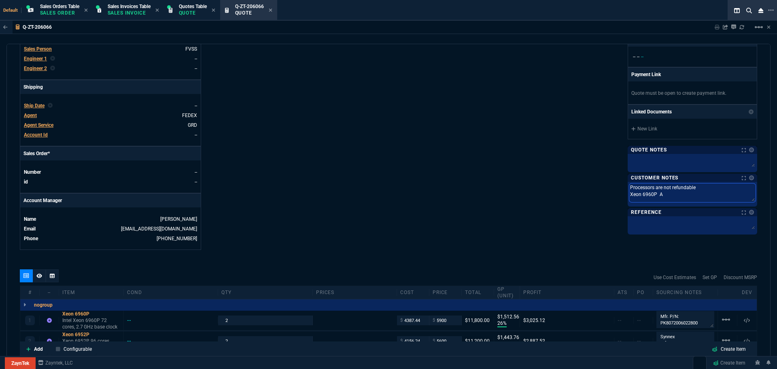
type textarea "Processors are not refundable Xeon 6960P Av"
type textarea "Processors are not refundable Xeon 6960P Ava"
type textarea "Processors are not refundable Xeon 6960P Avai"
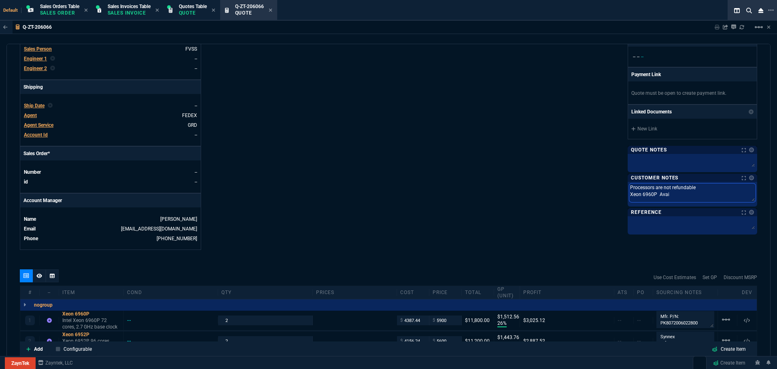
type textarea "Processors are not refundable Xeon 6960P Avail"
type textarea "Processors are not refundable Xeon 6960P Availa"
type textarea "Processors are not refundable Xeon 6960P Availab"
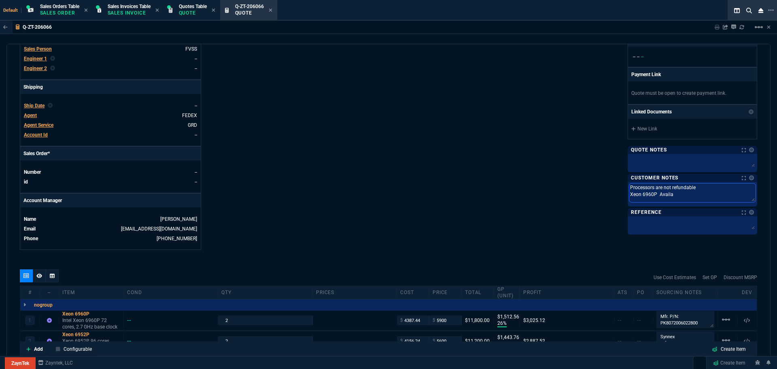
type textarea "Processors are not refundable Xeon 6960P Availab"
type textarea "Processors are not refundable Xeon 6960P Availabl"
type textarea "Processors are not refundable Xeon 6960P Available"
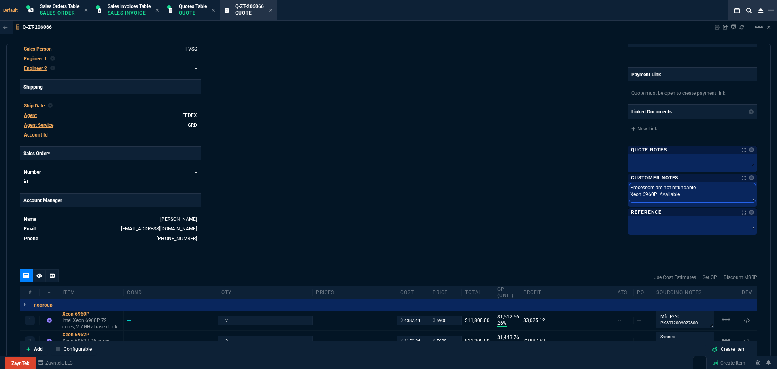
type textarea "Processors are not refundable Xeon 6960P Available"
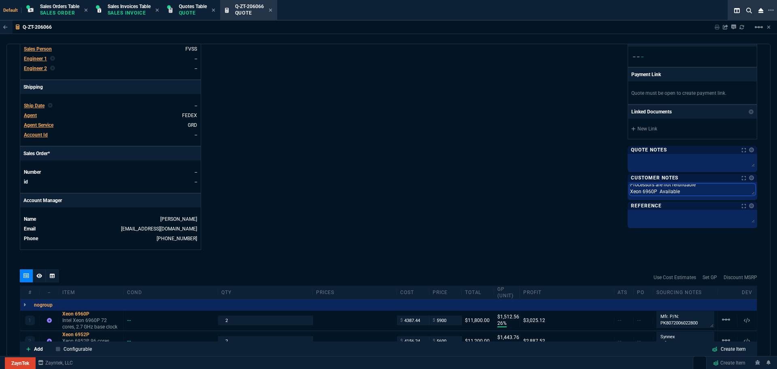
scroll to position [0, 0]
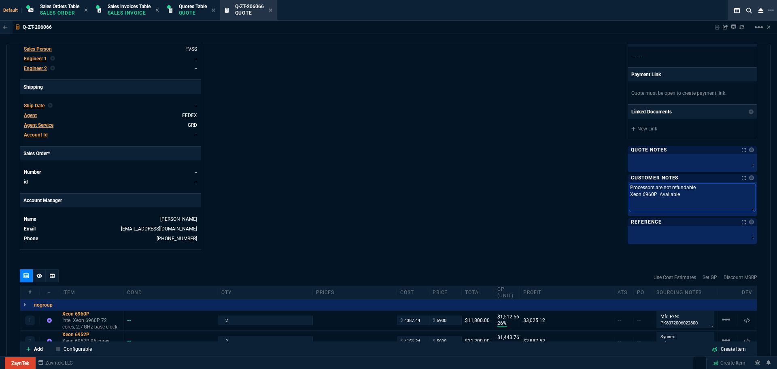
click at [677, 192] on textarea "Processors are not refundable Xeon 6960P Available" at bounding box center [692, 197] width 126 height 28
type textarea "Processors are not refundable Xeon 6960P Available"
paste textarea "Xeon 6952P"
type textarea "Processors are not refundable Xeon 6960P Available Xeon 6952P"
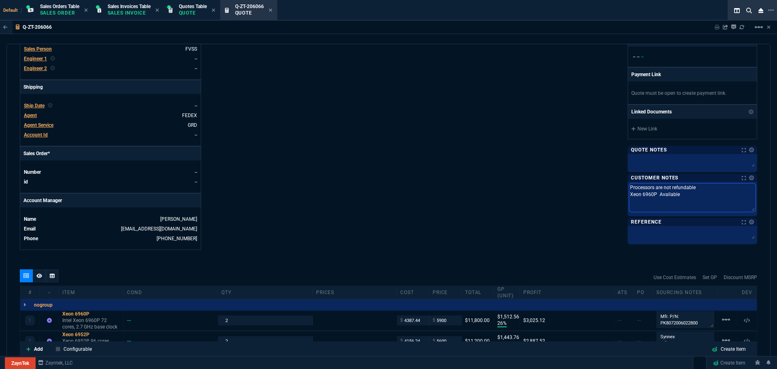
type textarea "Processors are not refundable Xeon 6960P Available Xeon 6952P"
type textarea "Processors are not refundable Xeon 6960P Available Xeon 6952P L"
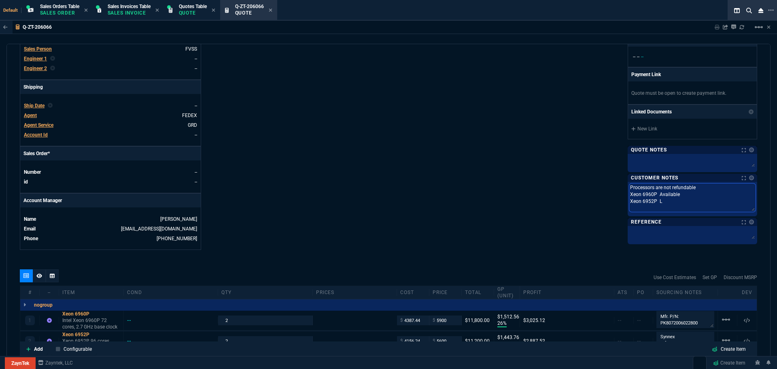
type textarea "Processors are not refundable Xeon 6960P Available Xeon 6952P Lo"
type textarea "Processors are not refundable Xeon 6960P Available Xeon 6952P Lon"
type textarea "Processors are not refundable Xeon 6960P Available Xeon 6952P Long"
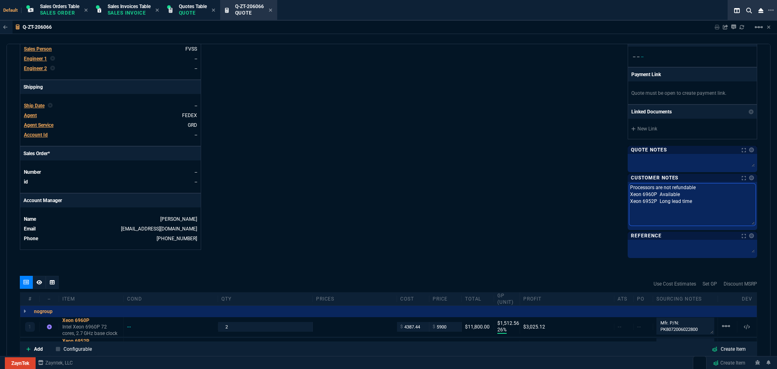
drag, startPoint x: 750, startPoint y: 193, endPoint x: 757, endPoint y: 210, distance: 18.7
click at [757, 210] on div "quote Q-ZT-206066 [PERSON_NAME] TRANSPORT draft ZaynTek, LLC [STREET_ADDRESS] D…" at bounding box center [388, 200] width 764 height 313
click at [687, 202] on textarea "Processors are not refundable Xeon 6960P Available Xeon 6952P Long lead time" at bounding box center [692, 204] width 126 height 42
paste textarea "Xeon 6972P"
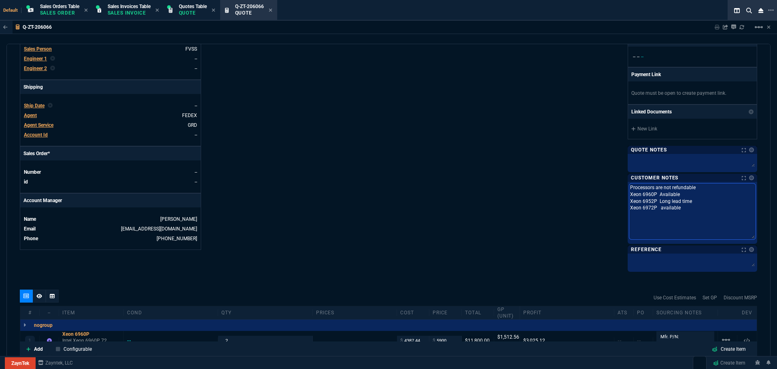
drag, startPoint x: 749, startPoint y: 193, endPoint x: 757, endPoint y: 246, distance: 53.5
click at [762, 247] on div "quote Q-ZT-206066 [PERSON_NAME] TRANSPORT draft ZaynTek, LLC [STREET_ADDRESS] D…" at bounding box center [388, 200] width 764 height 313
click at [683, 211] on textarea "Processors are not refundable Xeon 6960P Available Xeon 6952P Long lead time Xe…" at bounding box center [692, 211] width 126 height 56
paste textarea "Xeon 6979P"
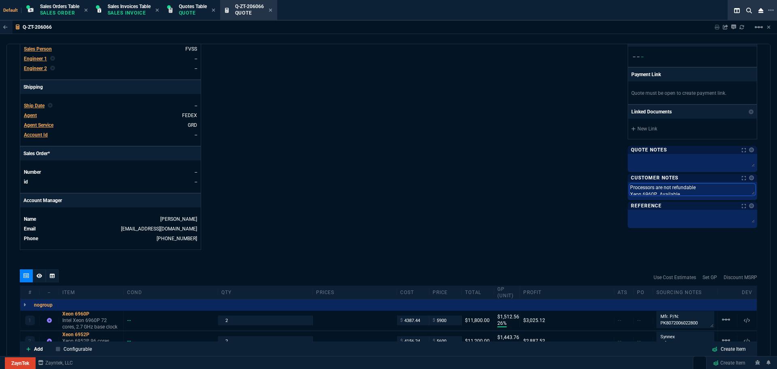
click at [705, 192] on textarea "Processors are not refundable Xeon 6960P Available Xeon 6952P Long lead time Xe…" at bounding box center [692, 189] width 126 height 12
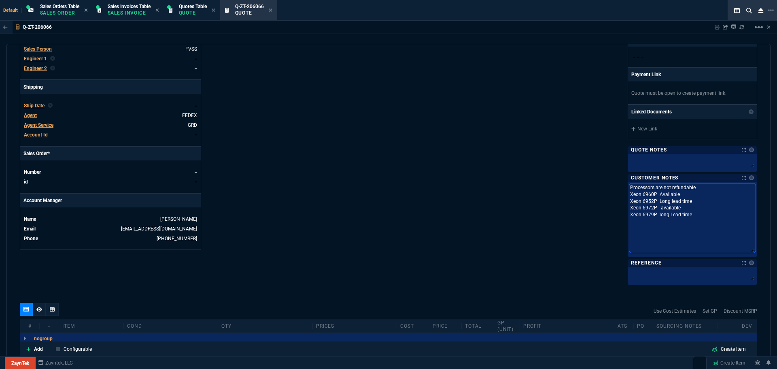
click at [690, 215] on textarea "Processors are not refundable Xeon 6960P Available Xeon 6952P Long lead time Xe…" at bounding box center [692, 217] width 126 height 69
paste textarea "Xeon 6980P"
click at [464, 219] on div "ZaynTek, LLC [STREET_ADDRESS] Share Link [PERSON_NAME] oneOnOne chat SEND MOMMY…" at bounding box center [573, 57] width 369 height 451
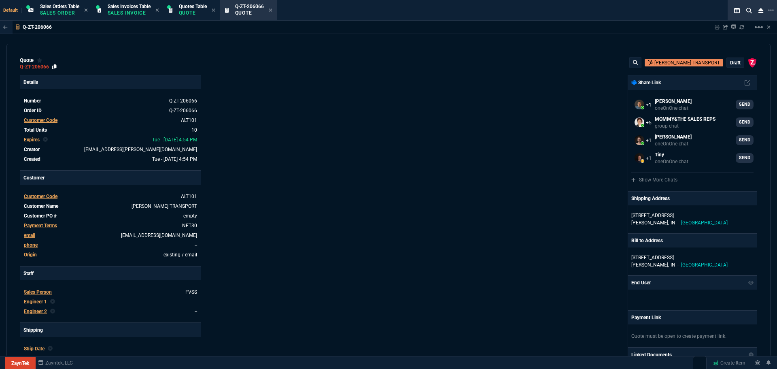
click at [55, 66] on icon at bounding box center [54, 66] width 4 height 5
